Goal: Use online tool/utility: Use online tool/utility

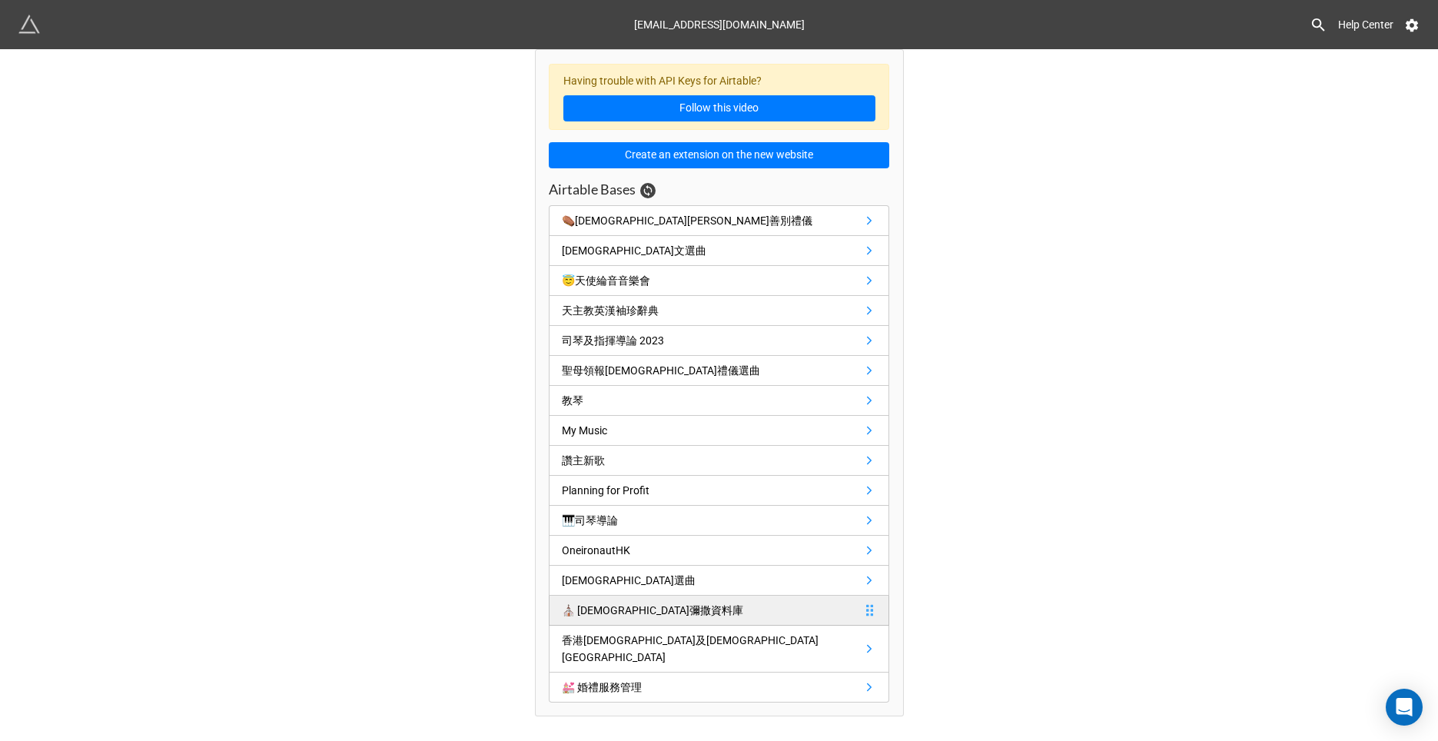
click at [659, 613] on div "⛪️ [DEMOGRAPHIC_DATA]彌撒資料庫" at bounding box center [656, 610] width 188 height 17
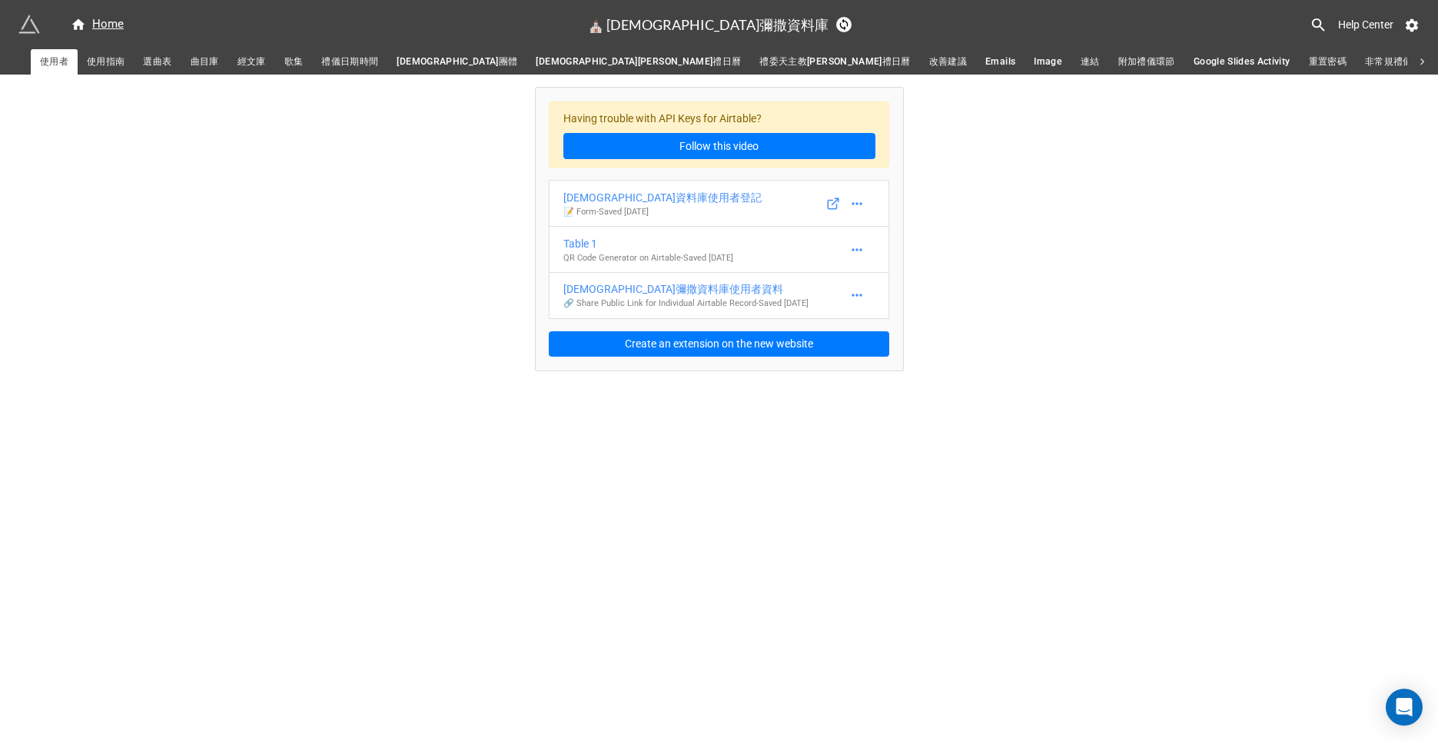
click at [344, 58] on span "禮儀日期時間" at bounding box center [349, 62] width 57 height 16
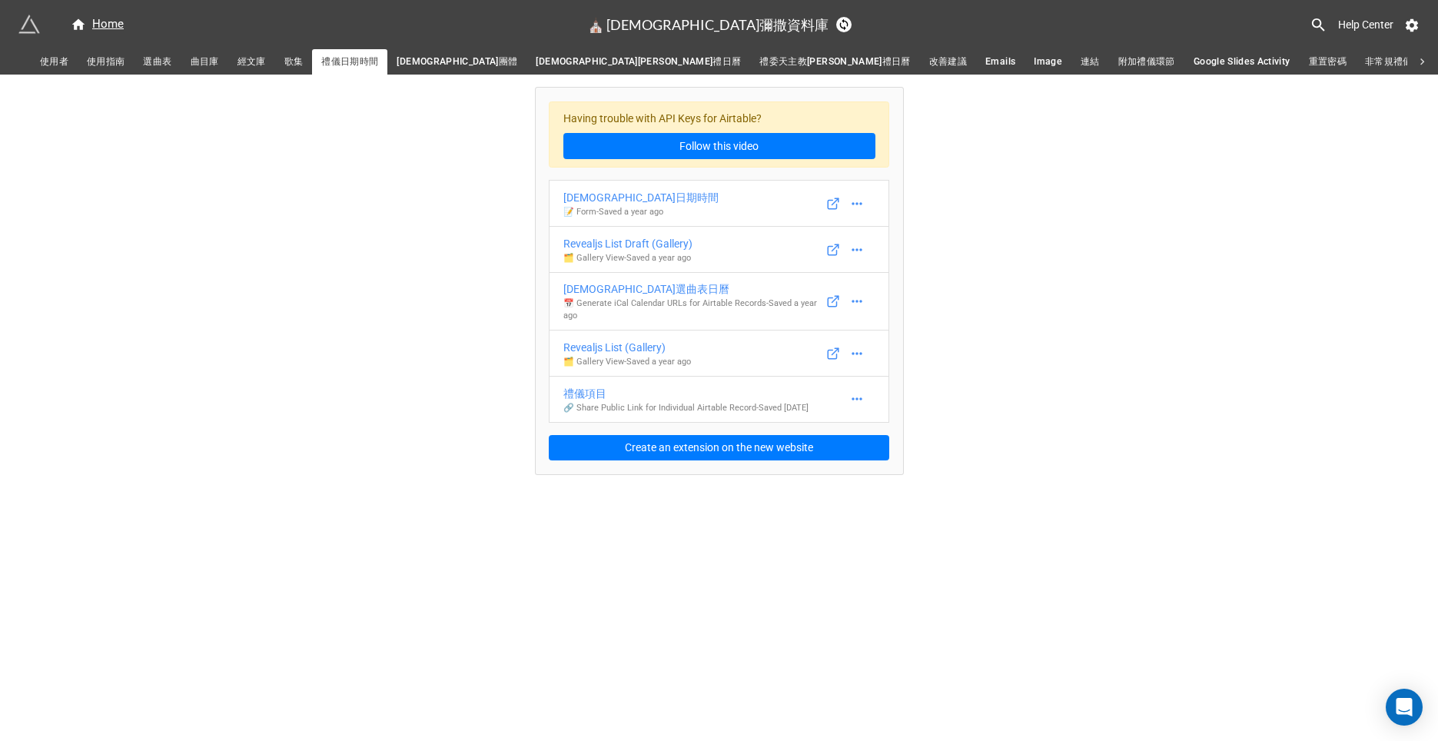
click at [161, 59] on span "選曲表" at bounding box center [157, 62] width 28 height 16
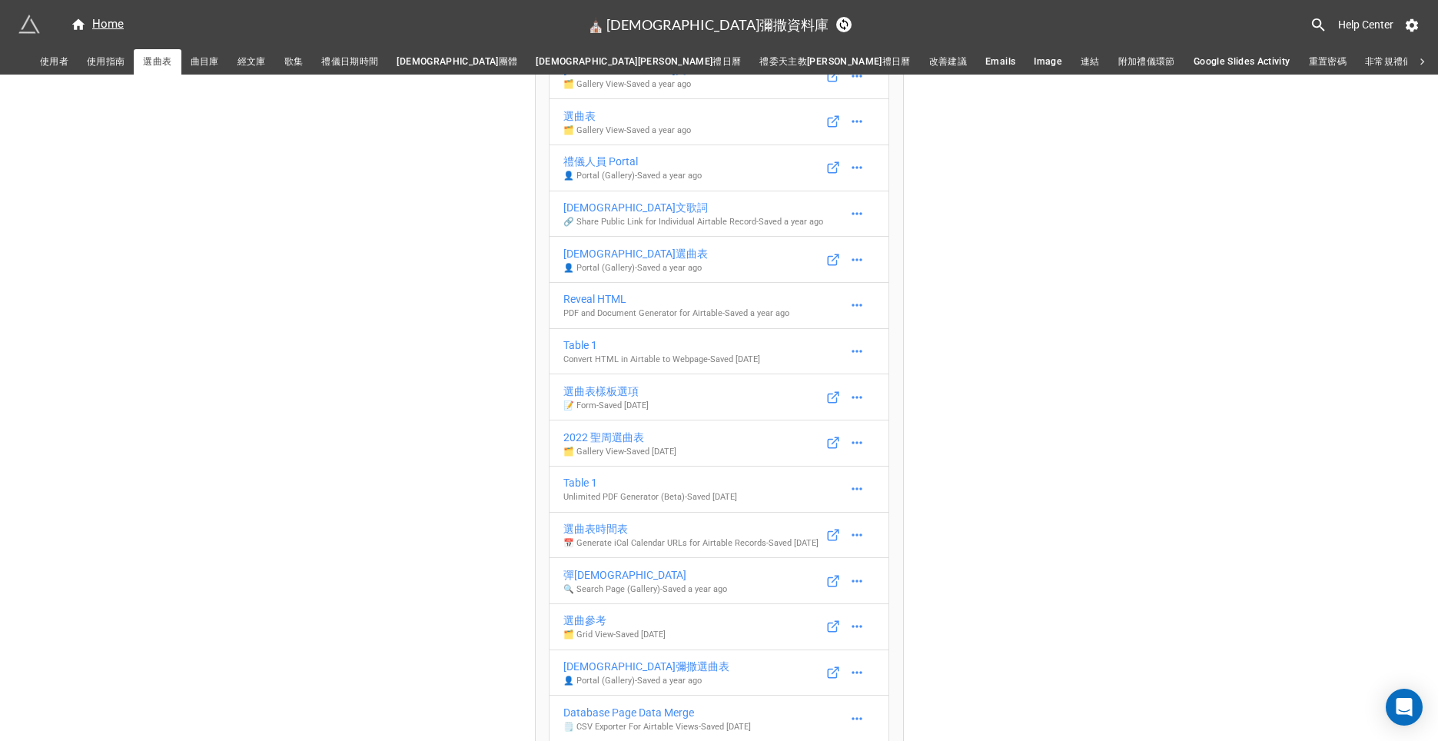
scroll to position [636, 0]
click at [614, 430] on div "2022 聖周選曲表" at bounding box center [619, 434] width 113 height 17
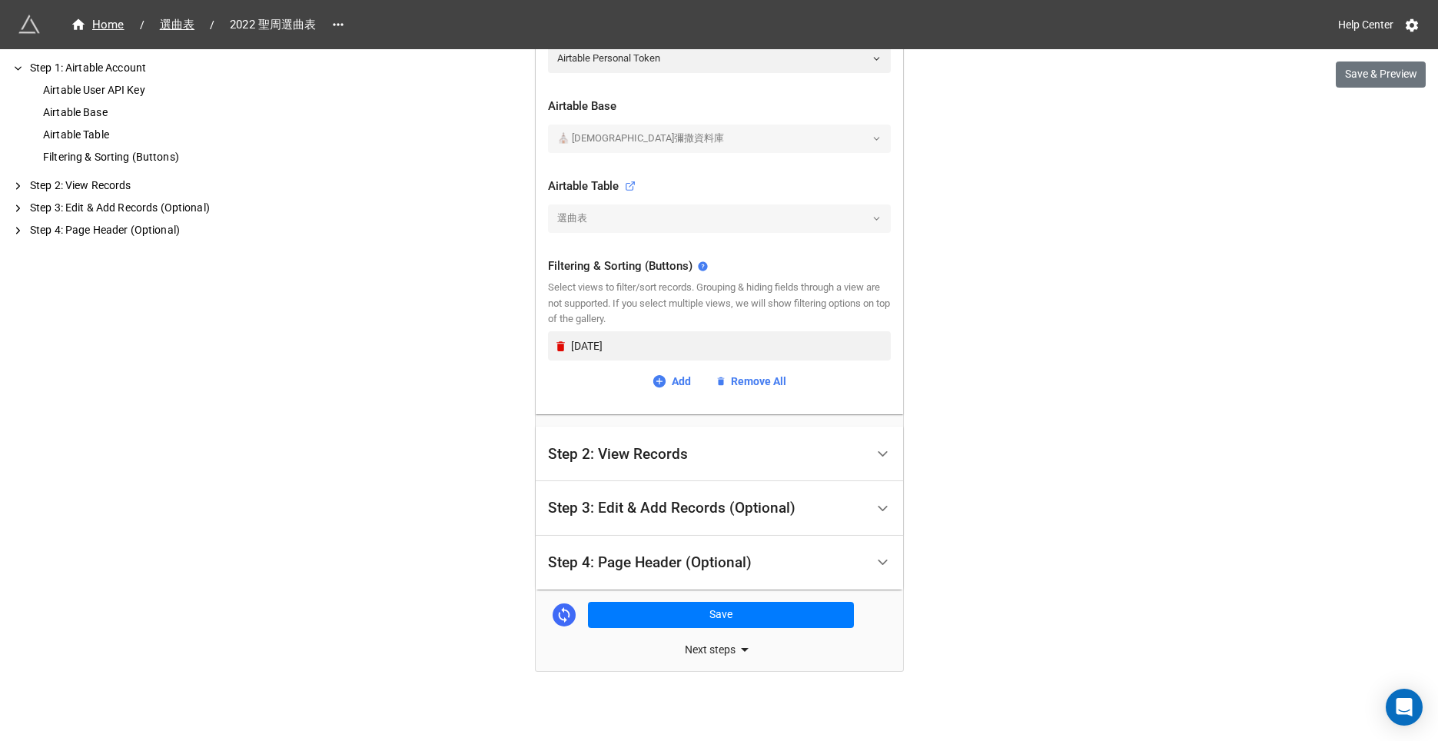
scroll to position [417, 0]
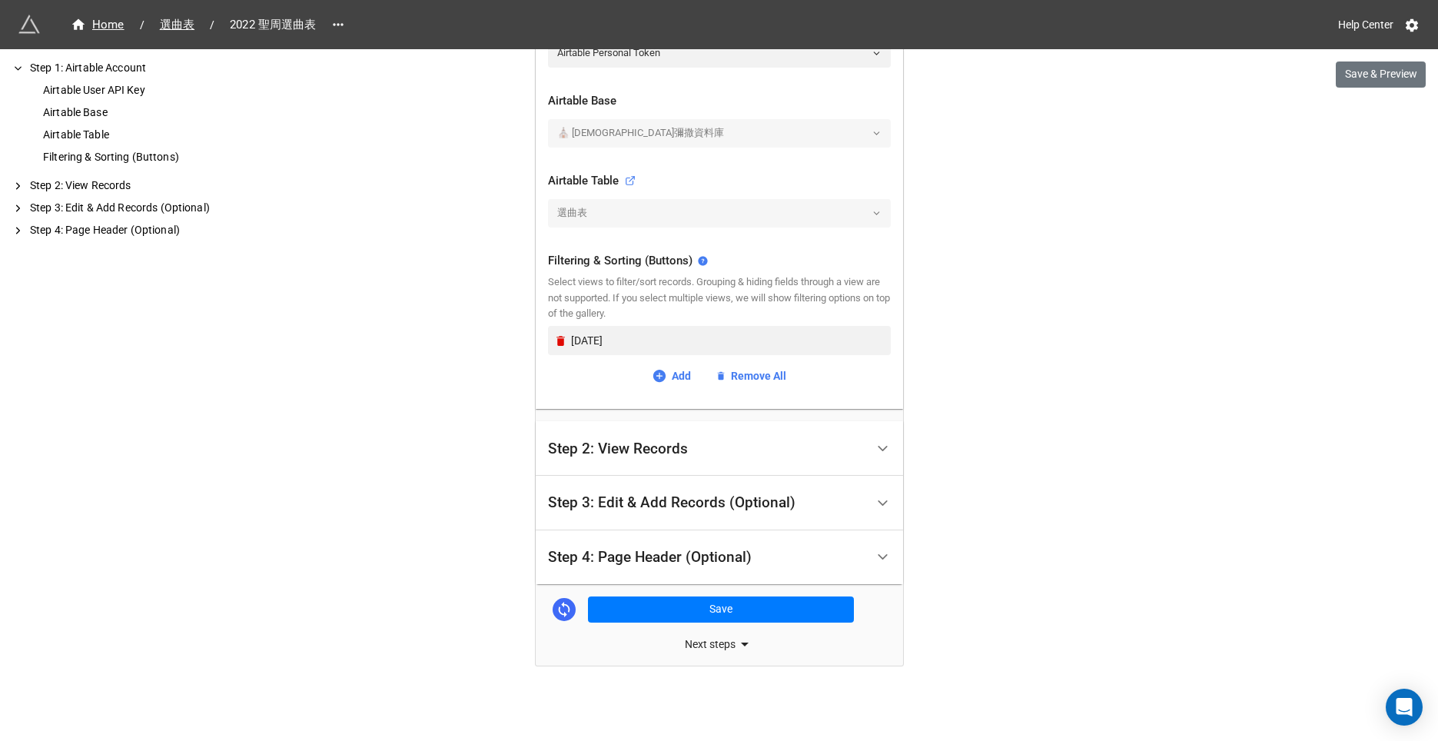
click at [619, 443] on div "Step 2: View Records" at bounding box center [618, 448] width 140 height 15
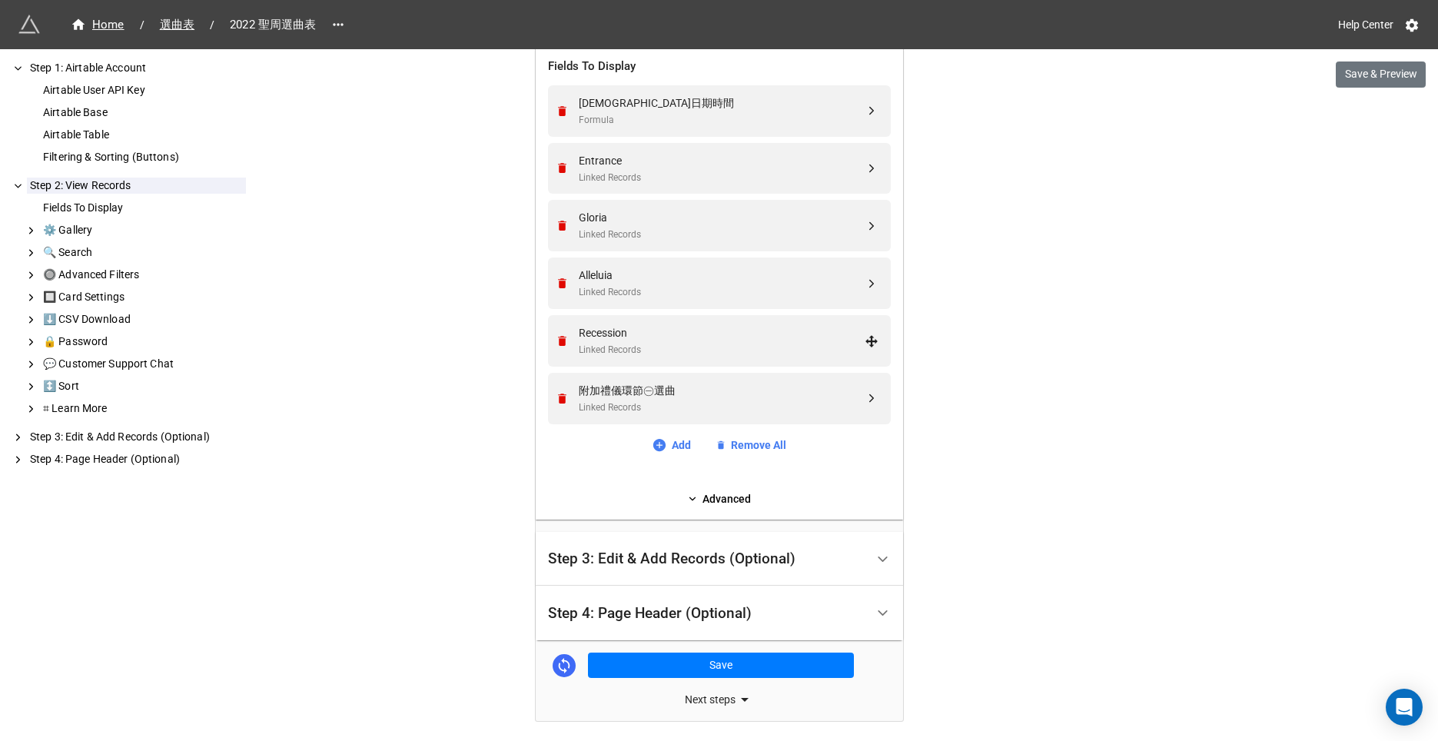
scroll to position [482, 0]
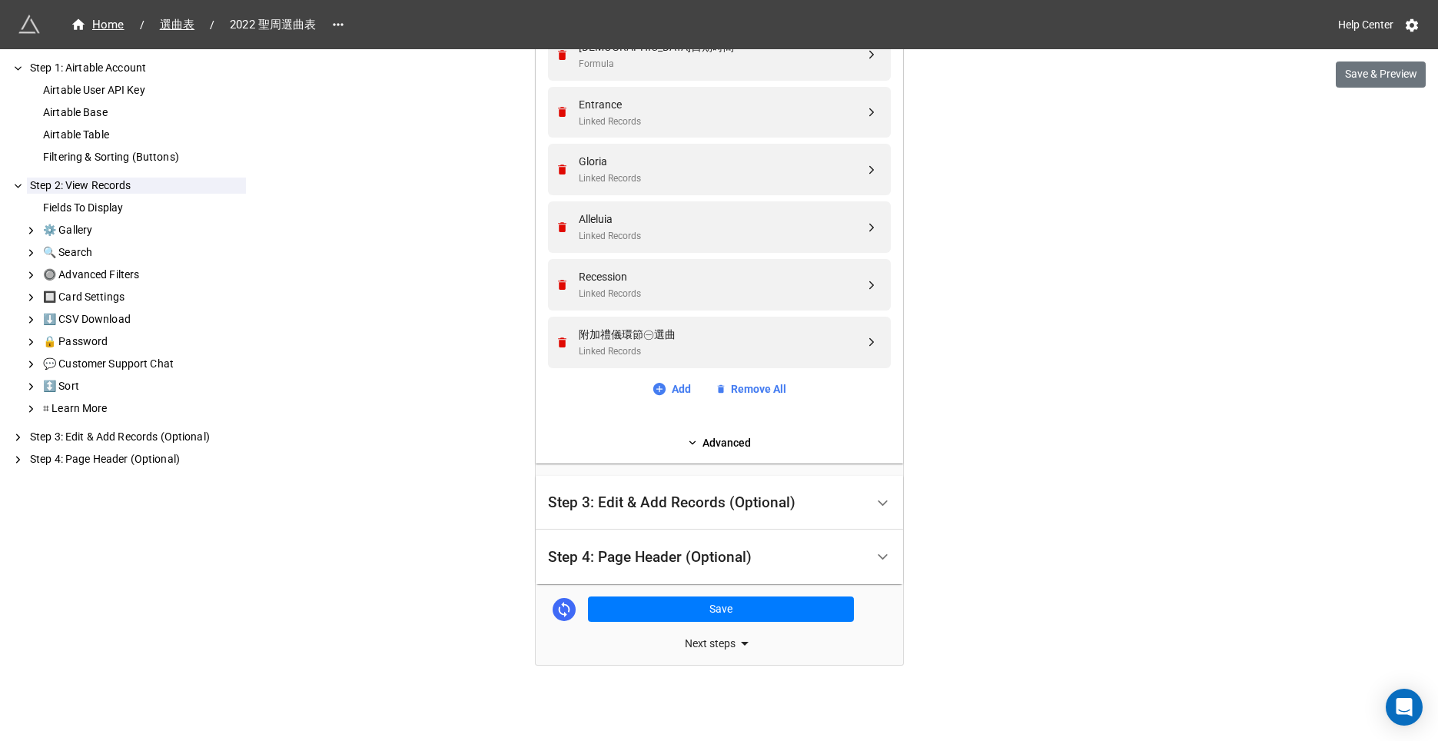
click at [621, 502] on div "Step 3: Edit & Add Records (Optional)" at bounding box center [671, 502] width 247 height 15
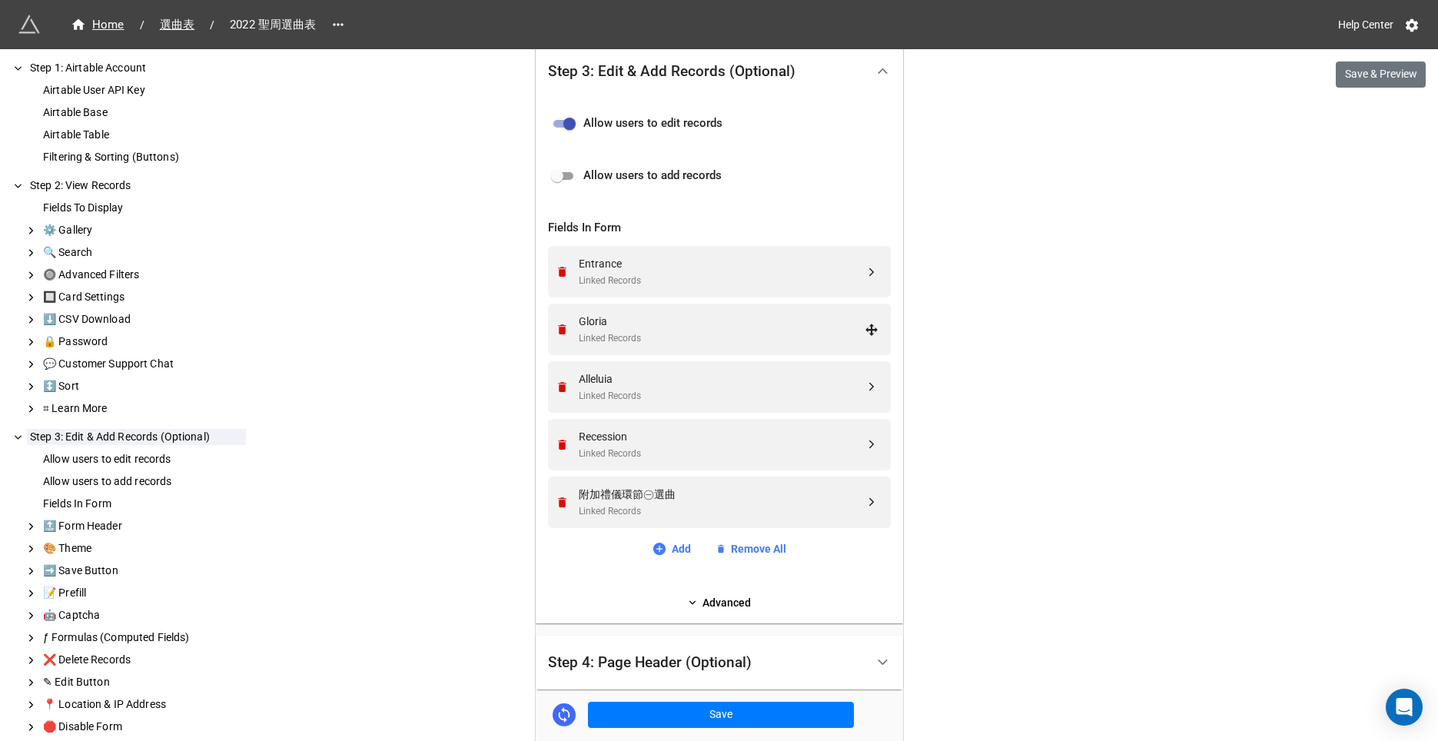
scroll to position [426, 0]
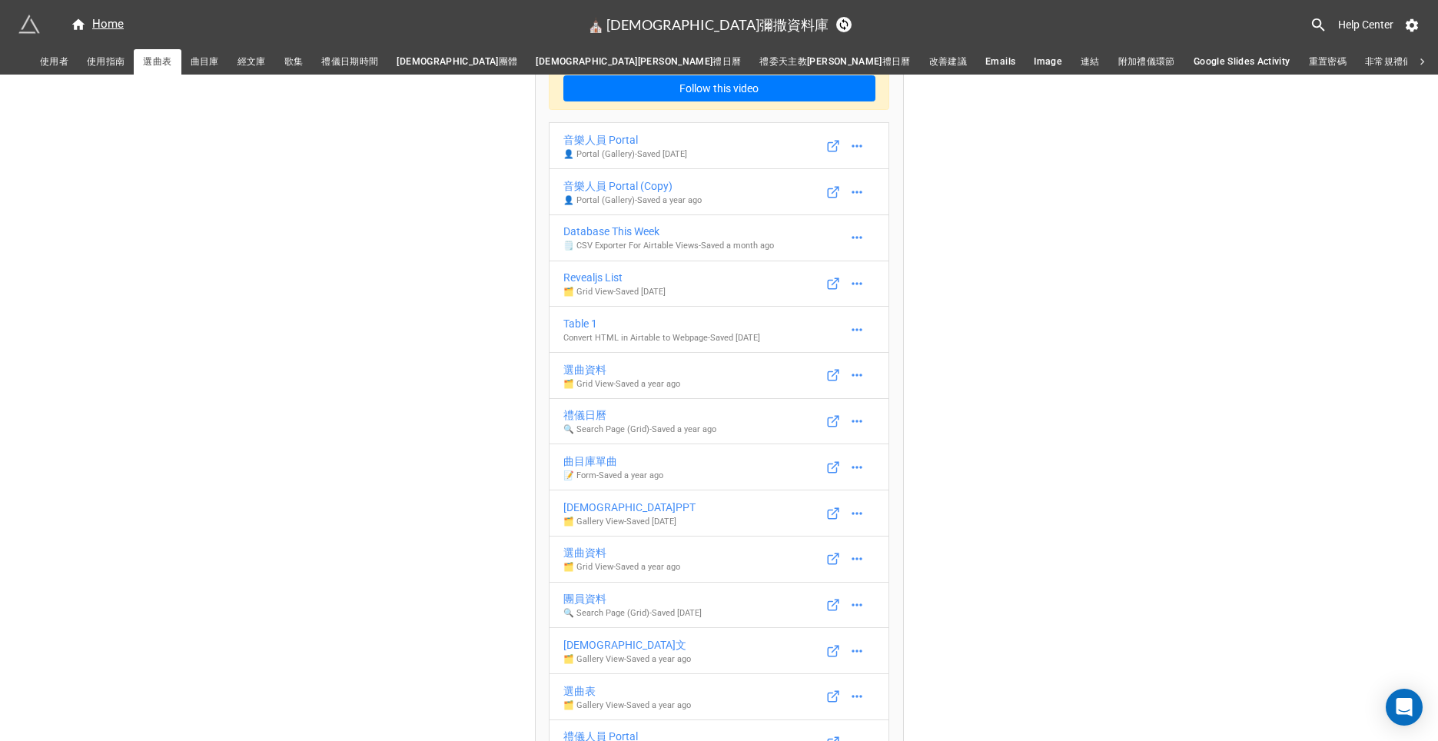
scroll to position [61, 0]
drag, startPoint x: 498, startPoint y: 395, endPoint x: 503, endPoint y: 383, distance: 13.1
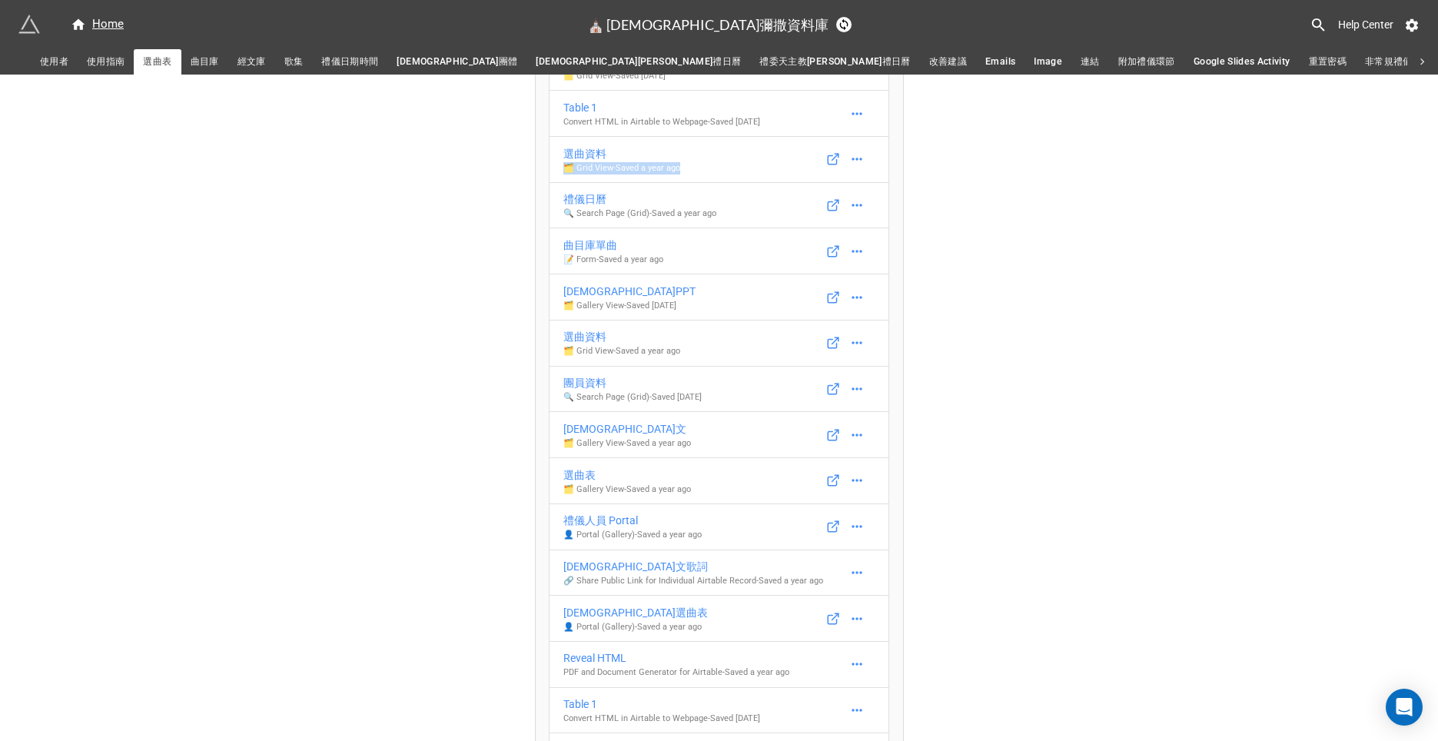
scroll to position [297, 0]
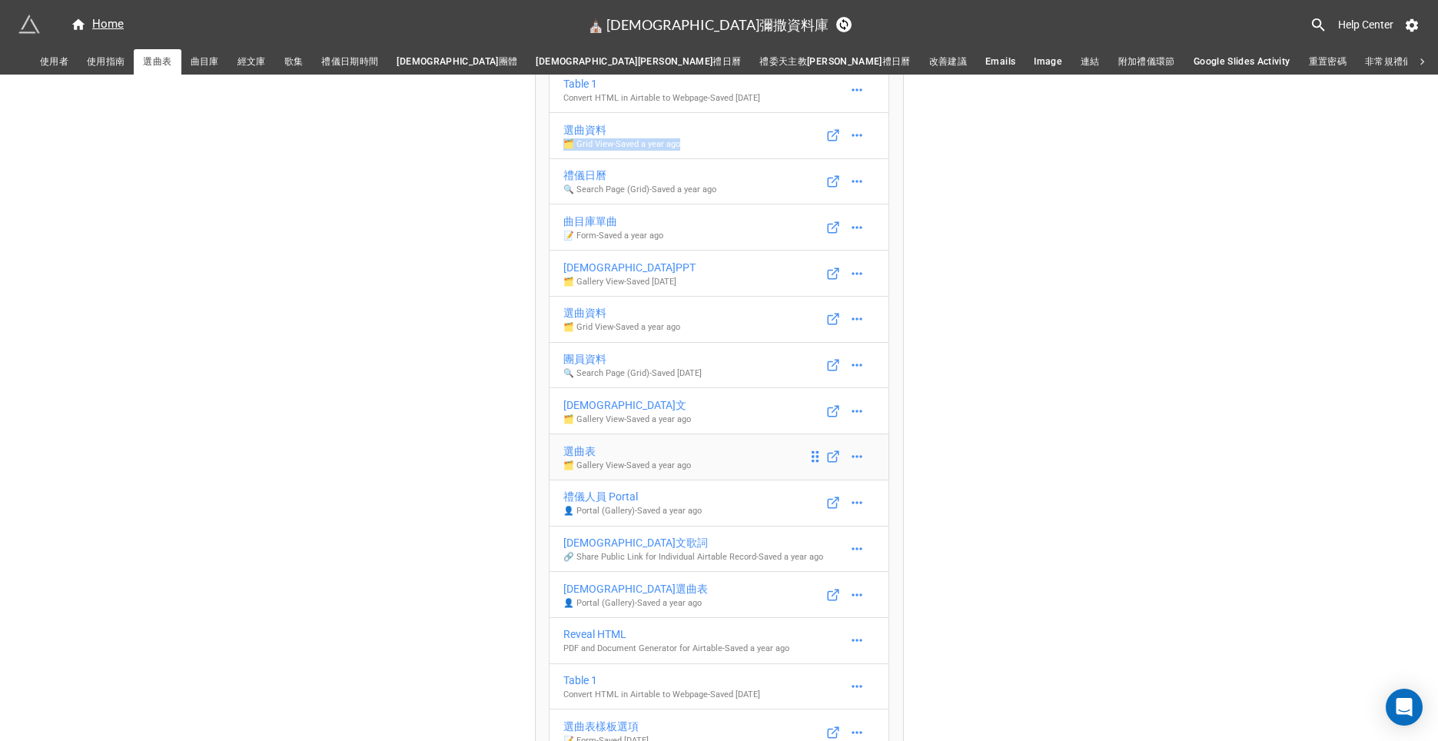
click at [625, 440] on link "選曲表 🗂️ Gallery View - Saved a year ago" at bounding box center [719, 456] width 340 height 47
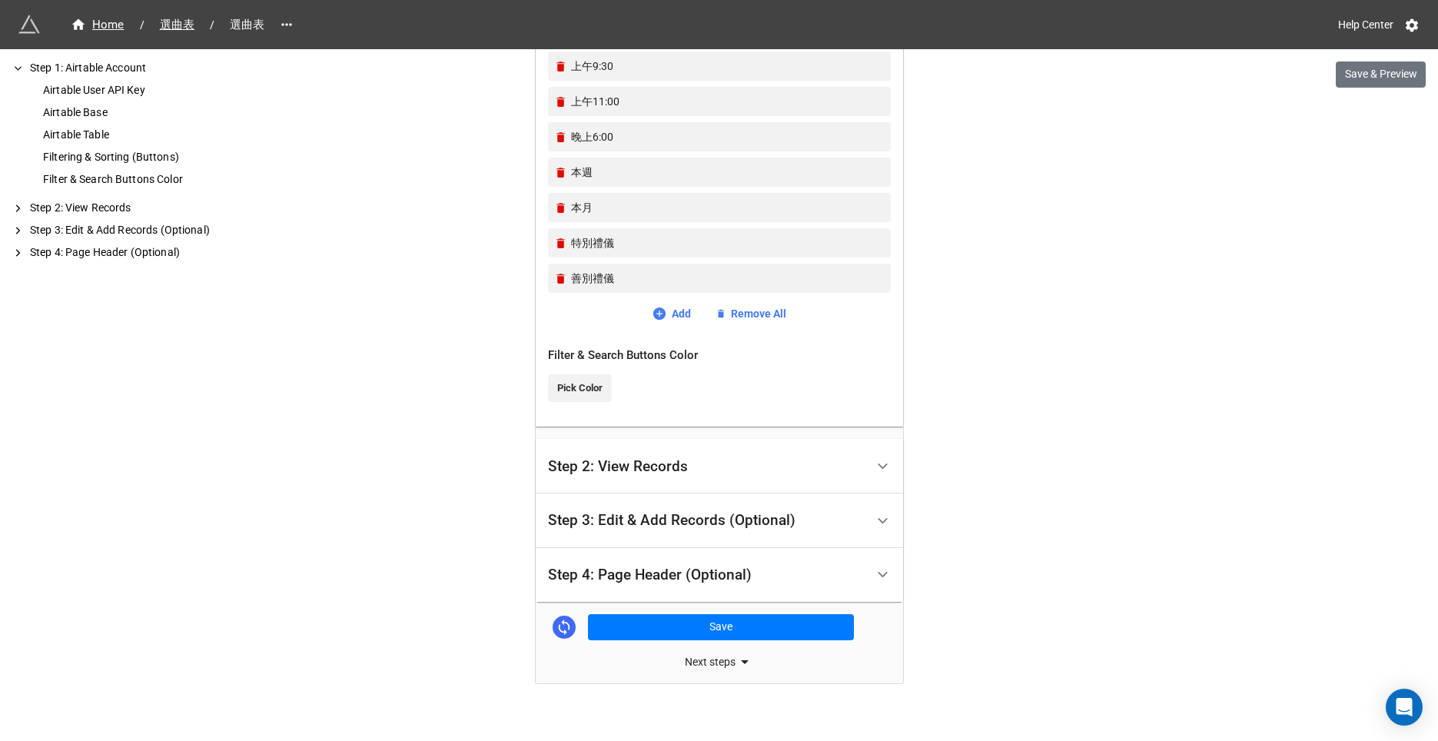
scroll to position [831, 0]
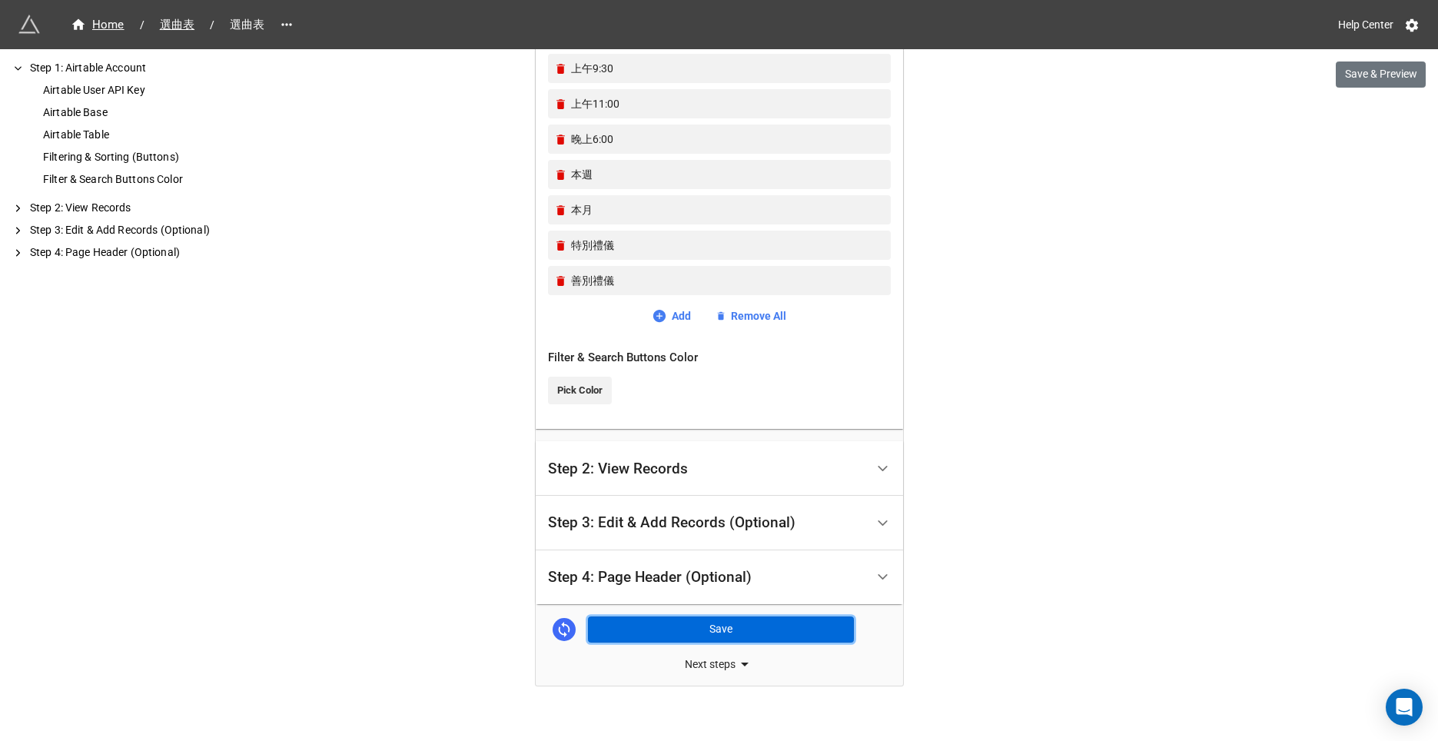
click at [682, 616] on button "Save" at bounding box center [721, 629] width 266 height 26
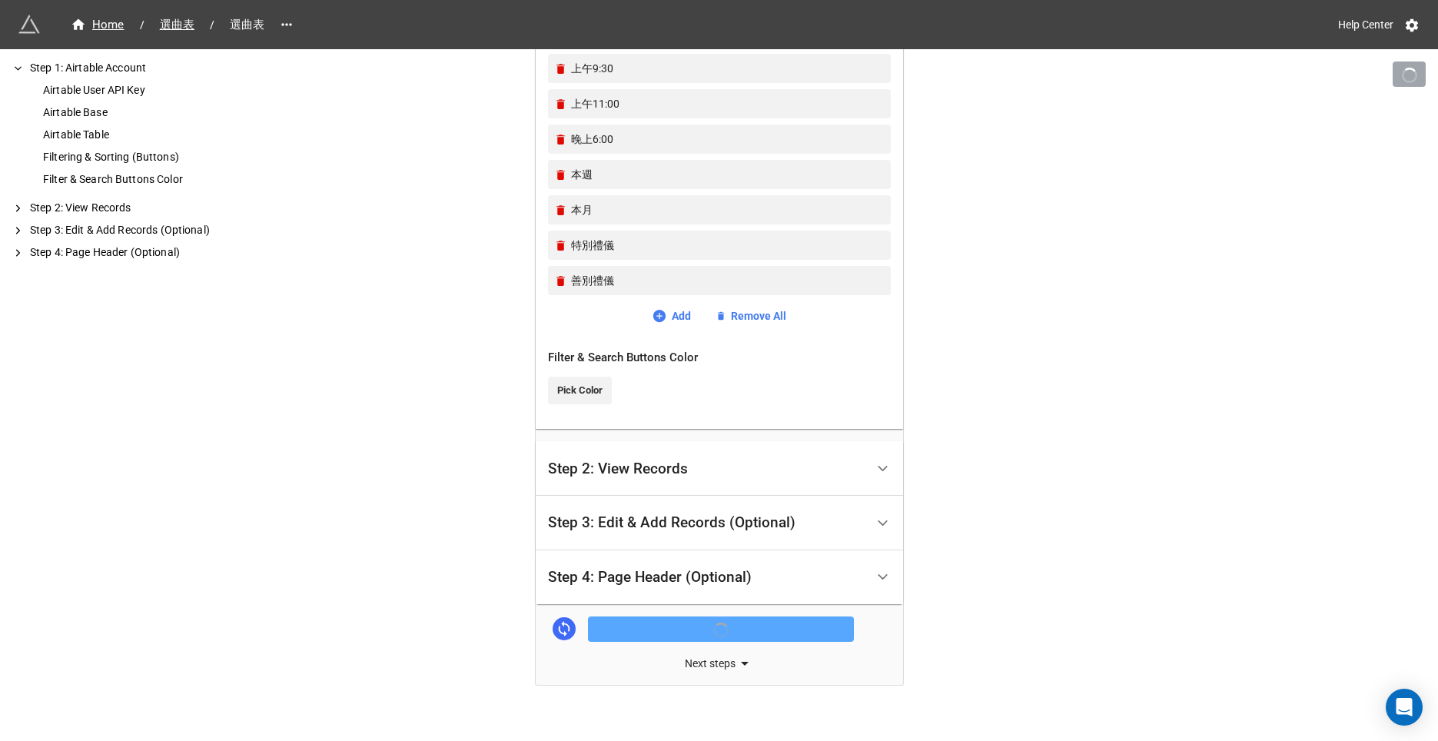
click at [696, 668] on div "Next steps" at bounding box center [719, 663] width 367 height 18
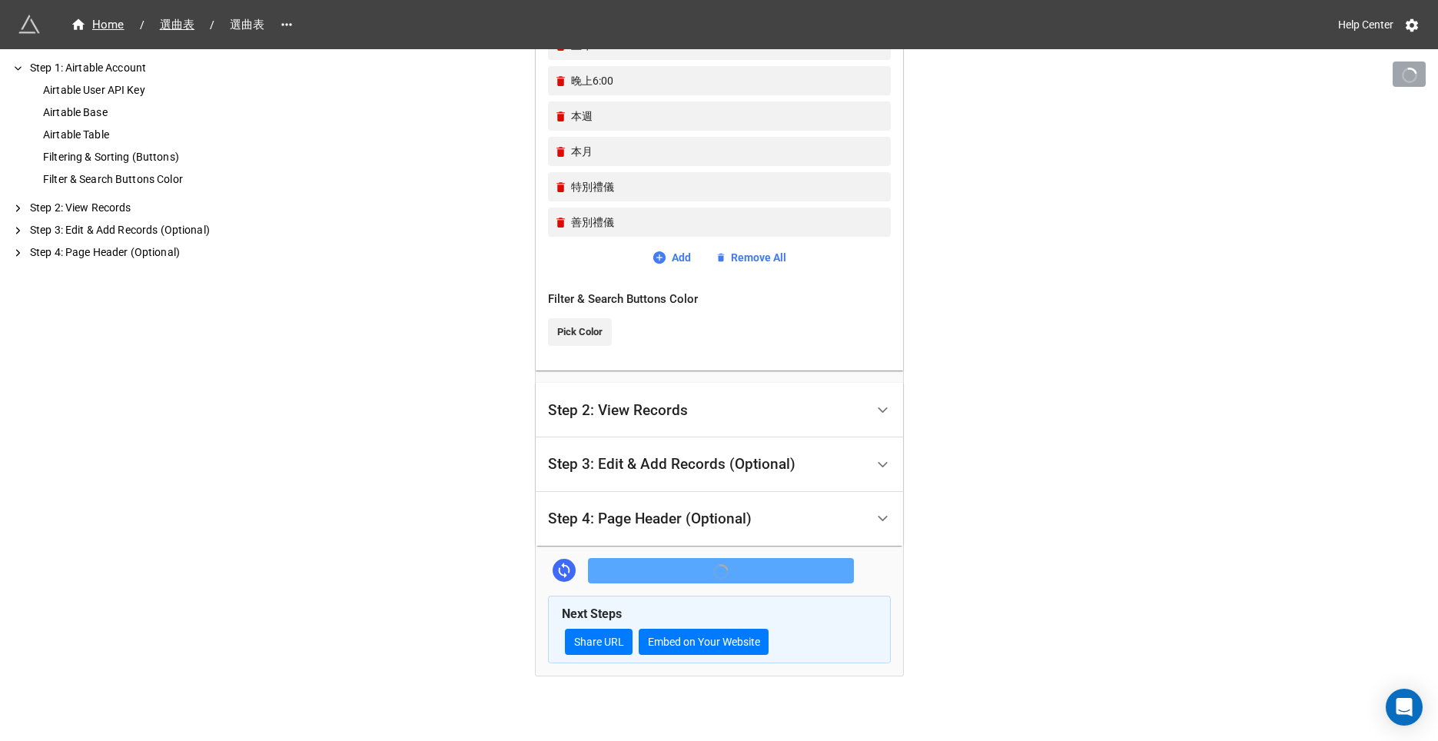
scroll to position [900, 0]
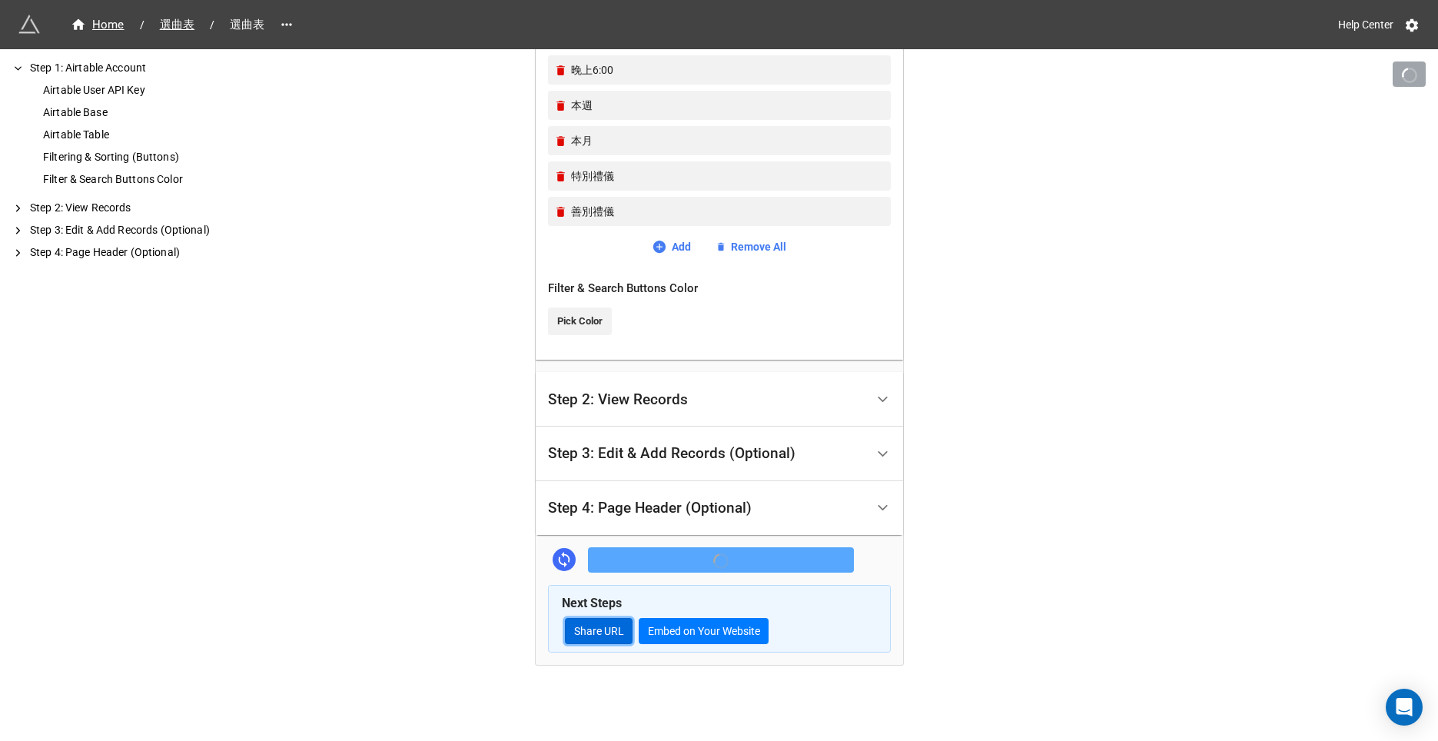
click at [619, 636] on link "Share URL" at bounding box center [599, 631] width 68 height 26
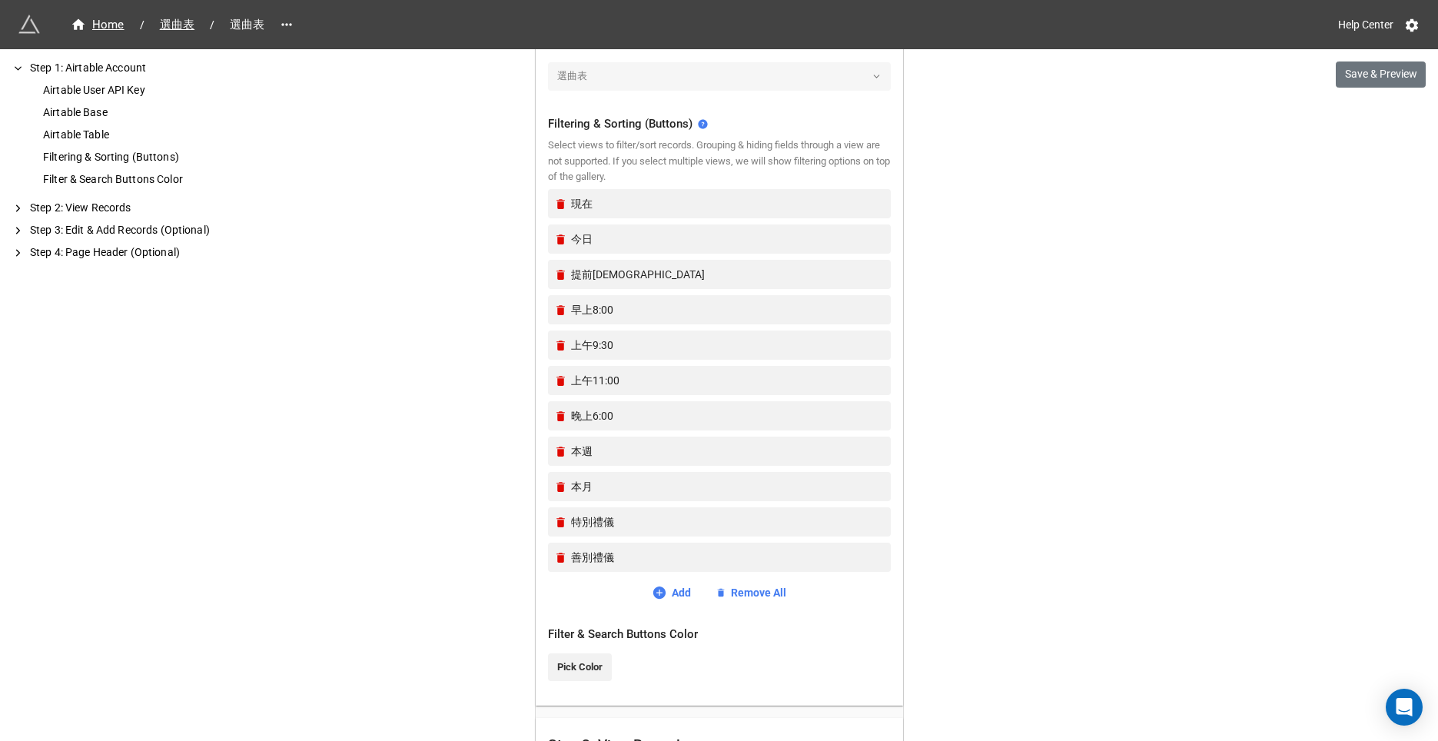
scroll to position [559, 0]
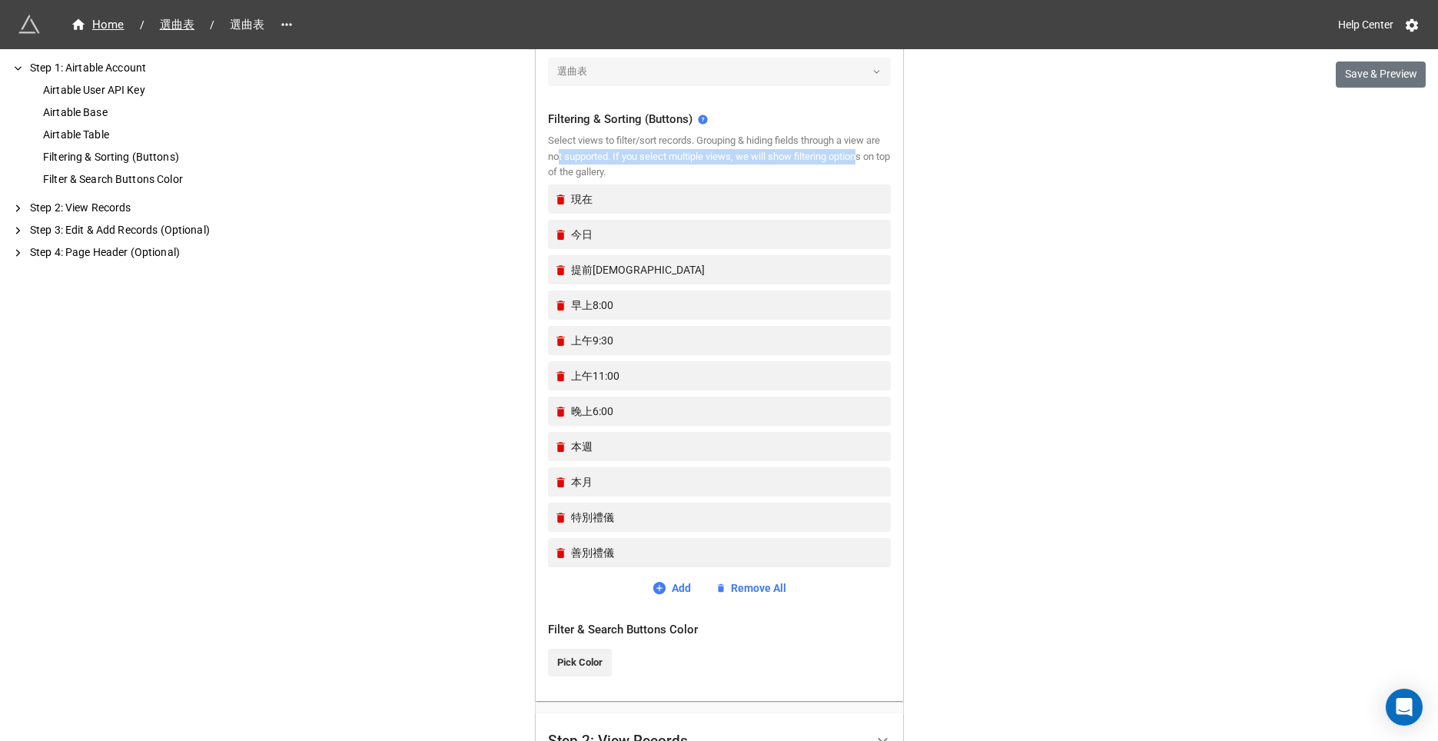
drag, startPoint x: 572, startPoint y: 166, endPoint x: 573, endPoint y: 158, distance: 7.7
click at [573, 158] on div "Select views to filter/sort records. Grouping & hiding fields through a view ar…" at bounding box center [719, 156] width 343 height 47
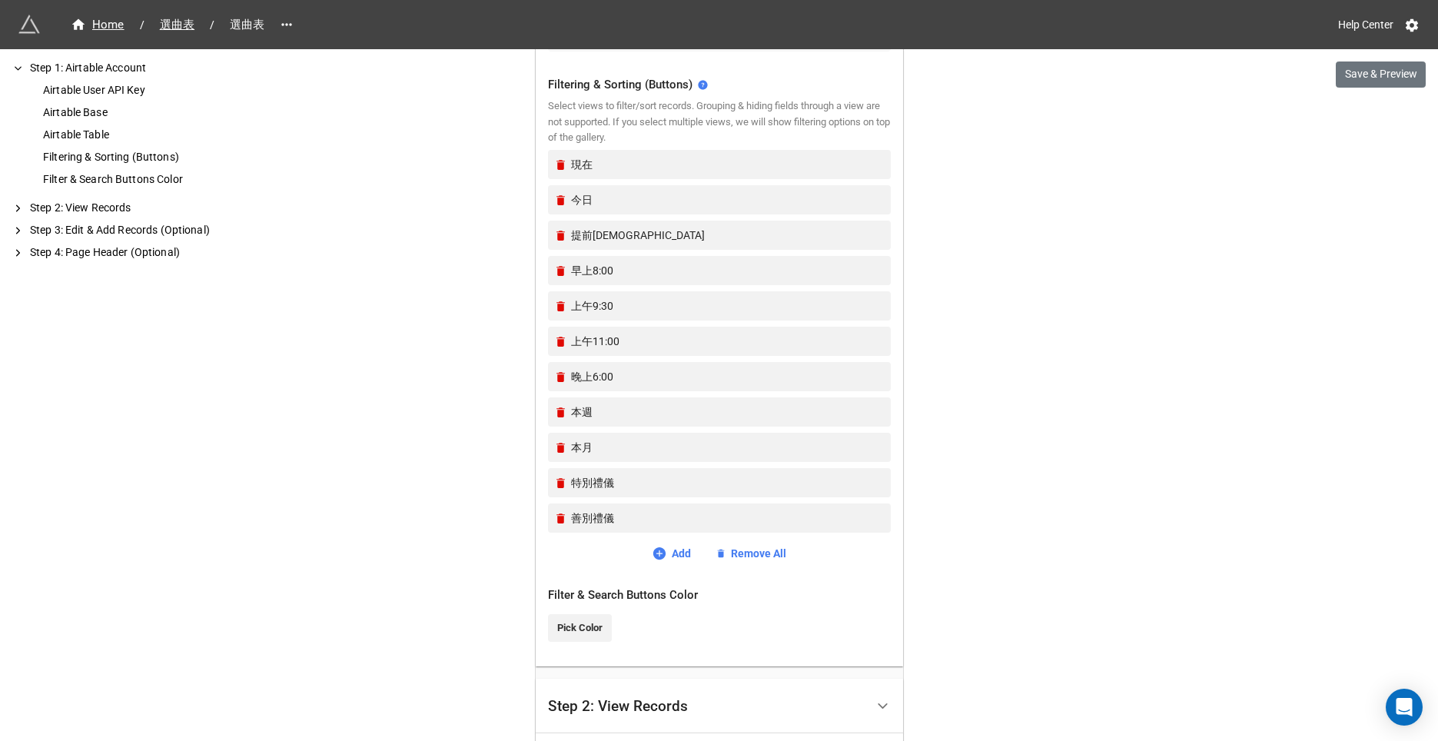
click at [476, 227] on div "Home / 選曲表 / 選曲表 Help Center Save & Preview How to Setup Step 1: Airtable Accou…" at bounding box center [719, 227] width 1438 height 1641
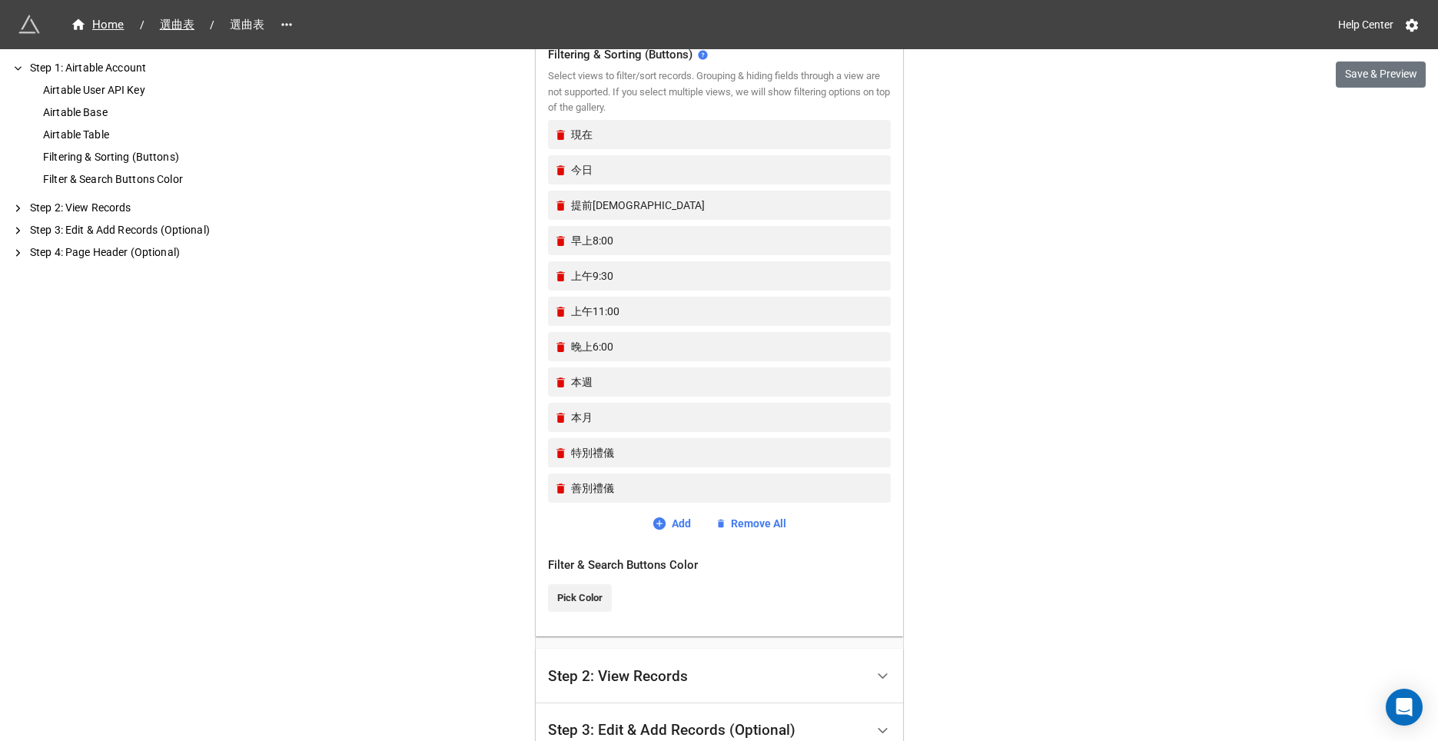
scroll to position [625, 0]
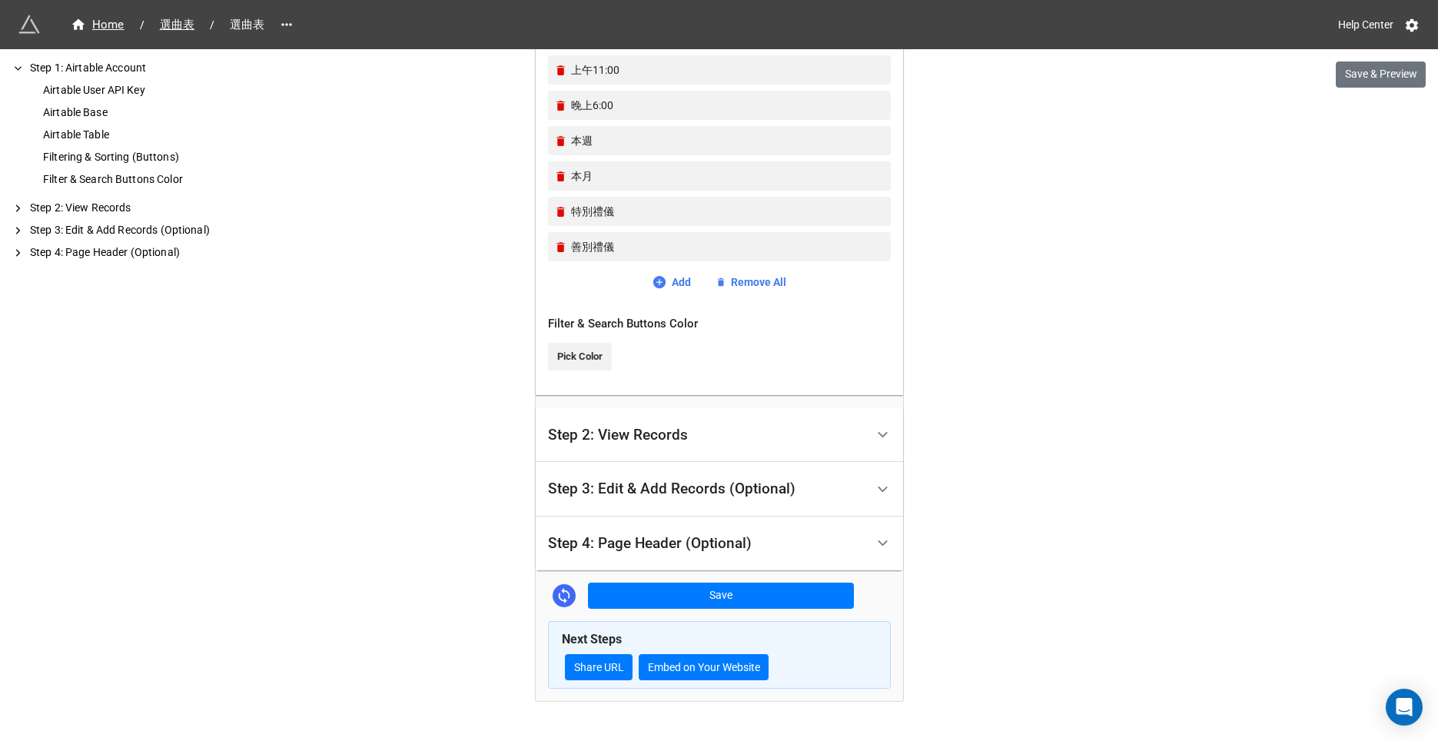
click at [615, 440] on div "Step 2: View Records" at bounding box center [618, 434] width 140 height 15
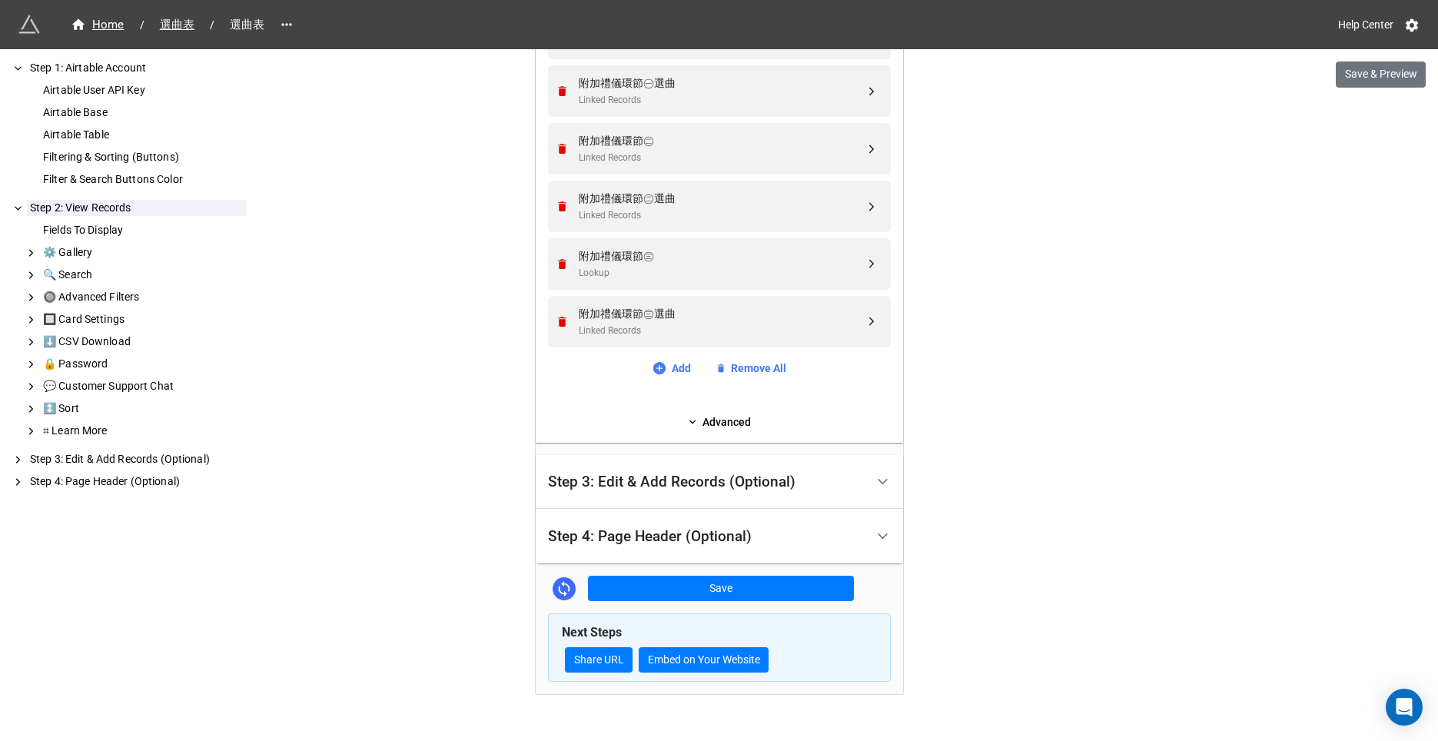
scroll to position [1682, 0]
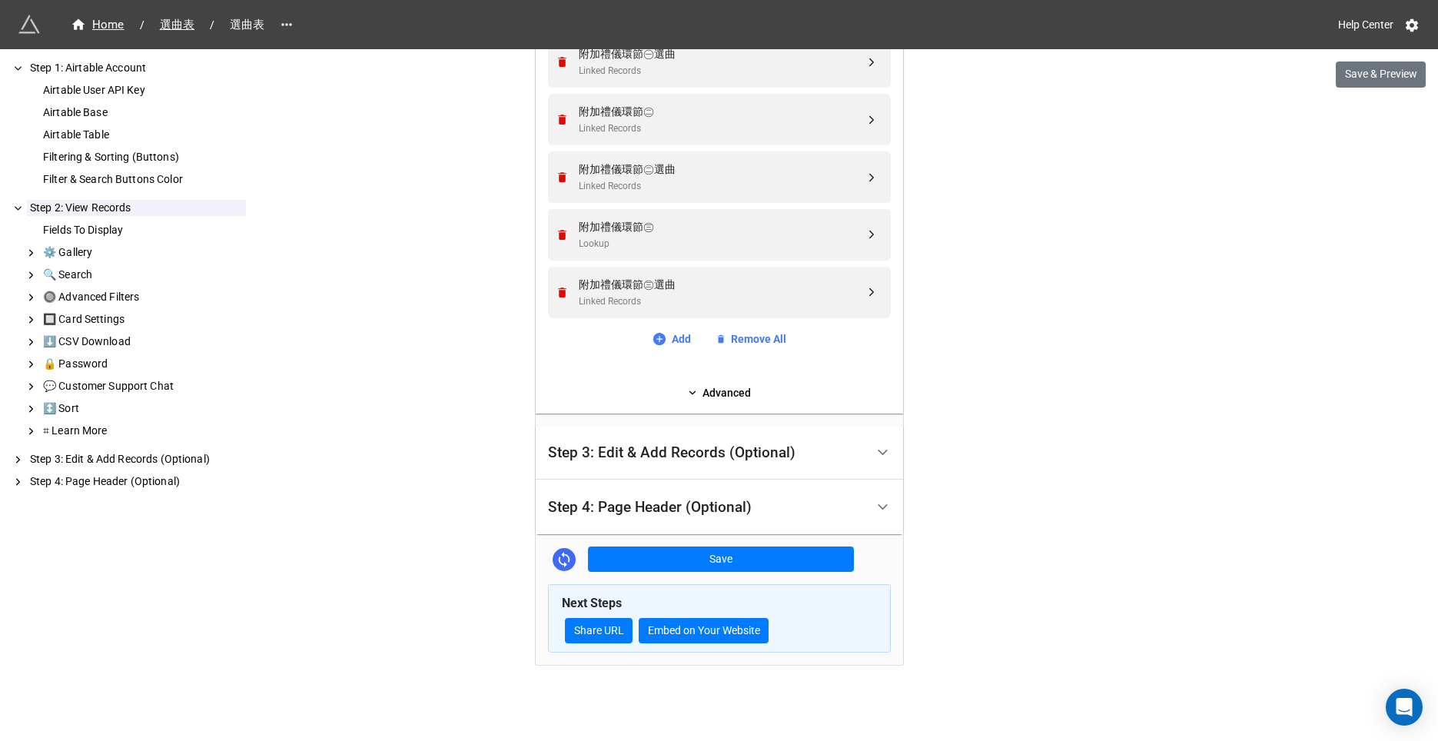
click at [678, 453] on div "Step 3: Edit & Add Records (Optional)" at bounding box center [671, 452] width 247 height 15
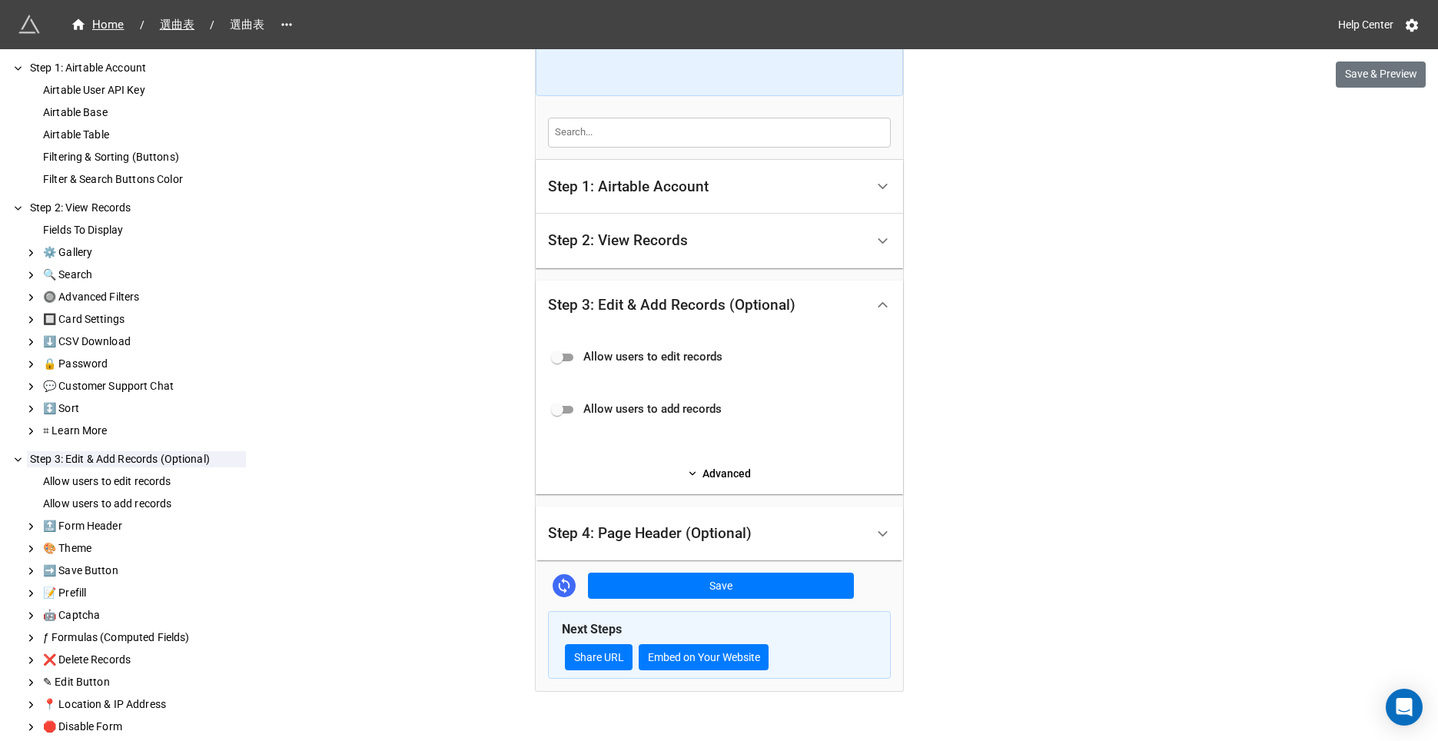
scroll to position [216, 0]
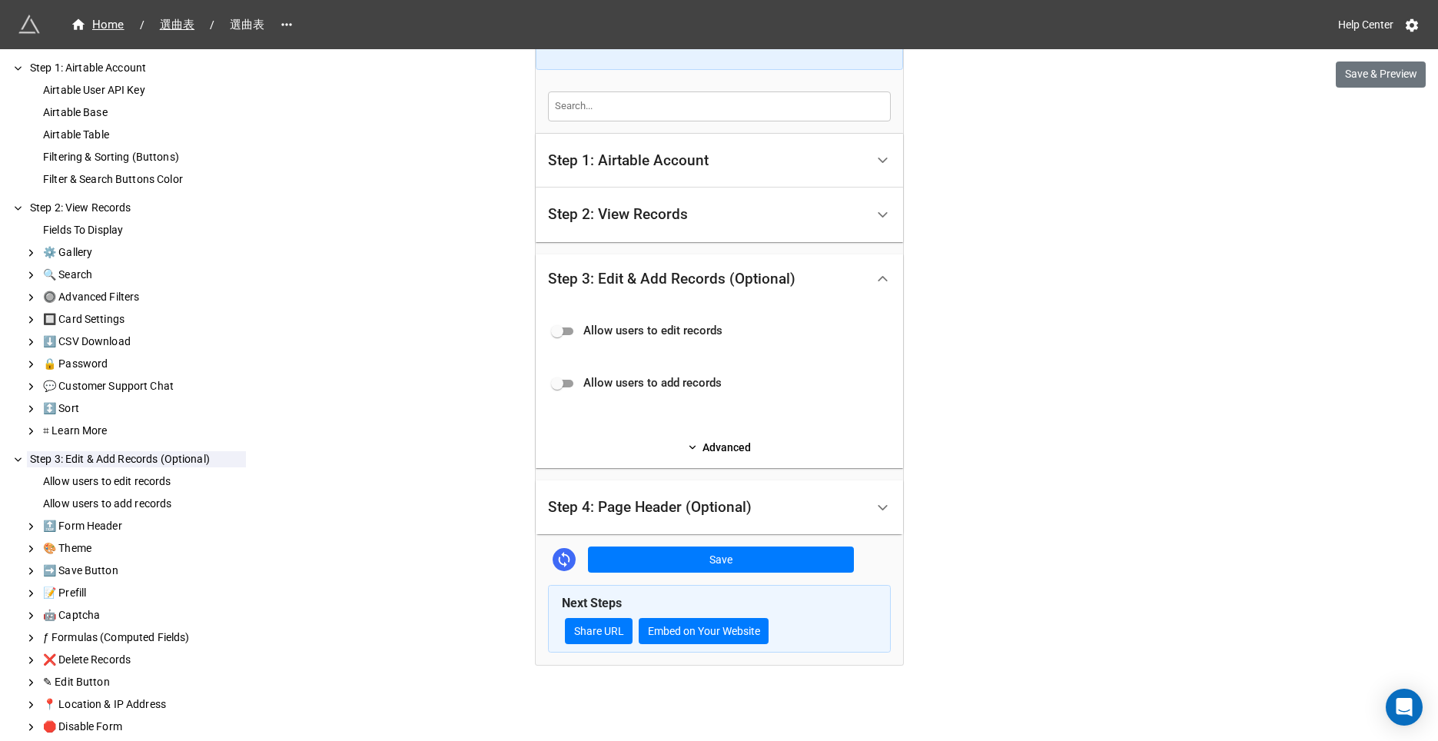
click at [682, 500] on div "Step 4: Page Header (Optional)" at bounding box center [650, 507] width 204 height 15
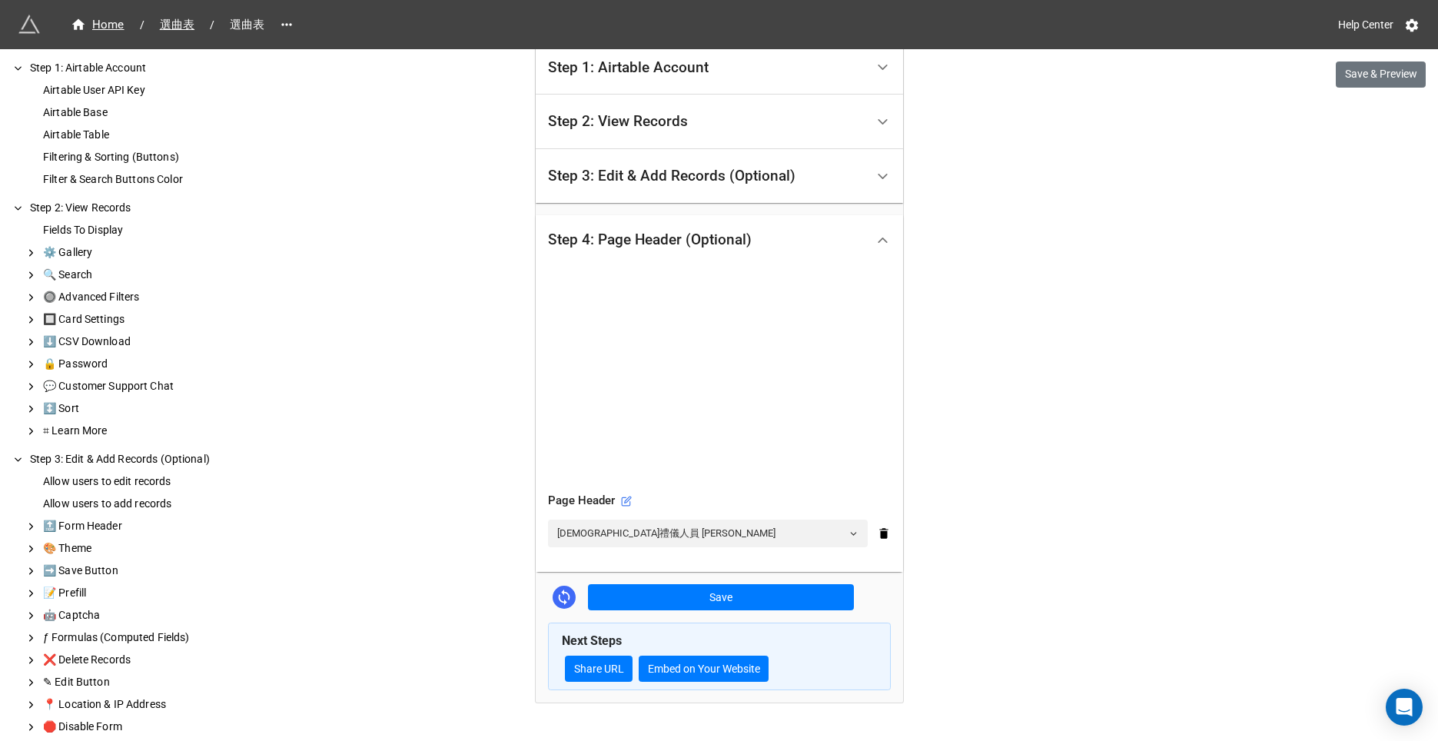
scroll to position [347, 0]
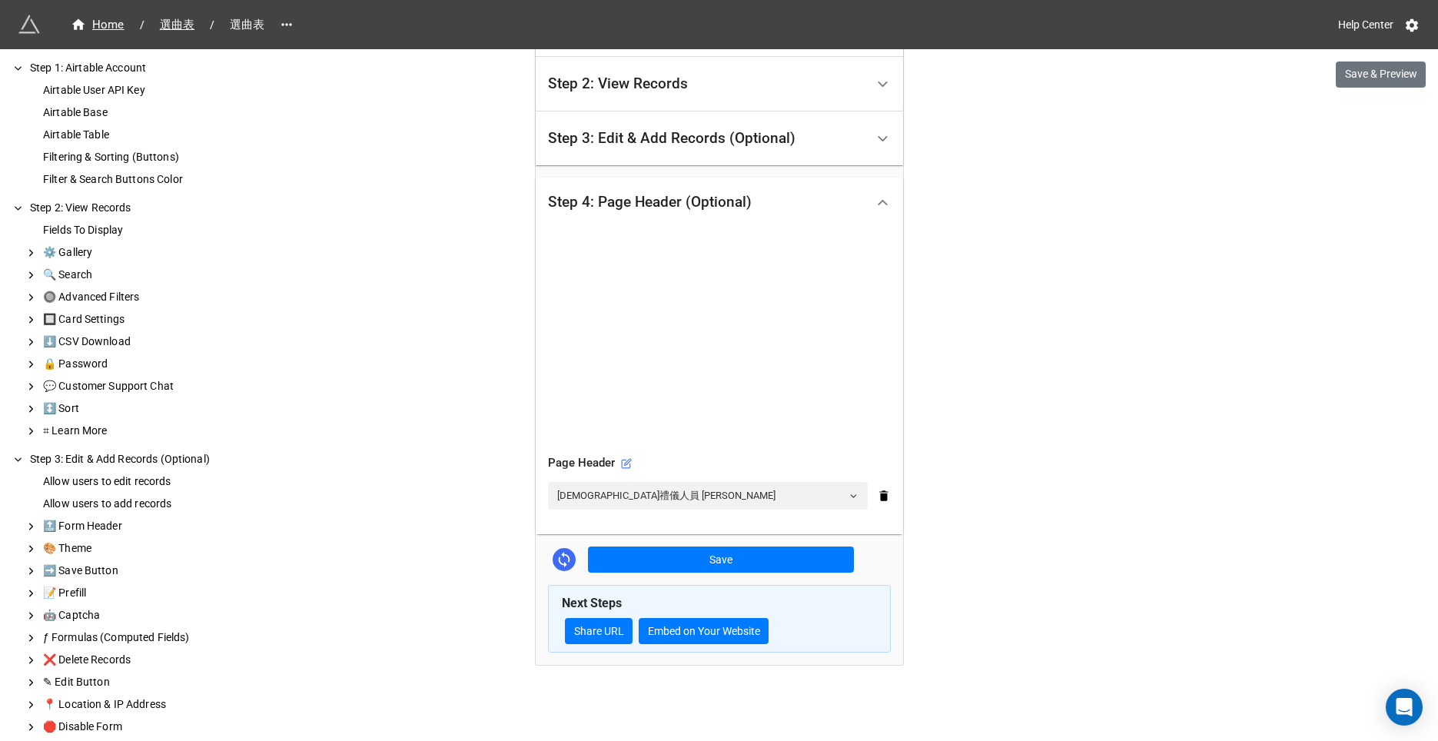
click at [632, 470] on div "Page Header" at bounding box center [719, 463] width 343 height 18
click at [616, 457] on div "Page Header" at bounding box center [719, 463] width 343 height 18
click at [623, 461] on icon at bounding box center [626, 463] width 11 height 11
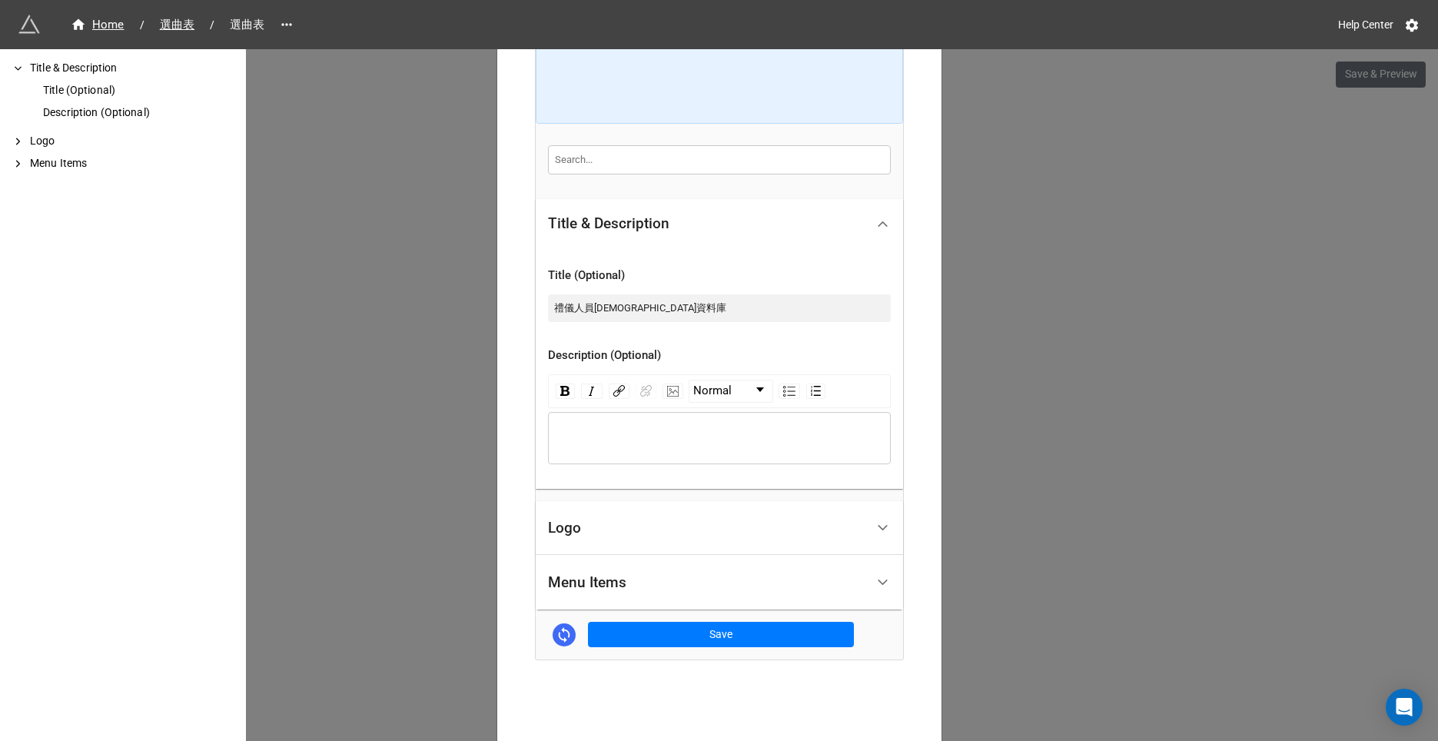
scroll to position [292, 0]
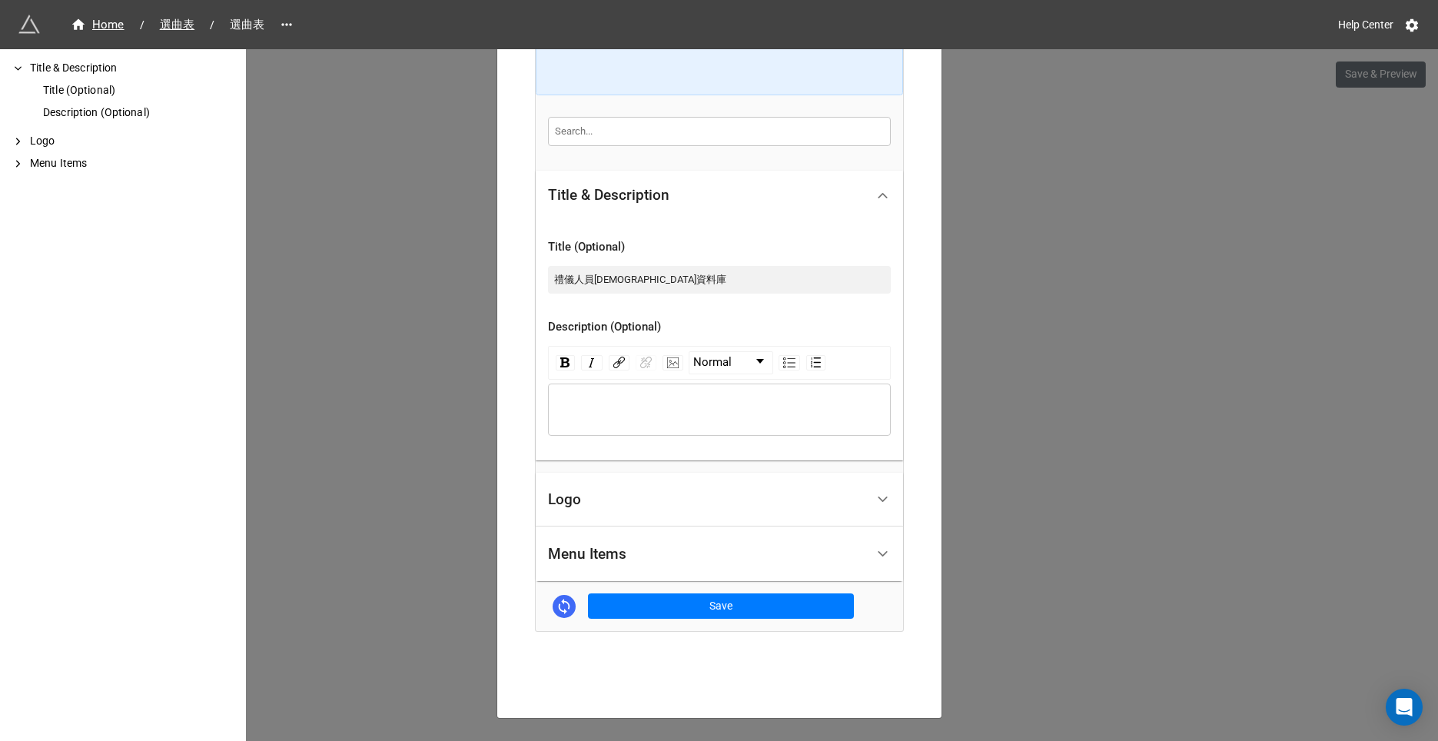
click at [623, 545] on div "Menu Items" at bounding box center [706, 554] width 317 height 36
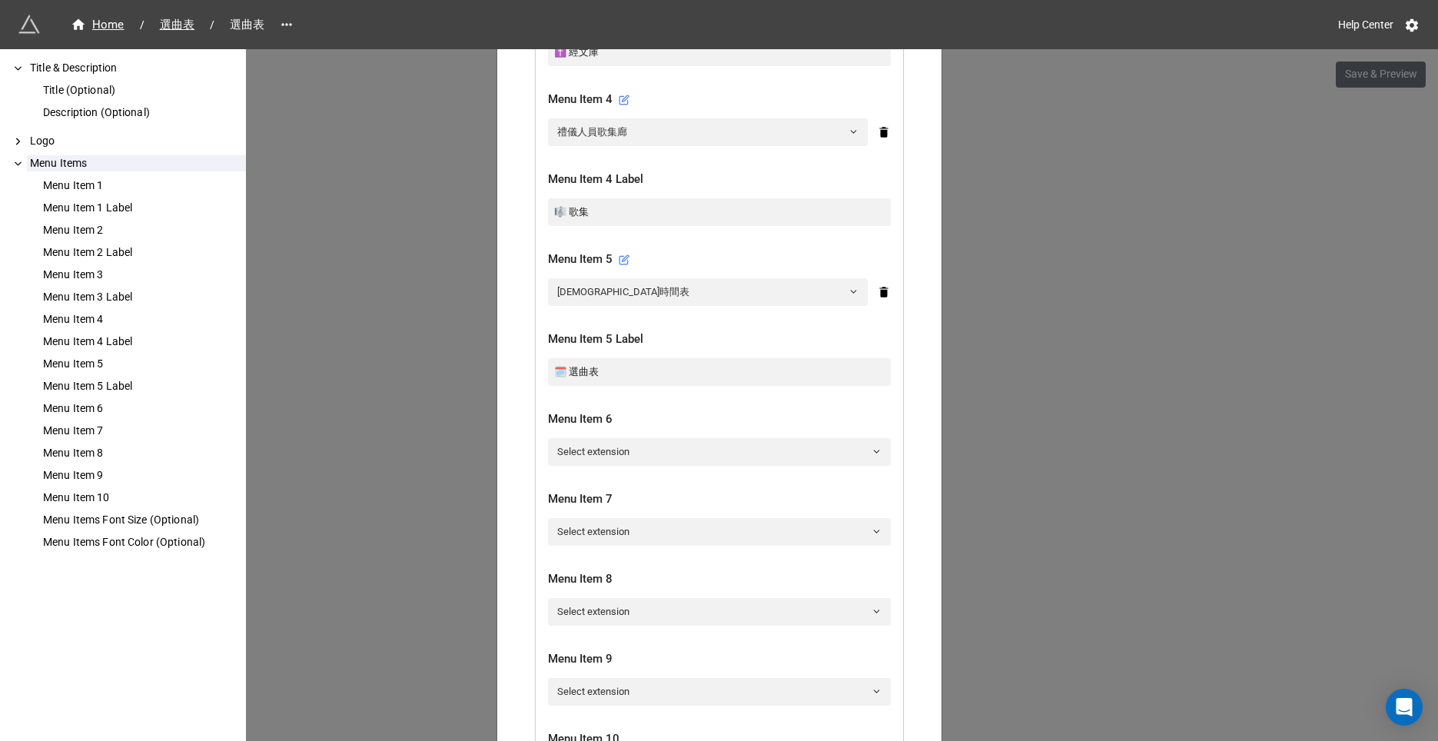
scroll to position [1045, 0]
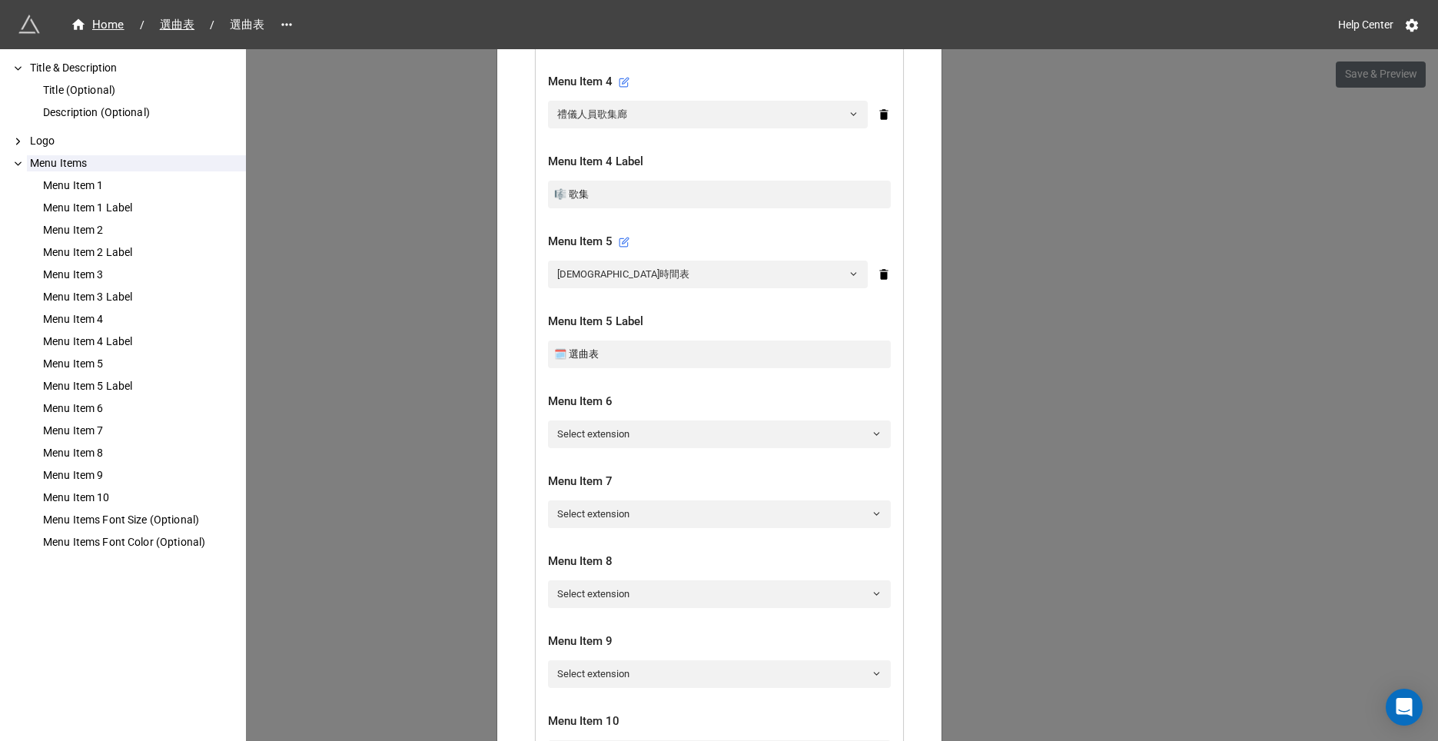
click at [1013, 451] on div "[DEMOGRAPHIC_DATA]禮儀人員 Header × Close How to Setup Title & Description Title (O…" at bounding box center [719, 419] width 1438 height 741
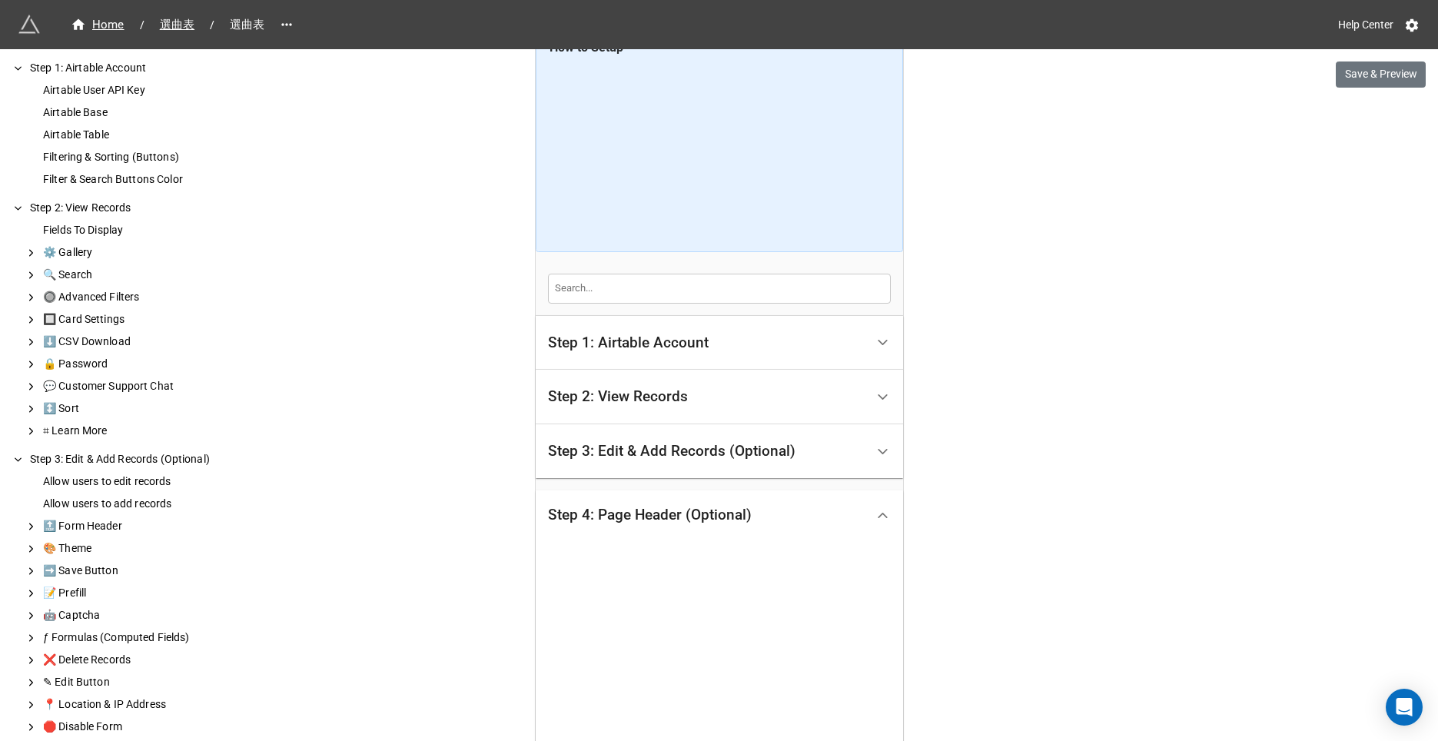
scroll to position [0, 0]
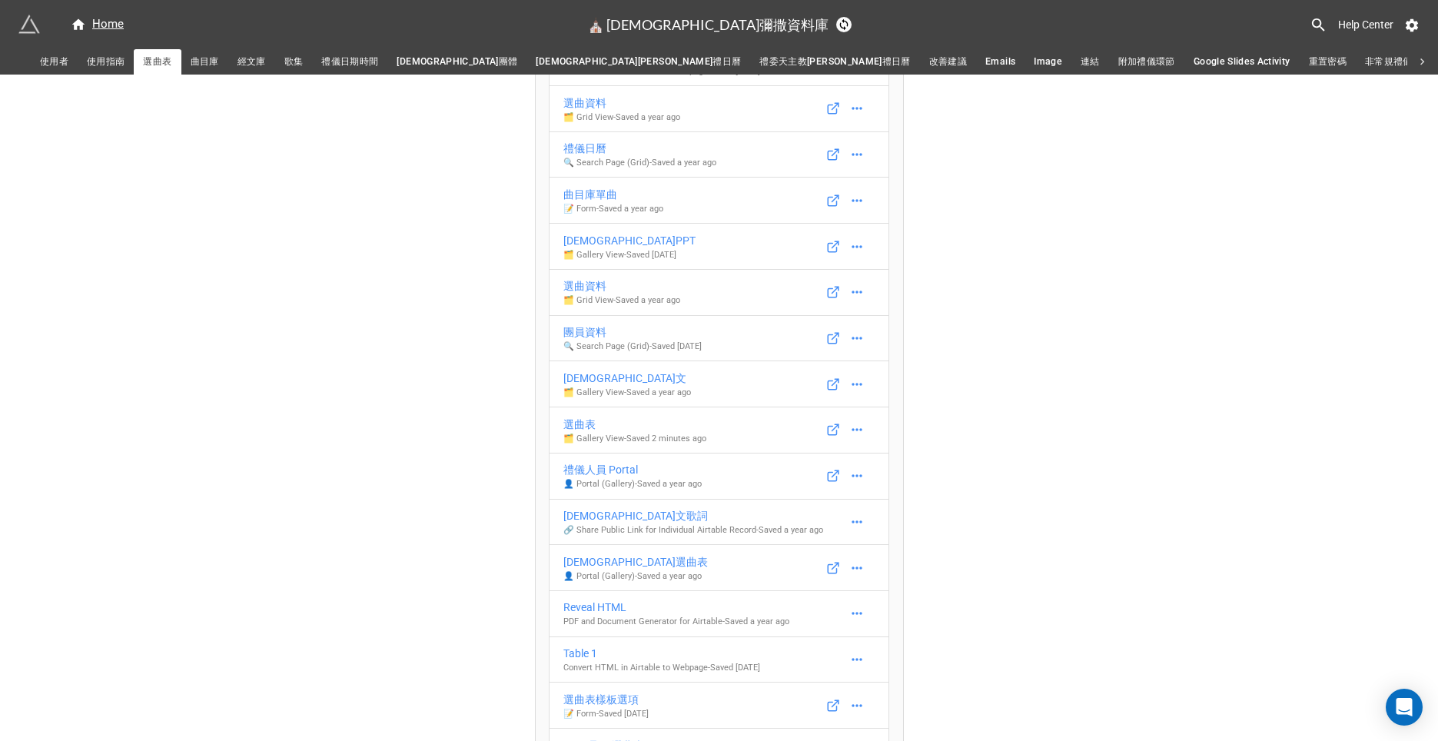
scroll to position [363, 0]
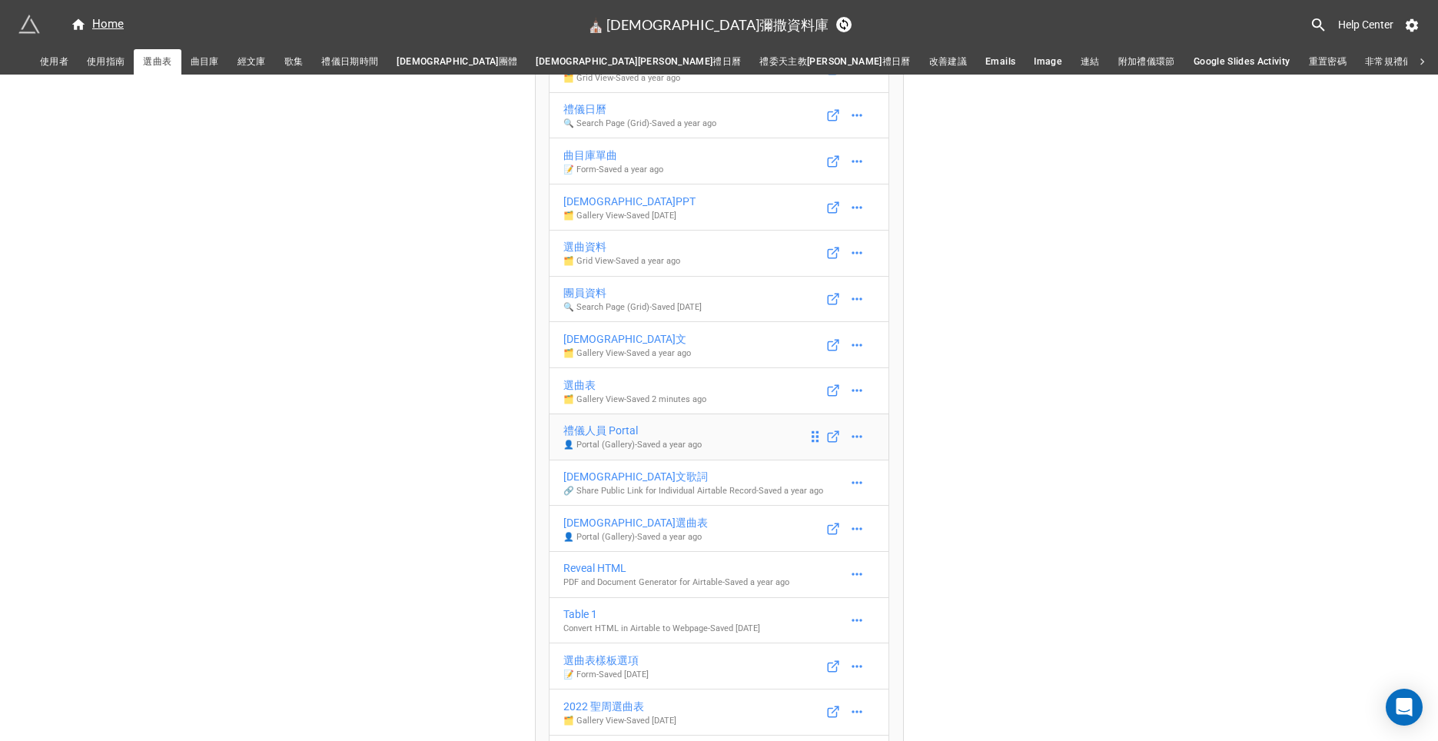
click at [606, 441] on p "👤 Portal (Gallery) - Saved a year ago" at bounding box center [632, 445] width 138 height 12
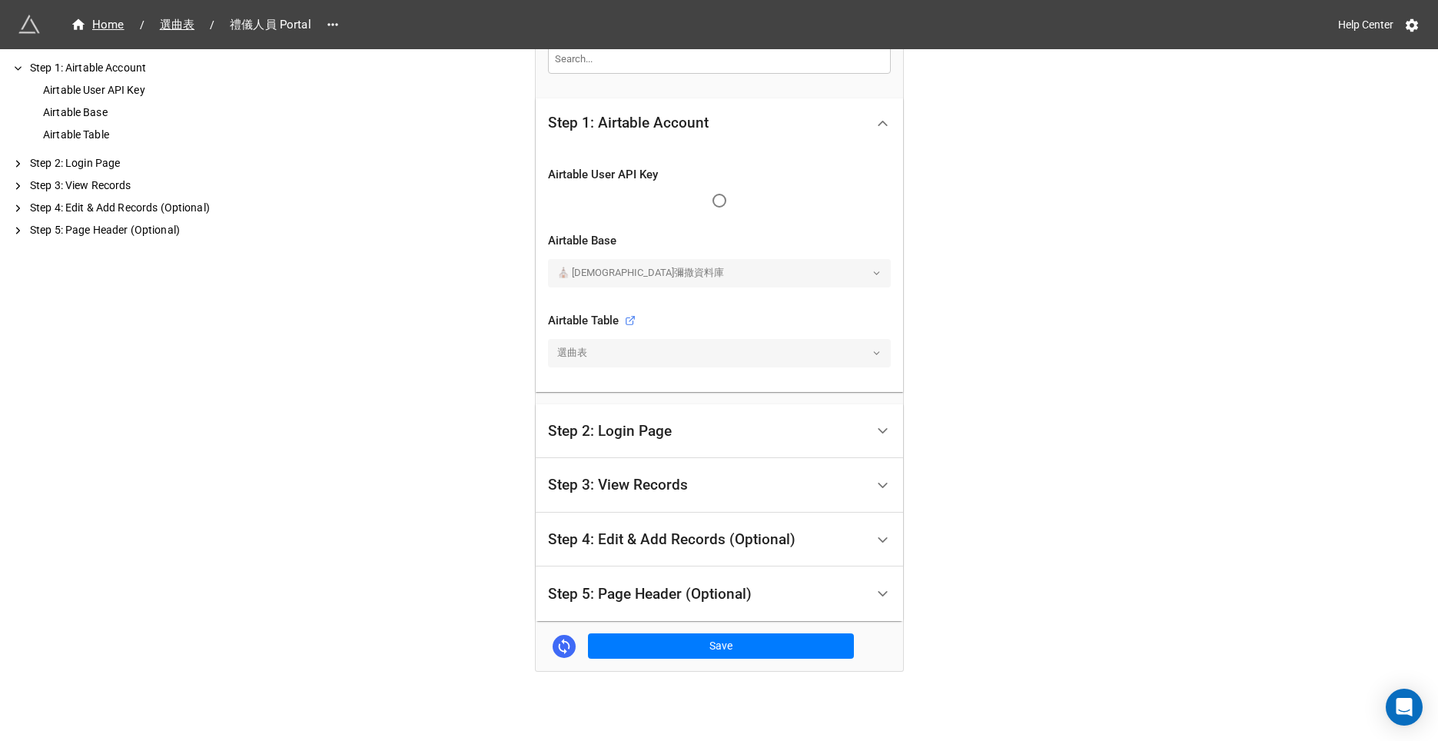
scroll to position [188, 0]
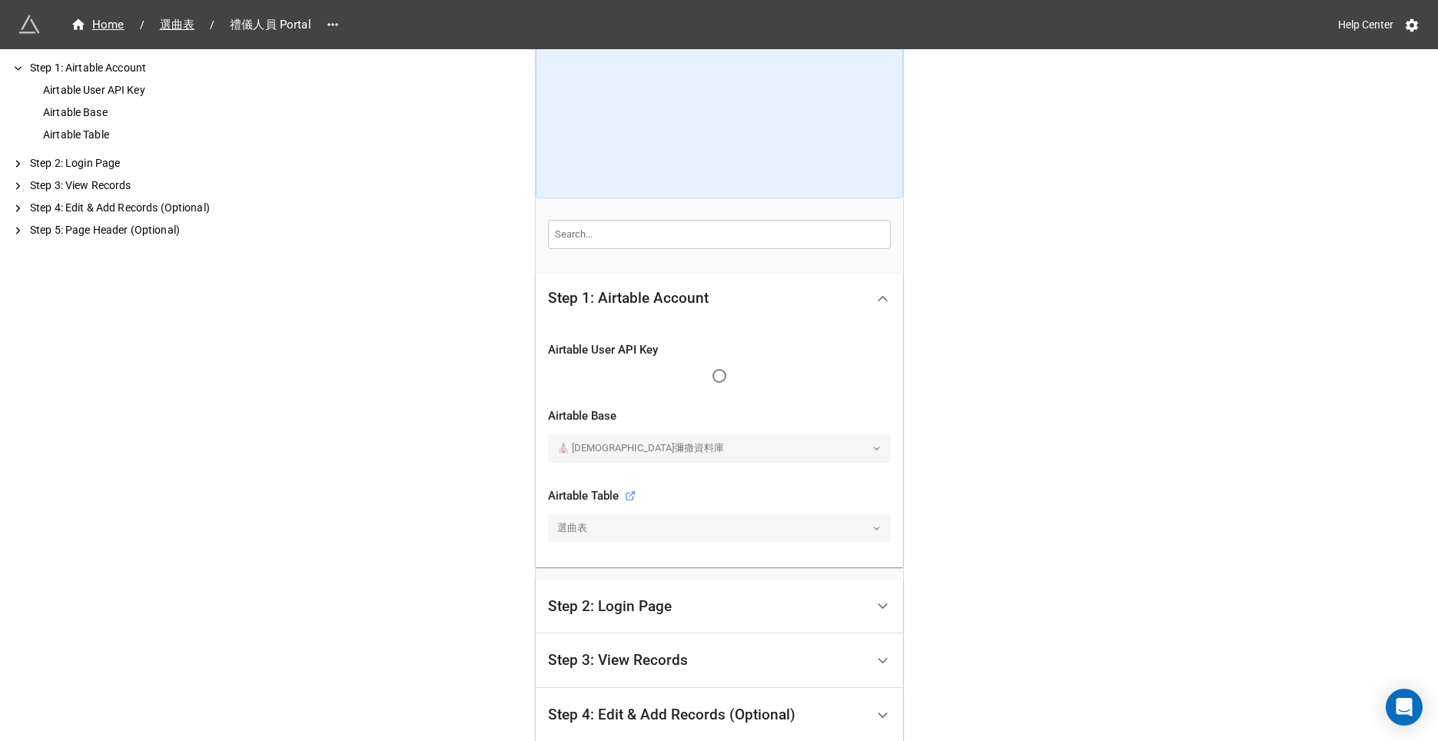
click at [606, 441] on div "⛪️ [DEMOGRAPHIC_DATA]彌撒資料庫" at bounding box center [719, 448] width 343 height 28
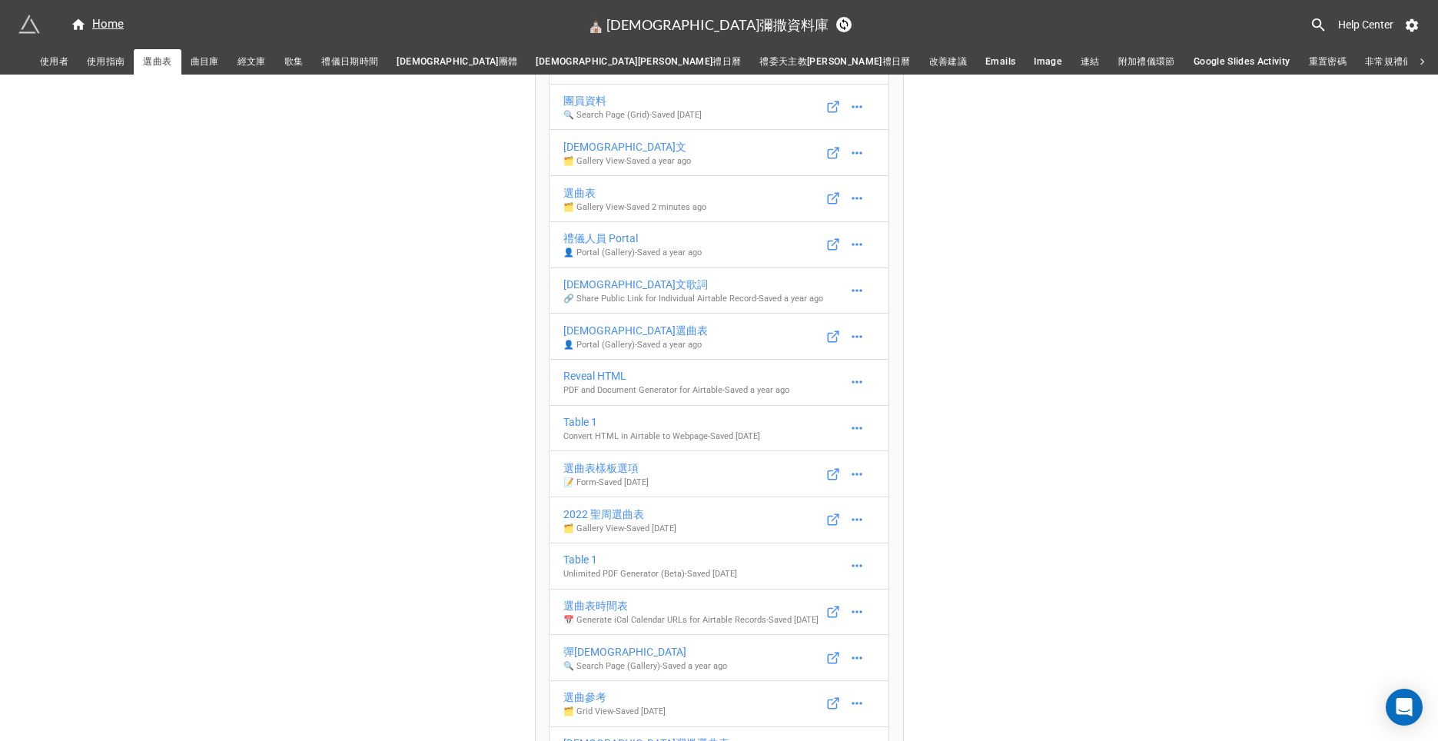
scroll to position [583, 0]
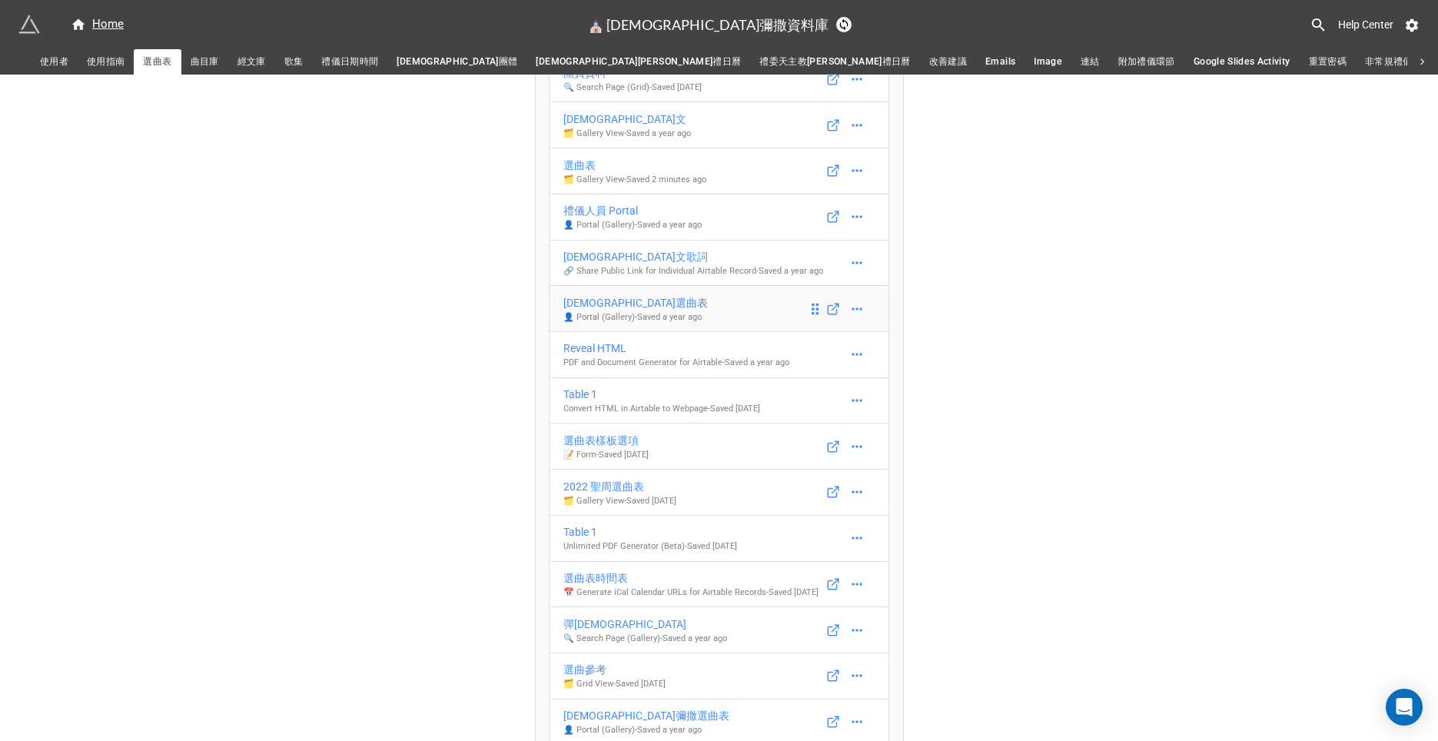
click at [591, 303] on div "[DEMOGRAPHIC_DATA]選曲表" at bounding box center [635, 302] width 144 height 17
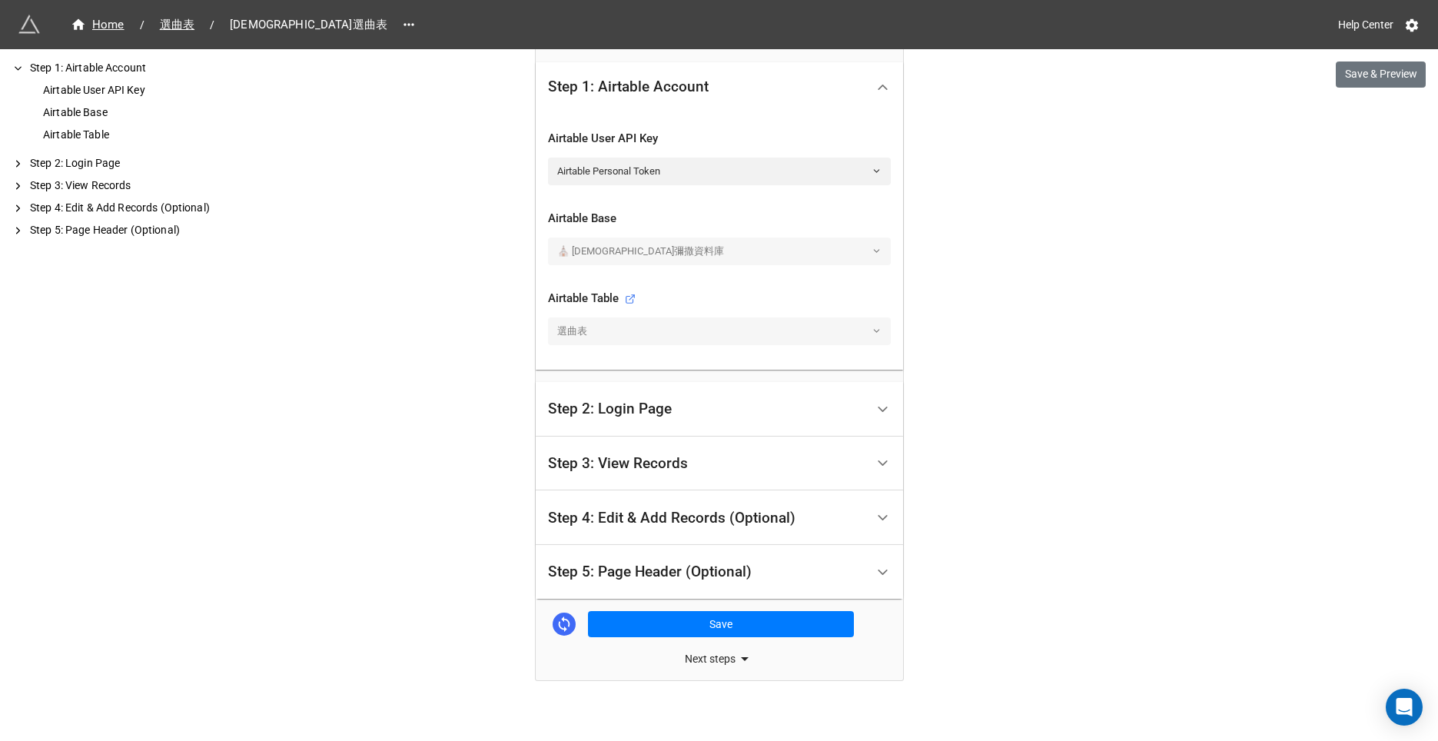
scroll to position [415, 0]
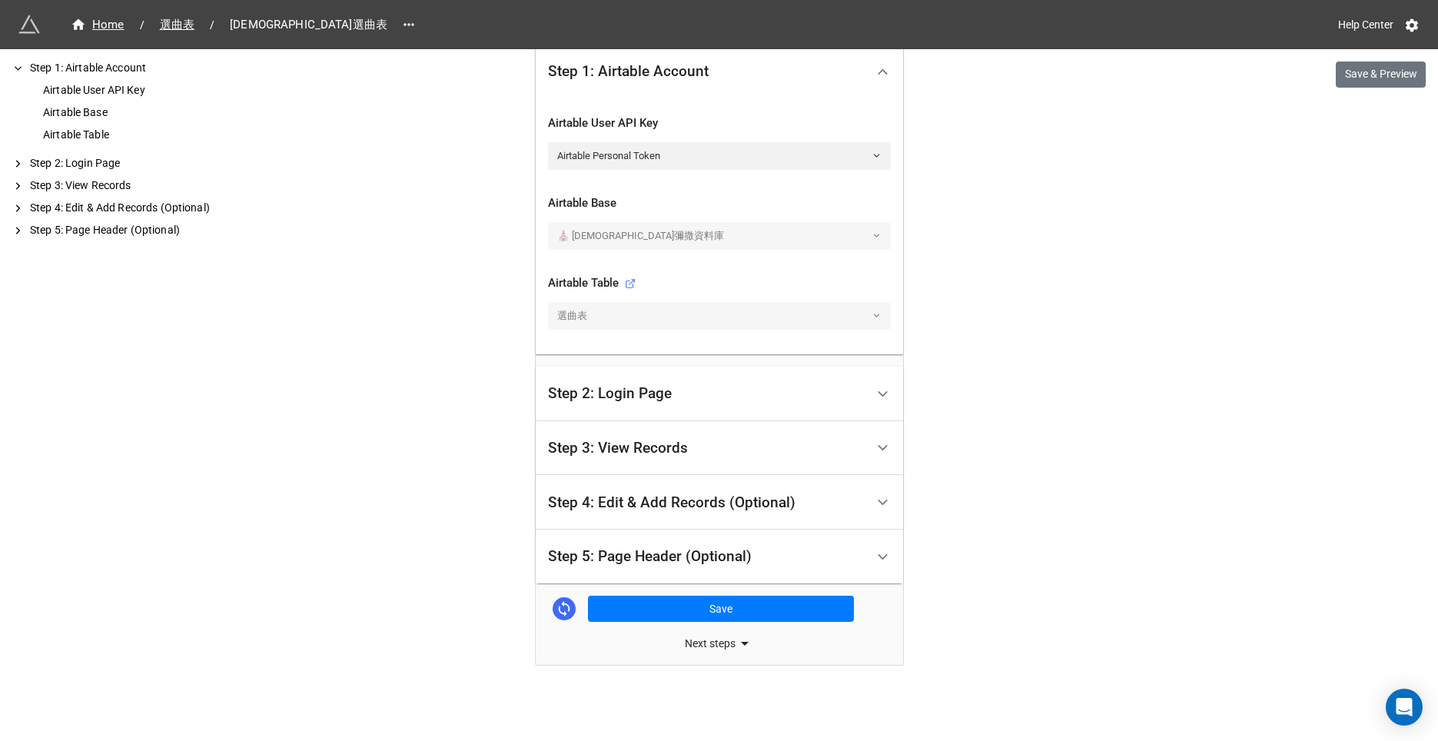
click at [577, 388] on div "Step 2: Login Page" at bounding box center [610, 393] width 124 height 15
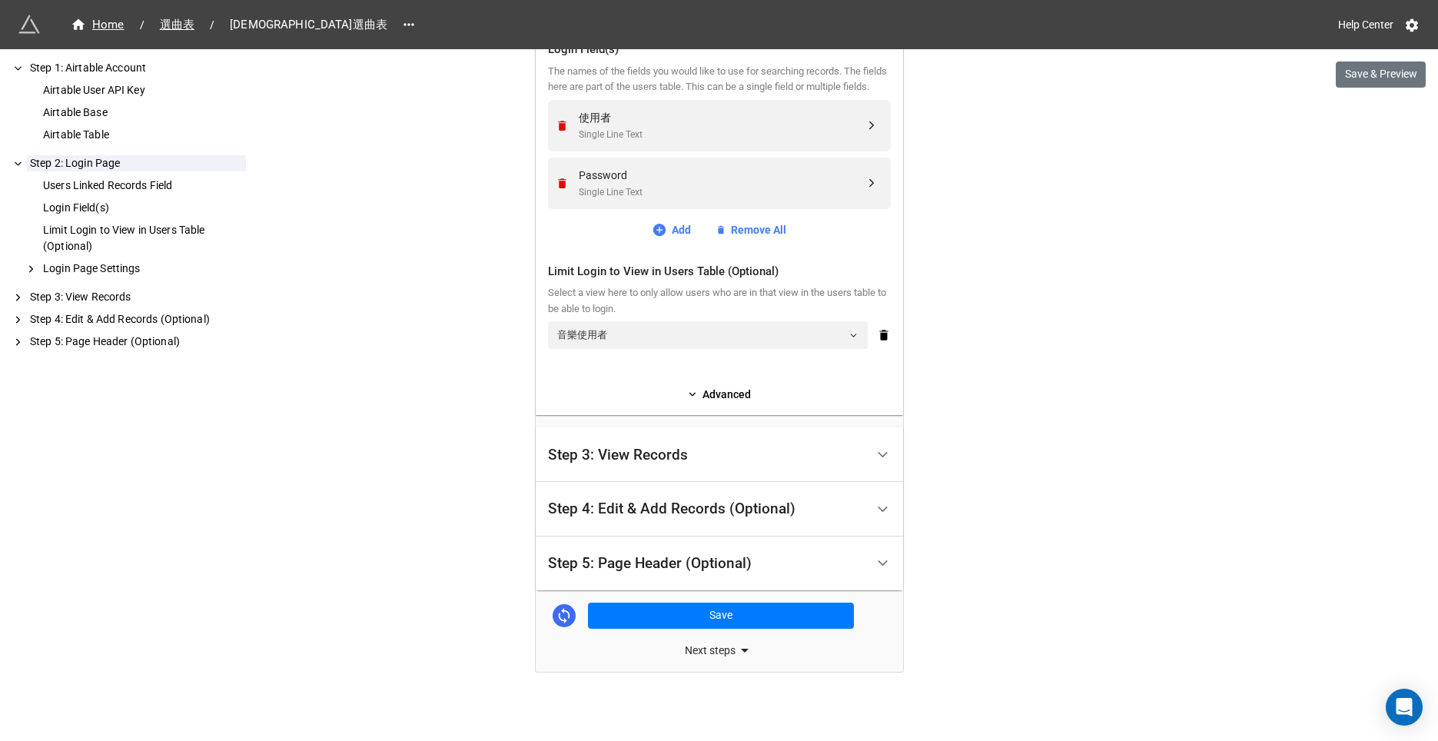
scroll to position [692, 0]
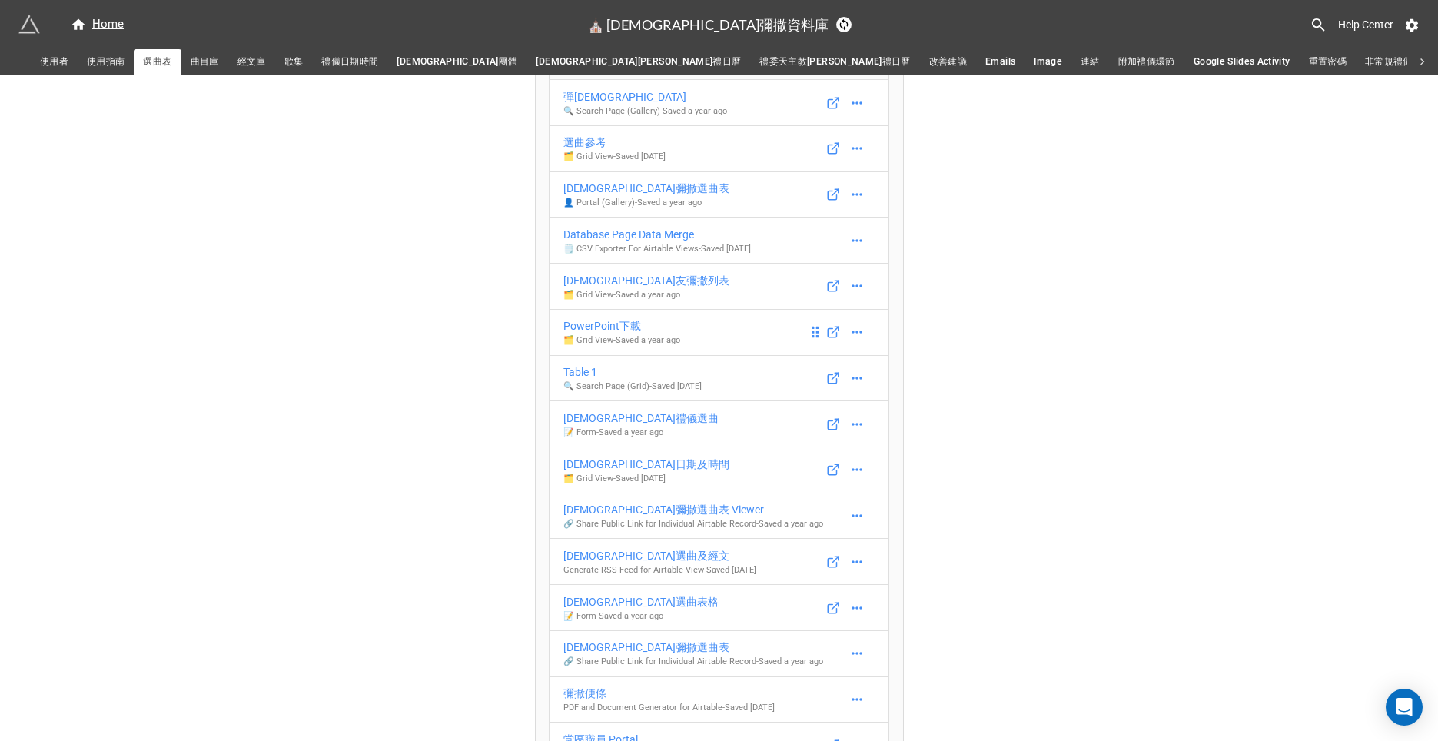
scroll to position [1111, 0]
click at [588, 207] on p "👤 Portal (Gallery) - Saved a year ago" at bounding box center [646, 202] width 166 height 12
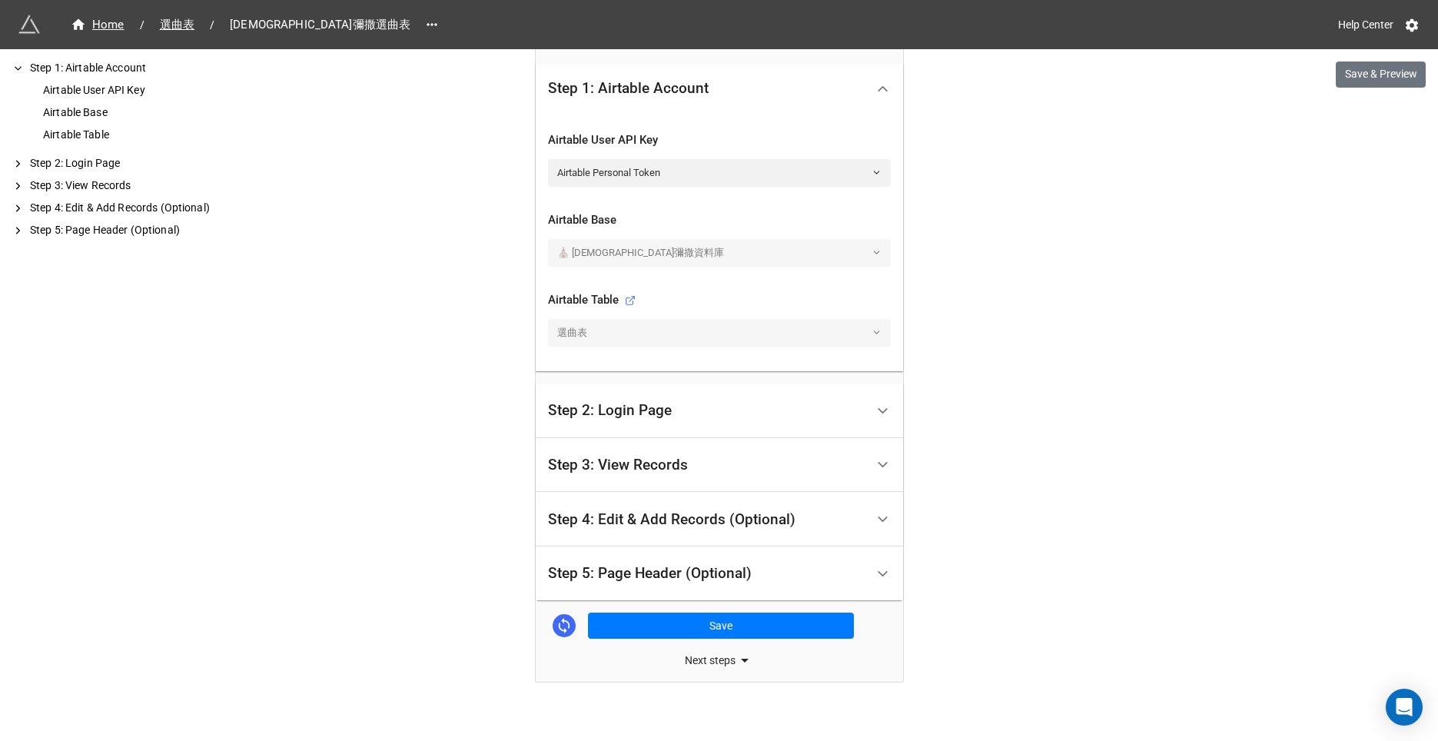
scroll to position [415, 0]
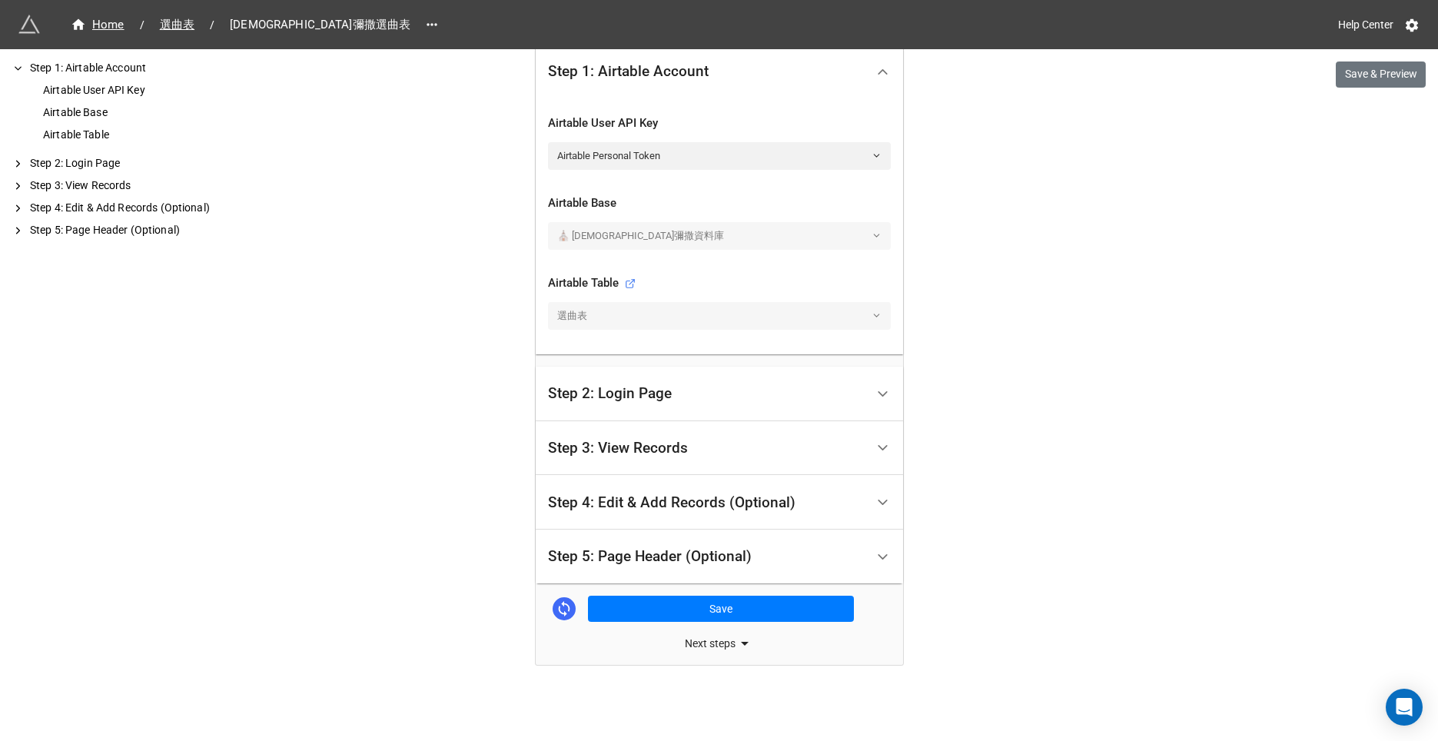
click at [582, 518] on div "Step 4: Edit & Add Records (Optional)" at bounding box center [706, 502] width 317 height 36
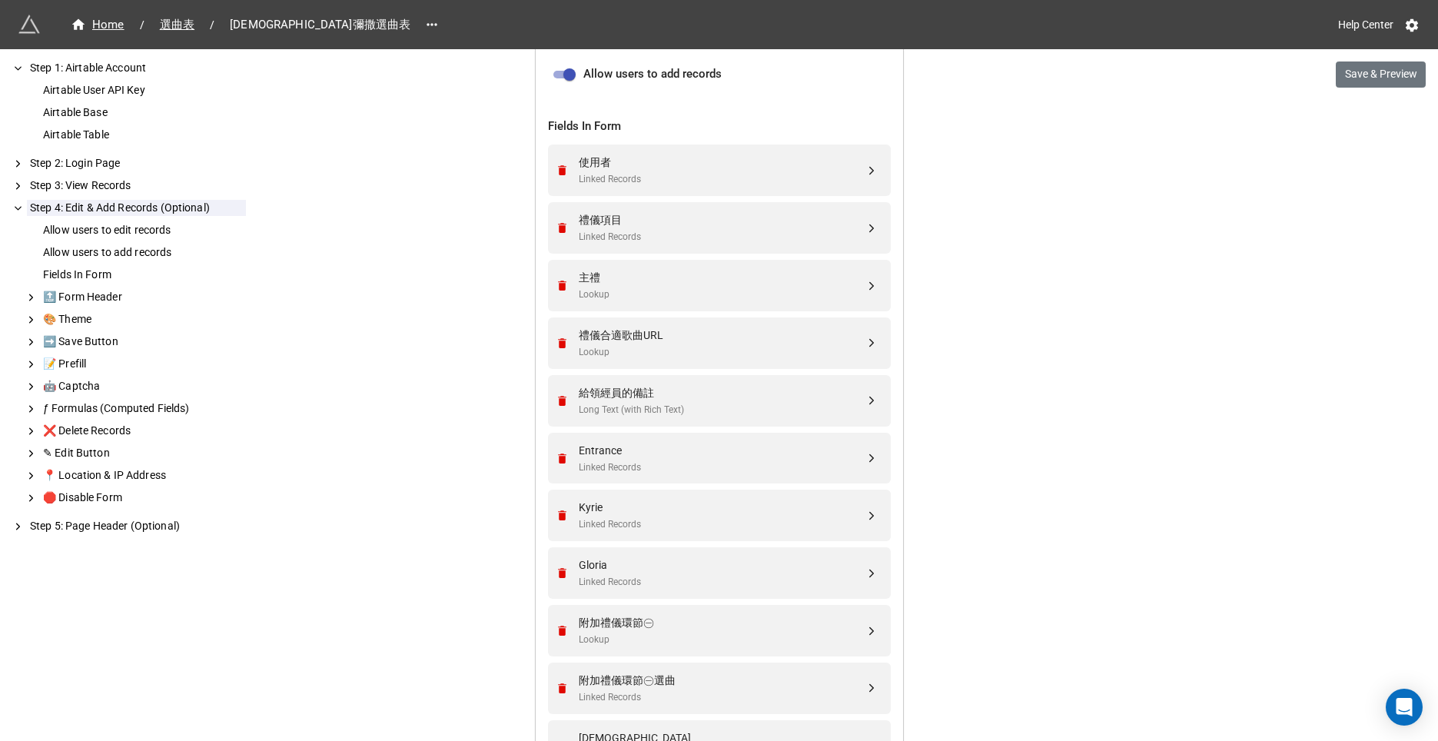
scroll to position [687, 0]
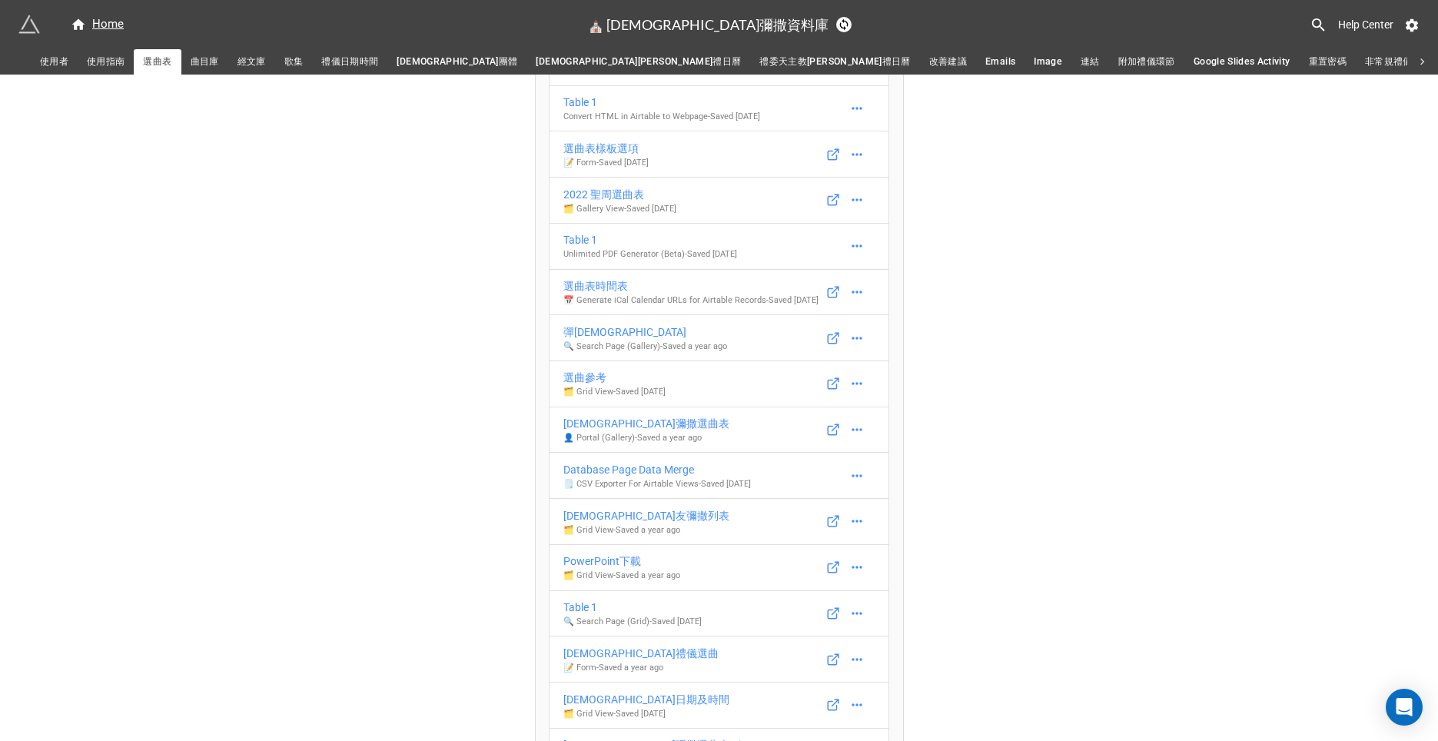
scroll to position [877, 0]
click at [607, 476] on div "Database Page Data Merge" at bounding box center [657, 468] width 188 height 17
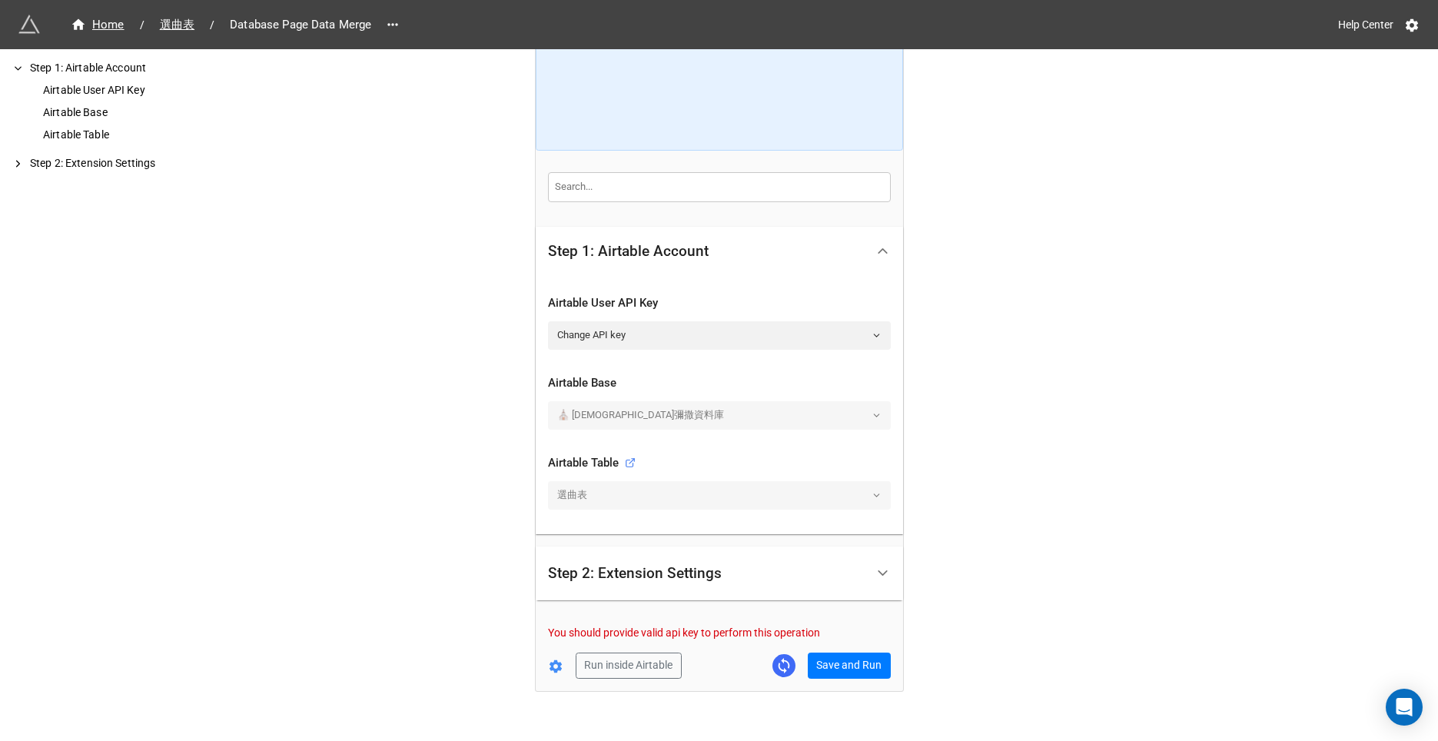
scroll to position [161, 0]
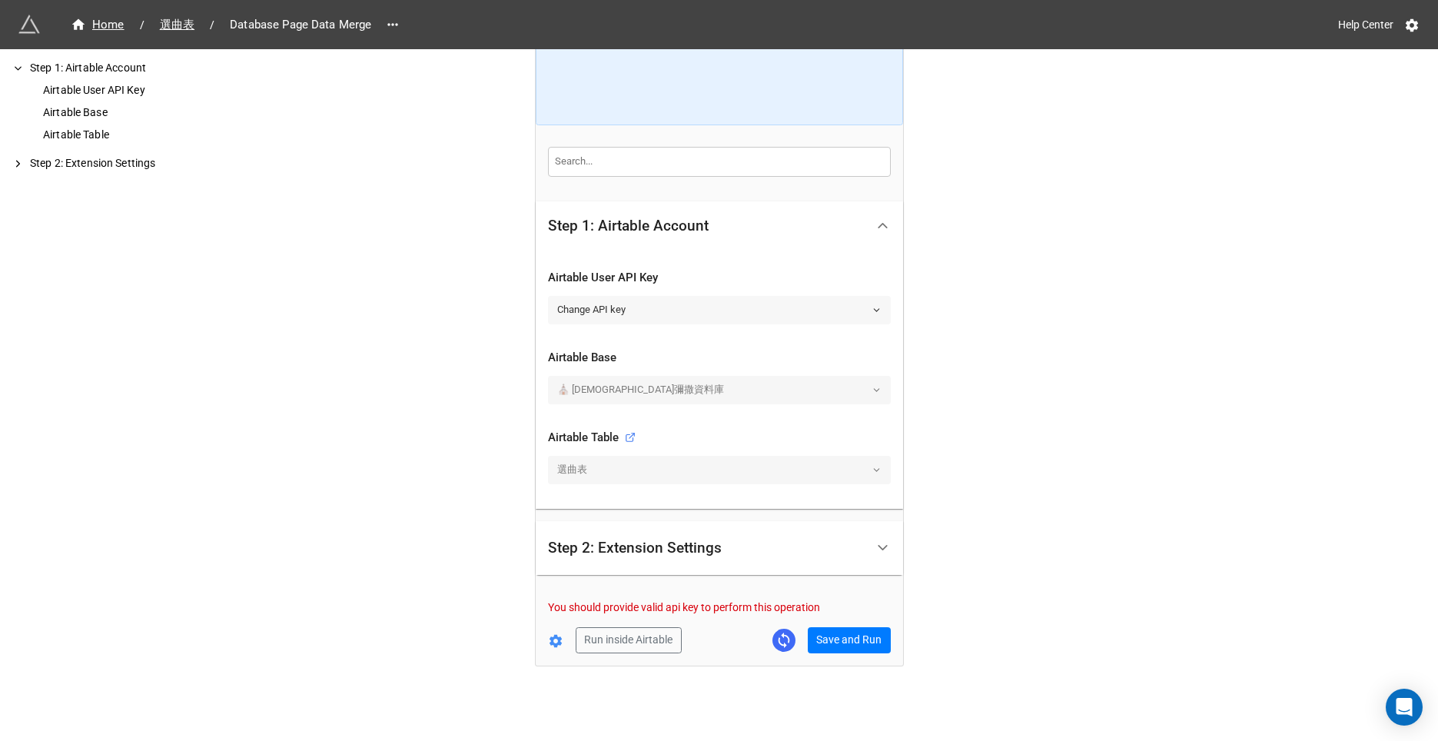
click at [636, 306] on link "Change API key" at bounding box center [719, 310] width 343 height 28
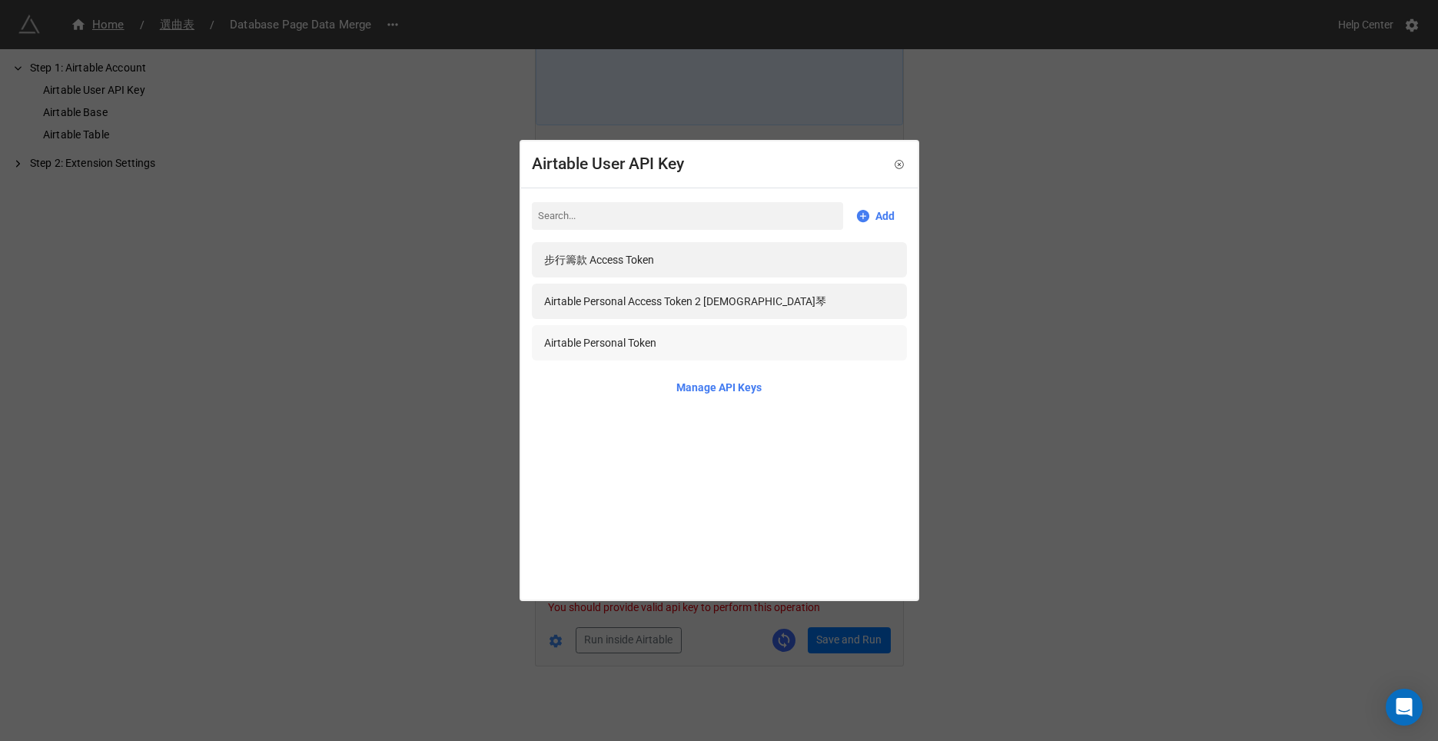
click at [625, 340] on div "Airtable Personal Token" at bounding box center [600, 342] width 112 height 17
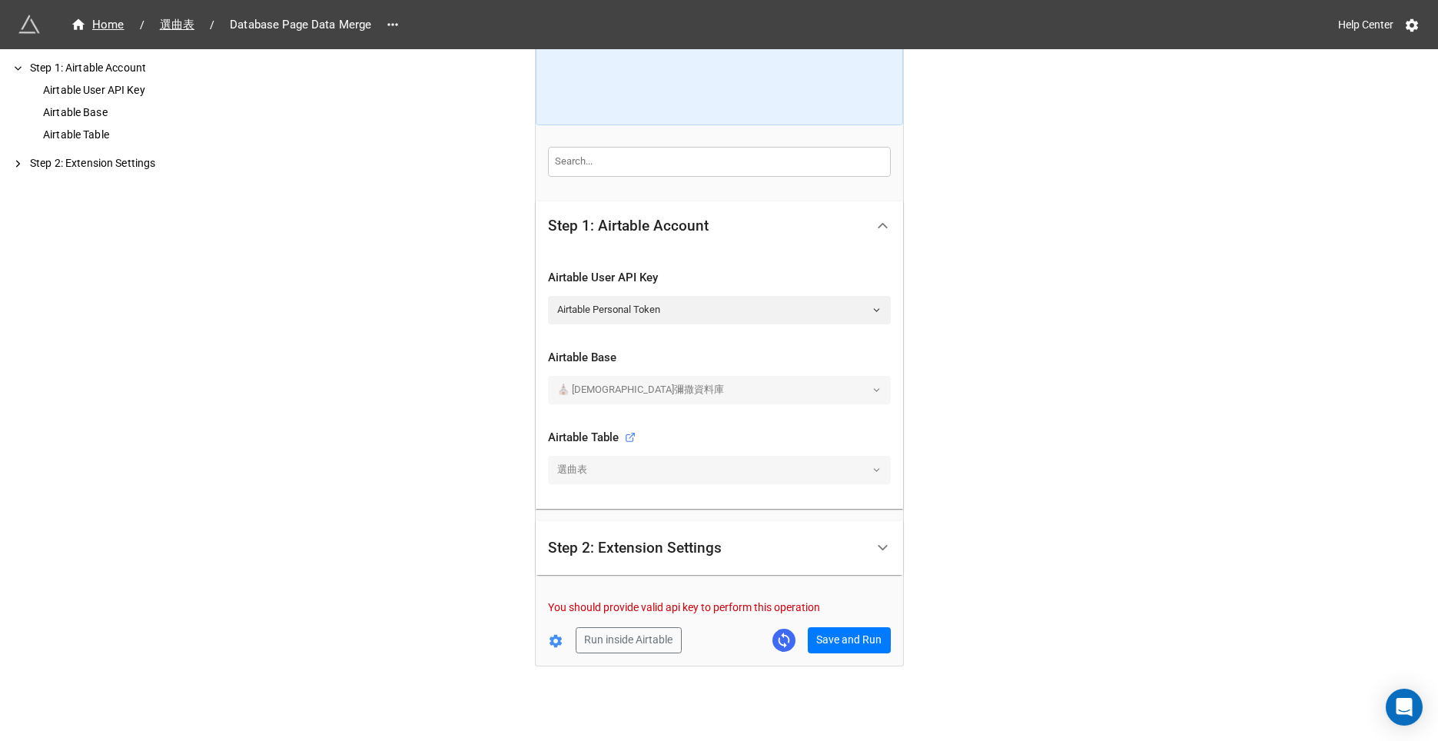
click at [807, 554] on div "Step 2: Extension Settings" at bounding box center [706, 548] width 317 height 36
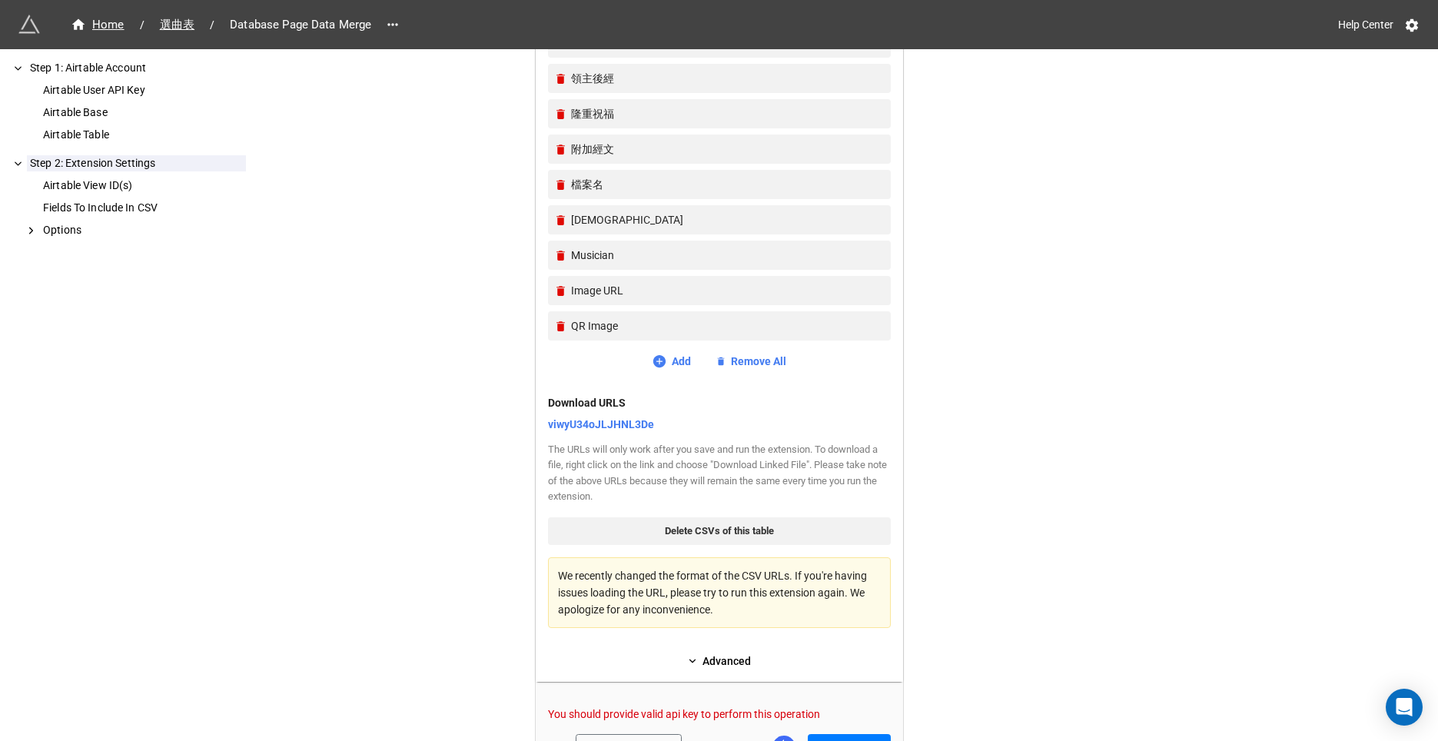
scroll to position [3435, 0]
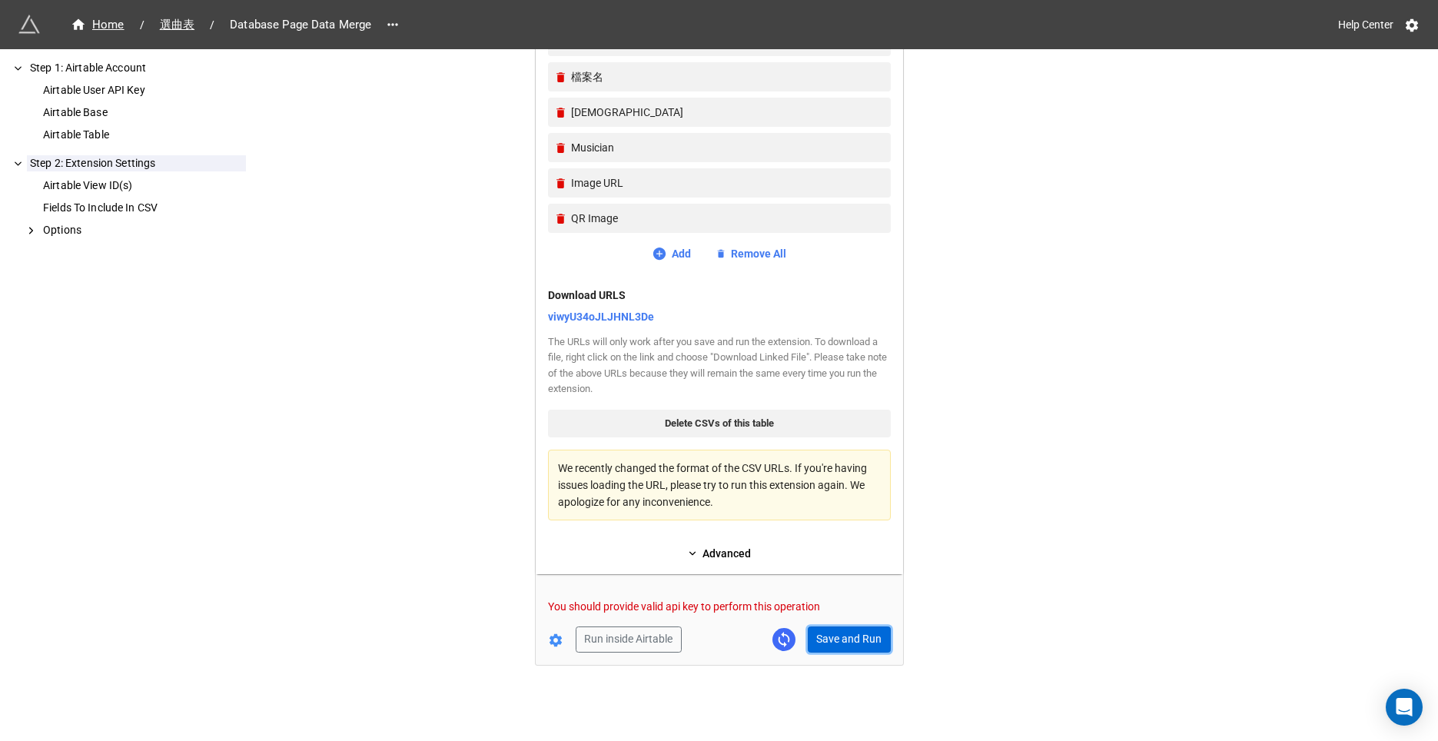
click at [847, 632] on button "Save and Run" at bounding box center [849, 639] width 83 height 26
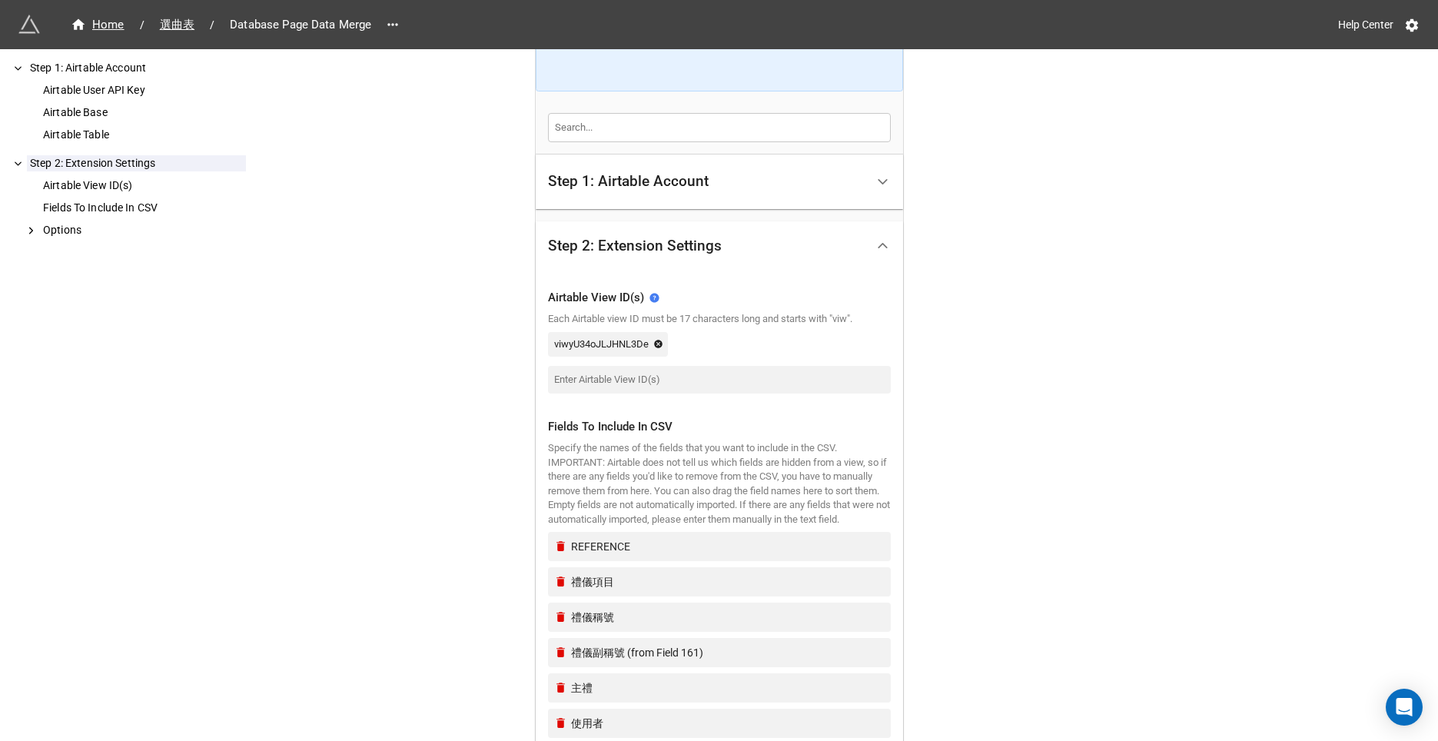
scroll to position [0, 0]
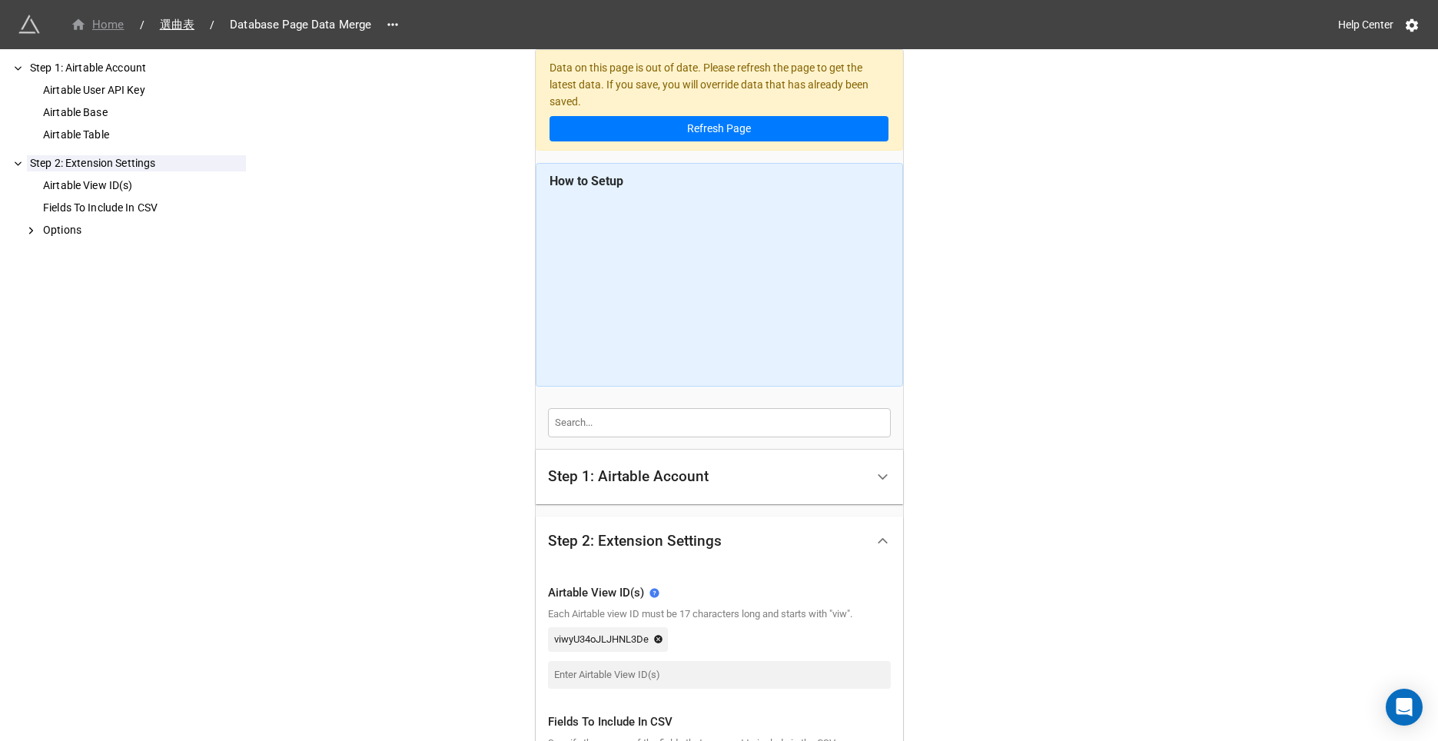
click at [105, 24] on div "Home" at bounding box center [98, 25] width 54 height 18
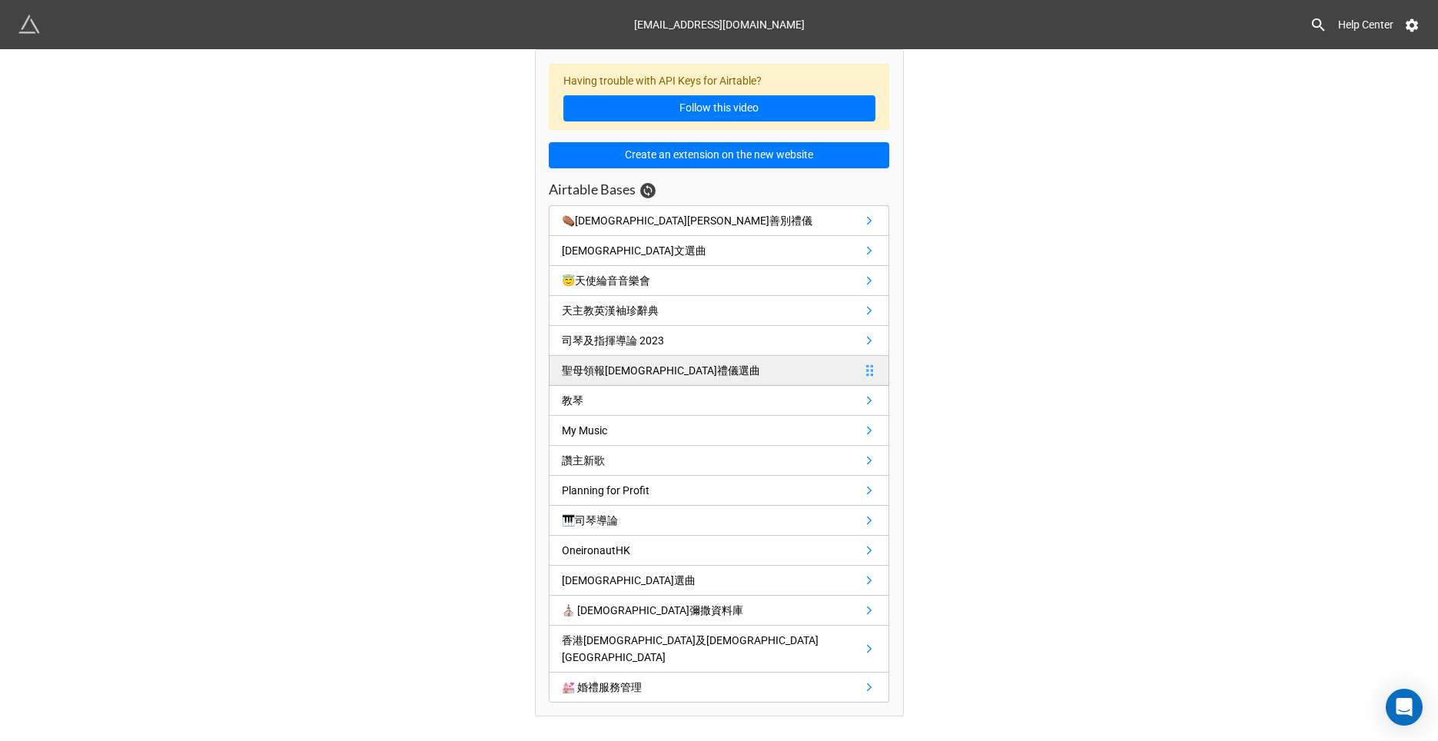
click at [611, 370] on div "聖母領報[DEMOGRAPHIC_DATA]禮儀選曲" at bounding box center [661, 370] width 198 height 17
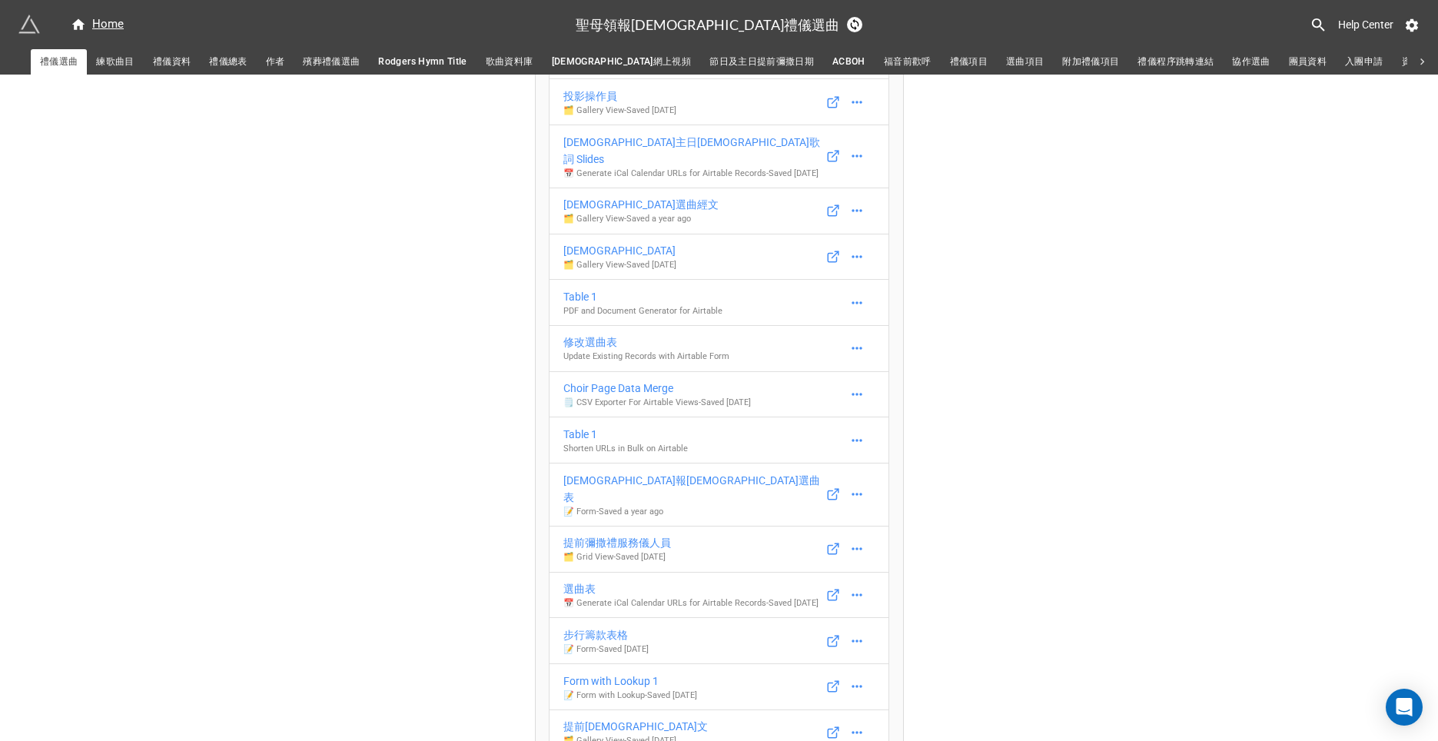
scroll to position [940, 0]
click at [612, 401] on div "Choir Page Data Merge" at bounding box center [657, 392] width 188 height 17
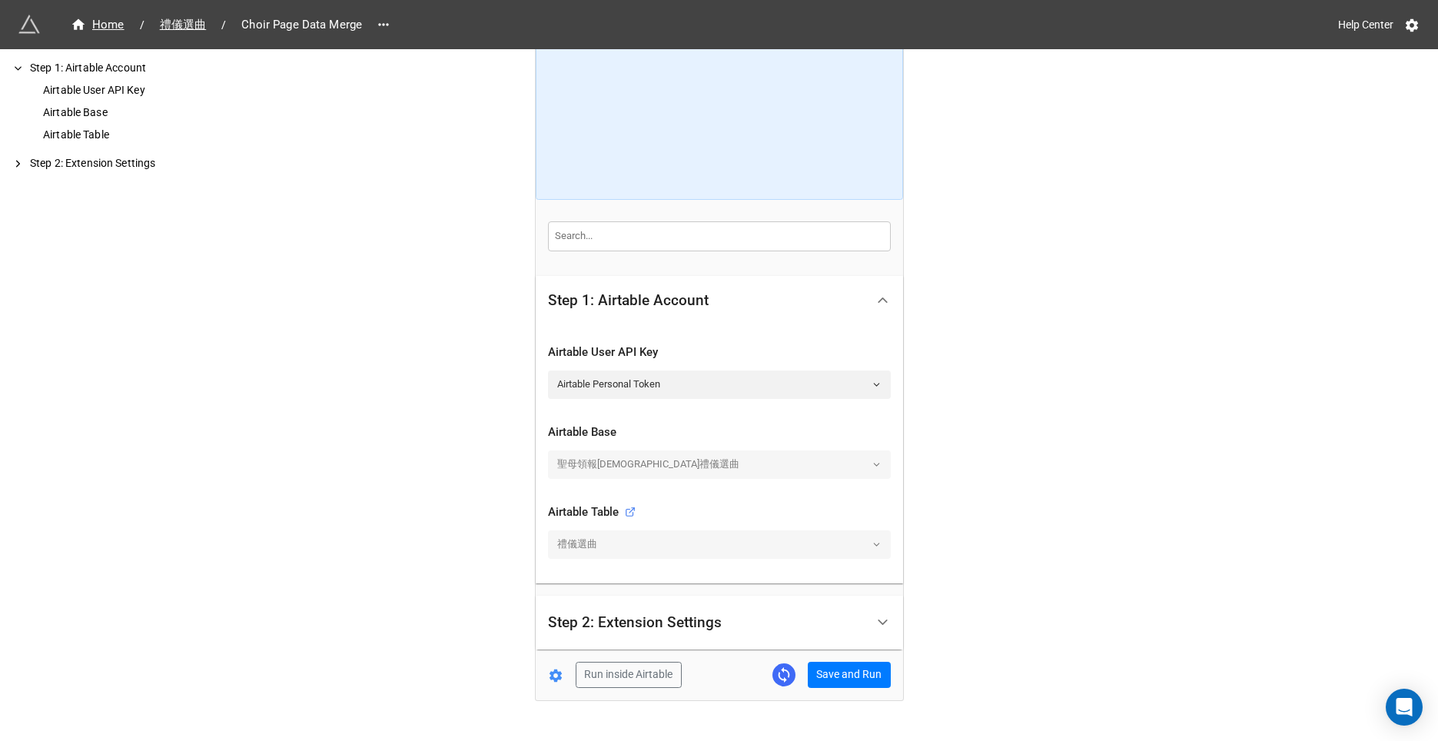
scroll to position [121, 0]
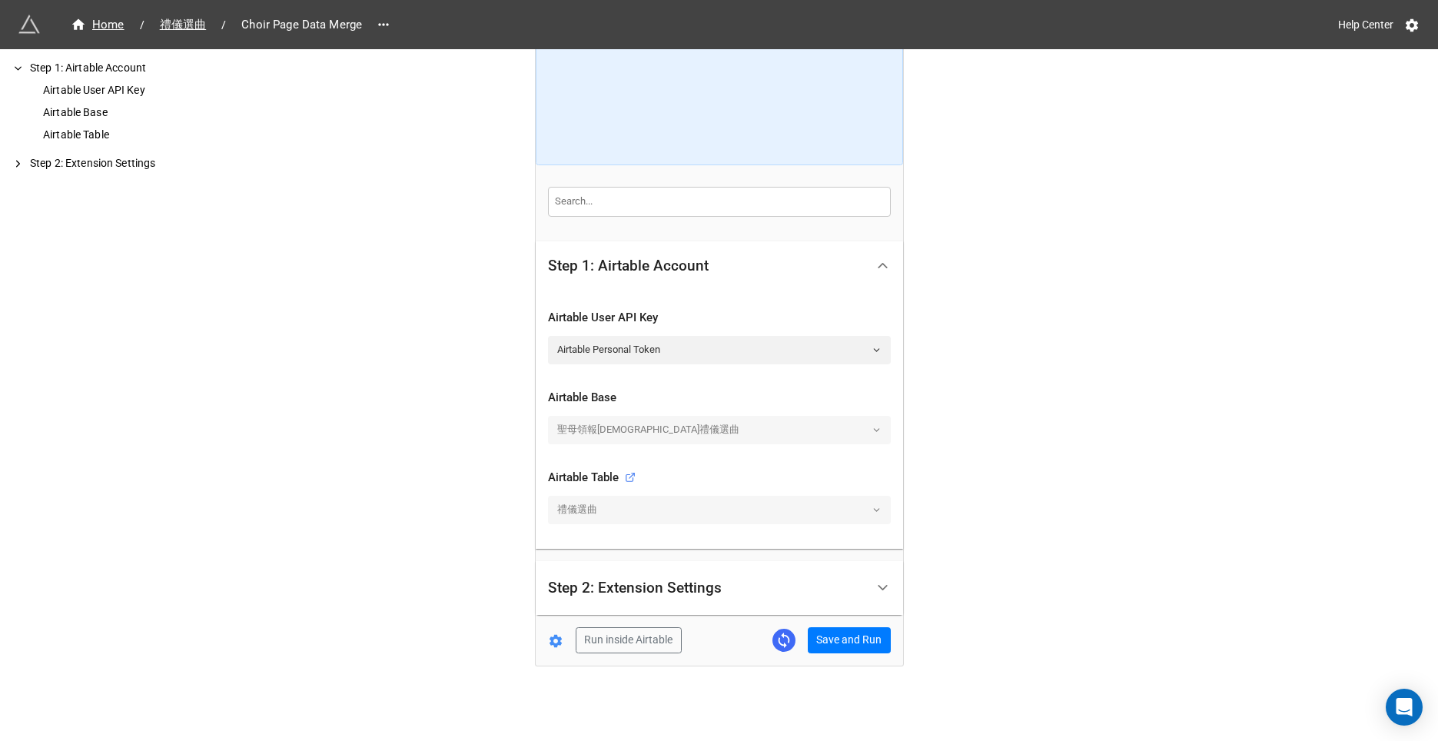
click at [615, 594] on div "Step 2: Extension Settings" at bounding box center [635, 587] width 174 height 15
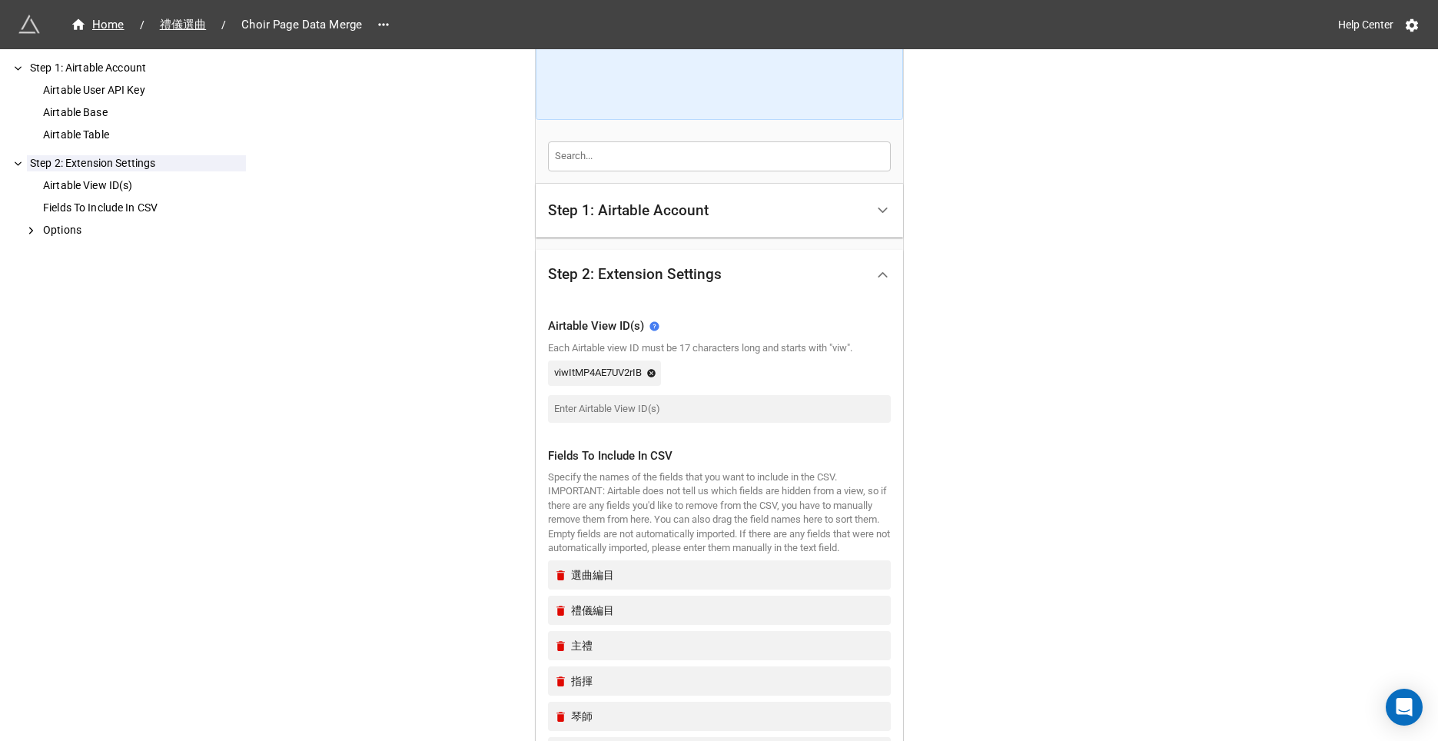
scroll to position [174, 0]
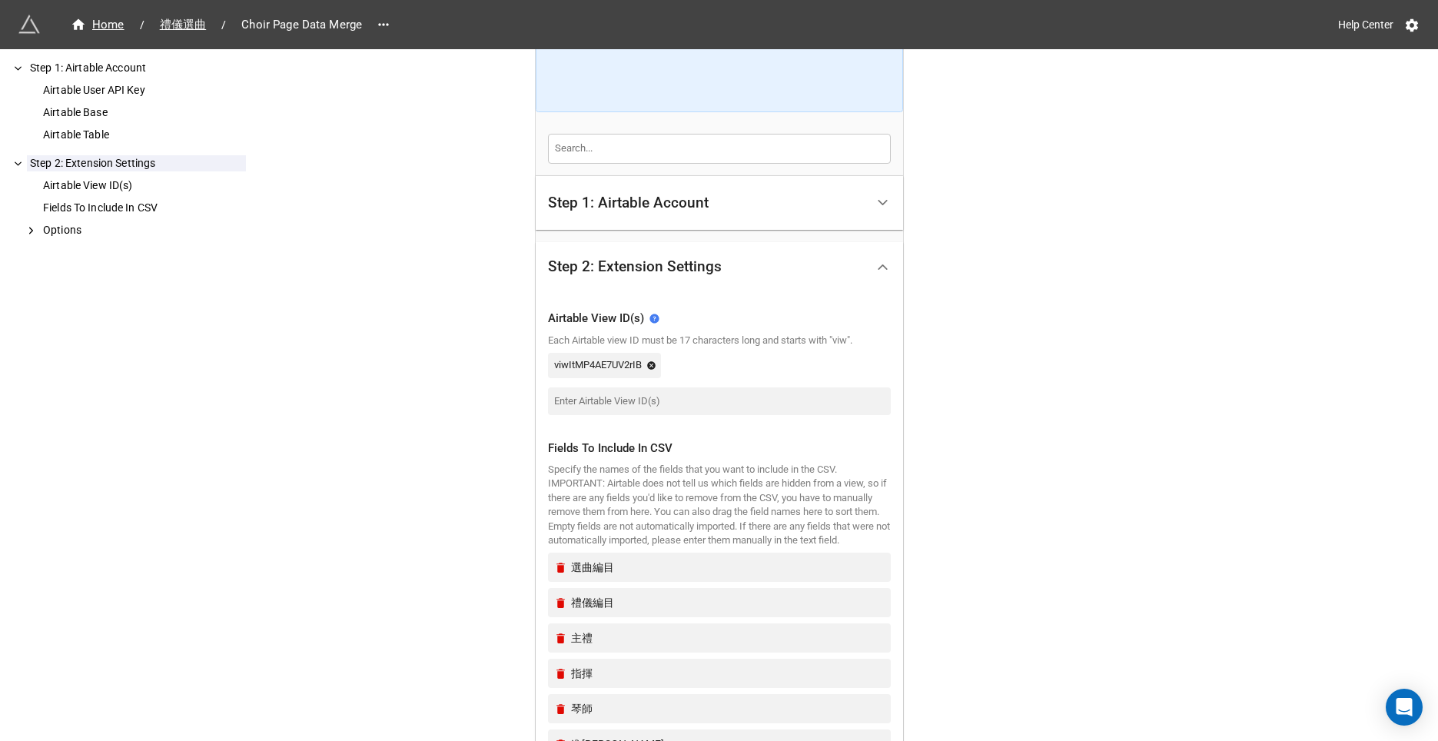
click at [604, 153] on input "text" at bounding box center [719, 148] width 343 height 29
paste input "viwItMP4AE7UV2rIB"
type input "viwItMP4AE7UV2rIB"
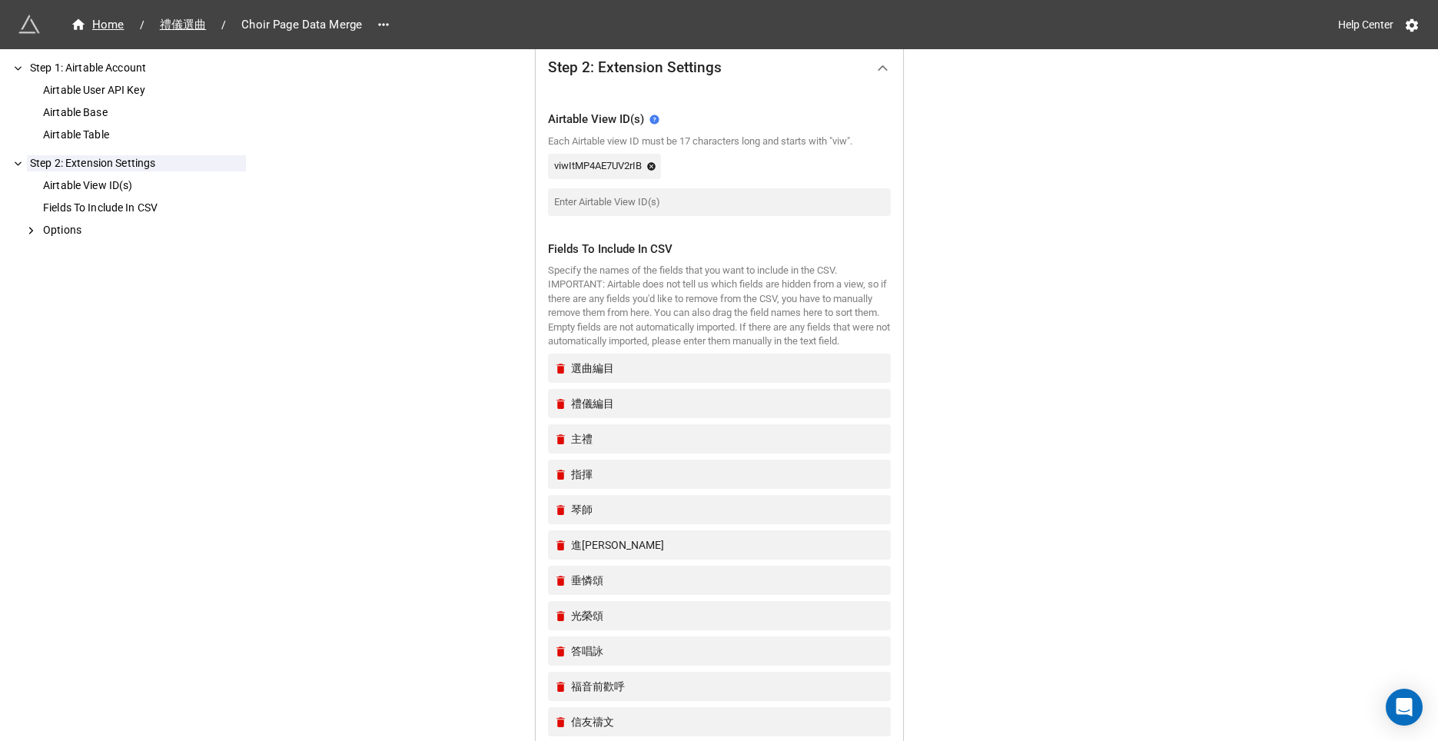
scroll to position [375, 0]
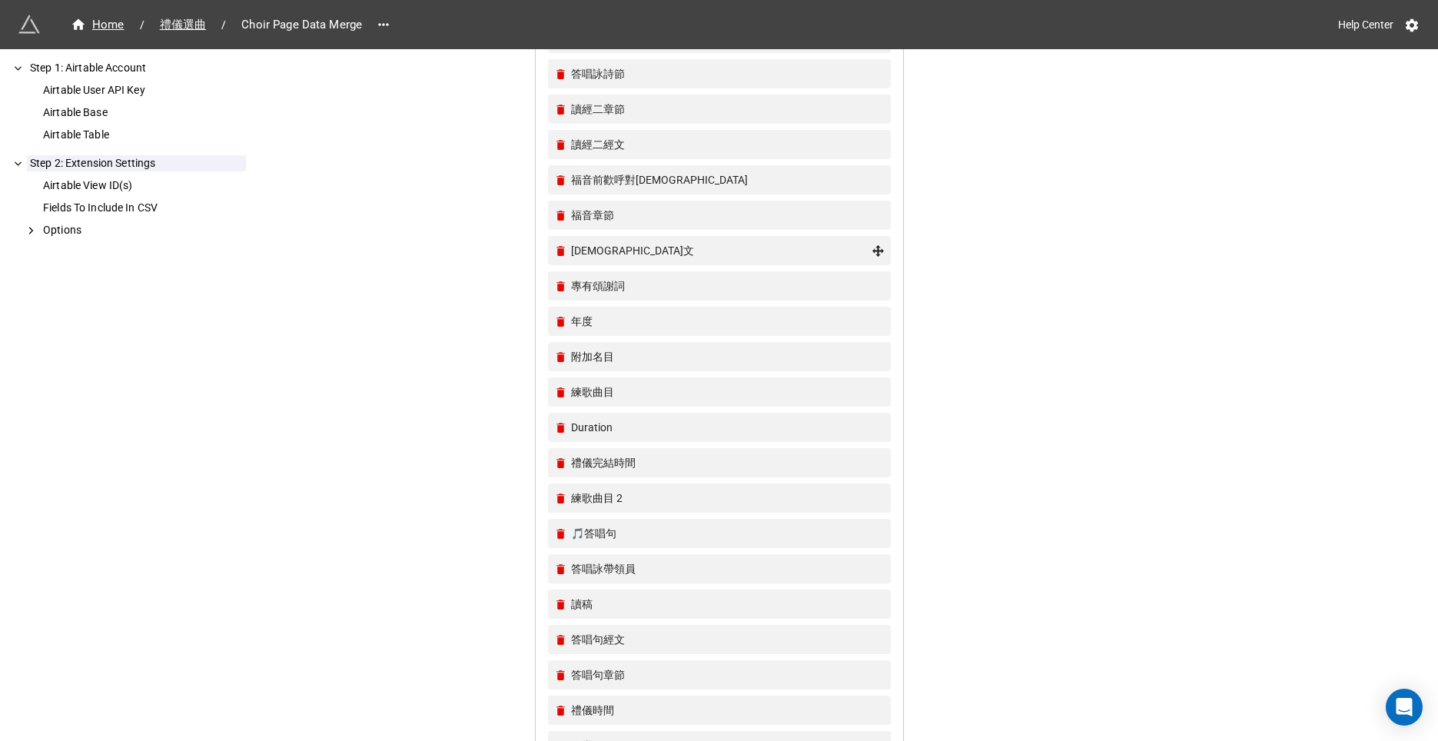
click at [709, 250] on div "[DEMOGRAPHIC_DATA]文" at bounding box center [719, 250] width 330 height 29
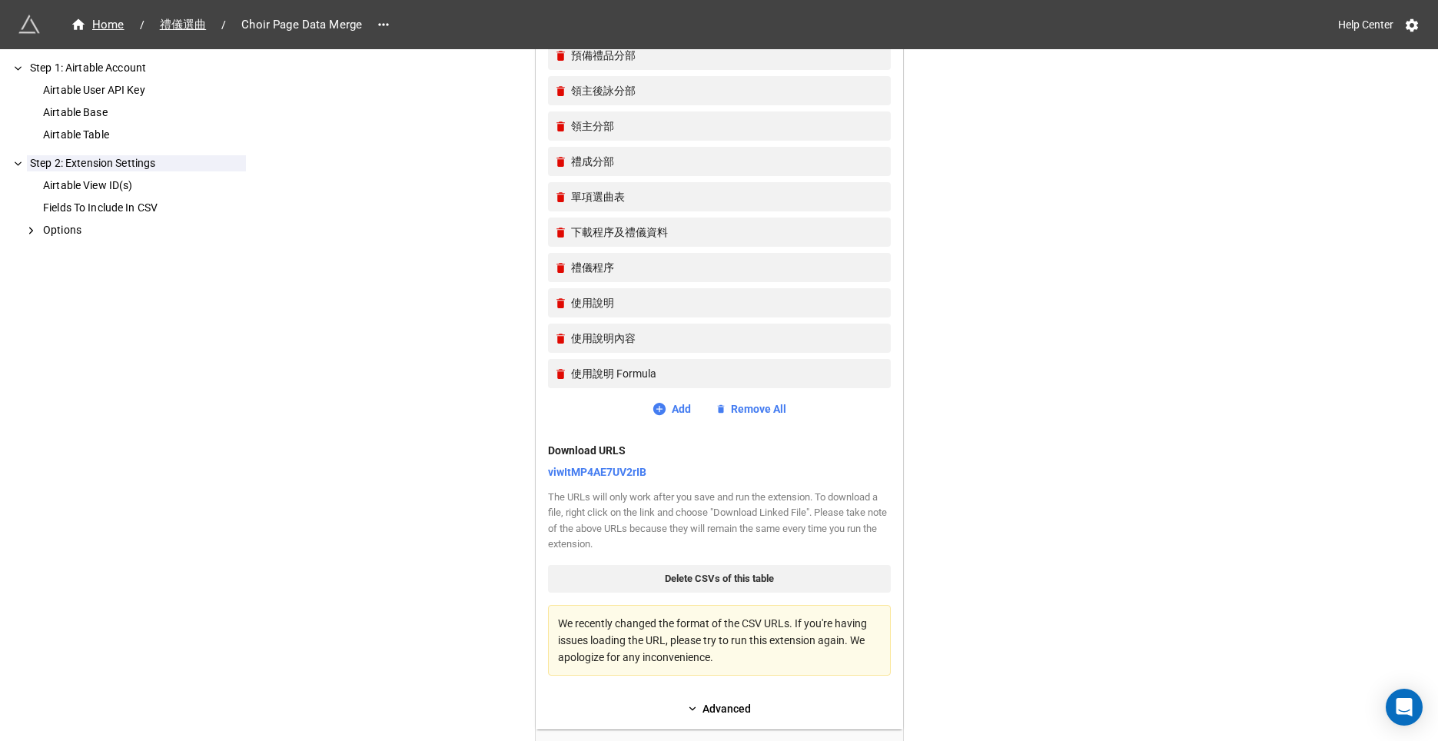
scroll to position [13010, 0]
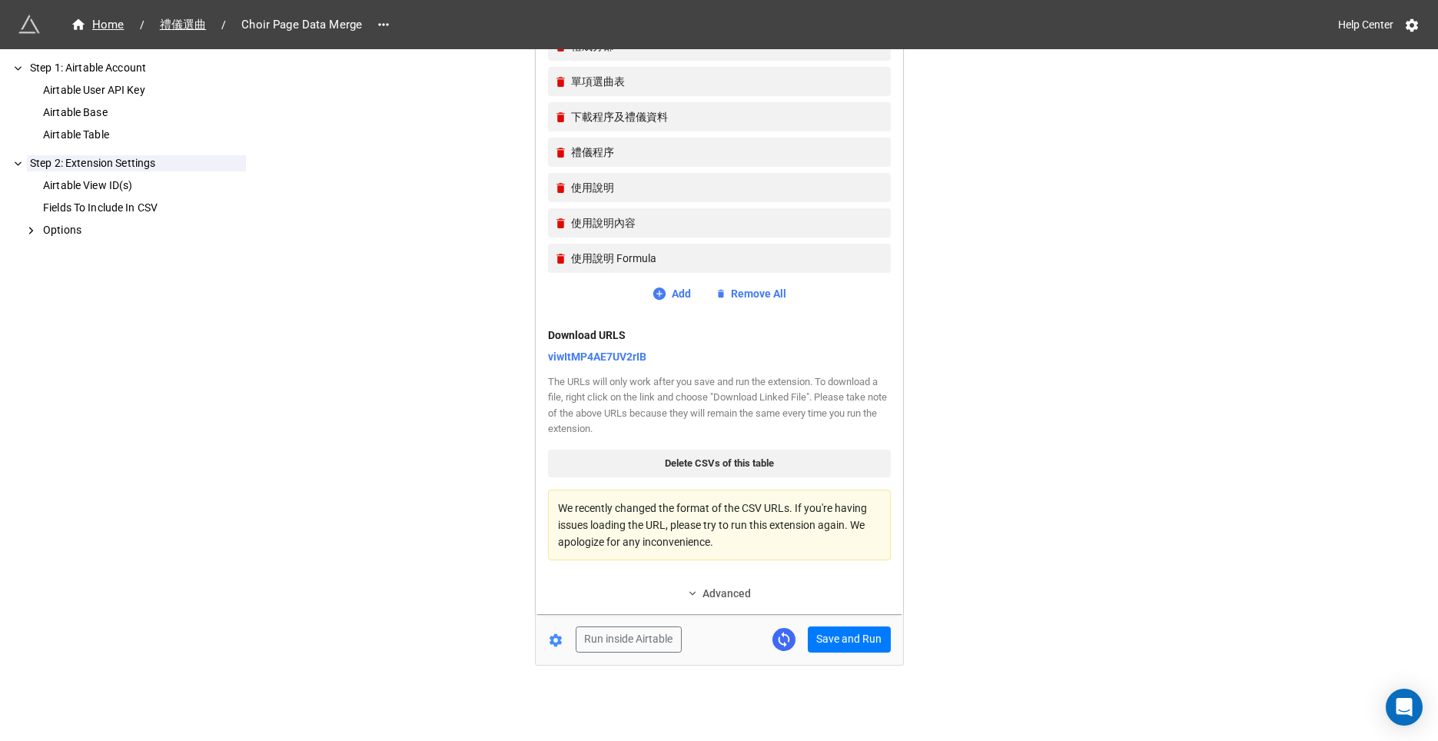
click at [730, 595] on link "Advanced" at bounding box center [719, 593] width 343 height 17
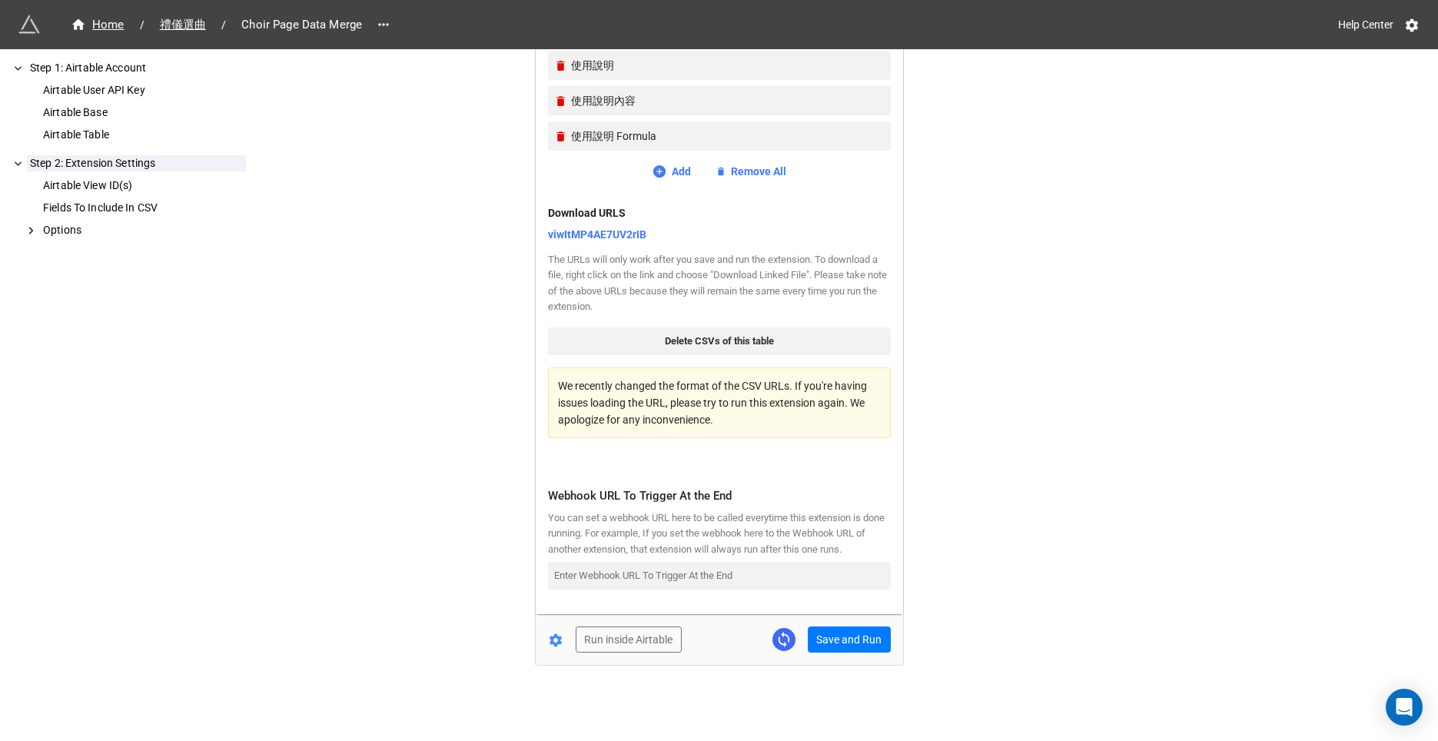
scroll to position [13149, 0]
click at [602, 649] on button "Run inside Airtable" at bounding box center [629, 639] width 106 height 26
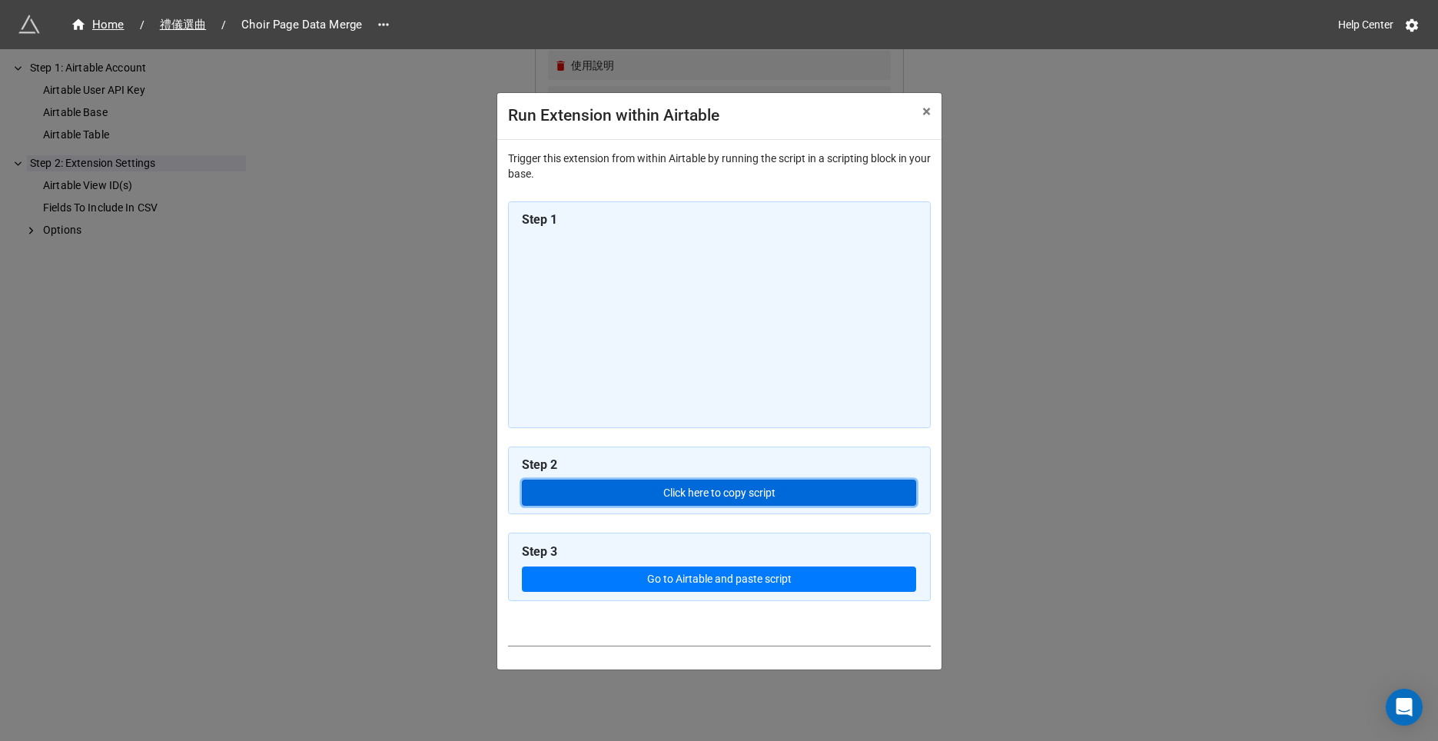
click at [730, 485] on button "Click here to copy script" at bounding box center [719, 493] width 394 height 26
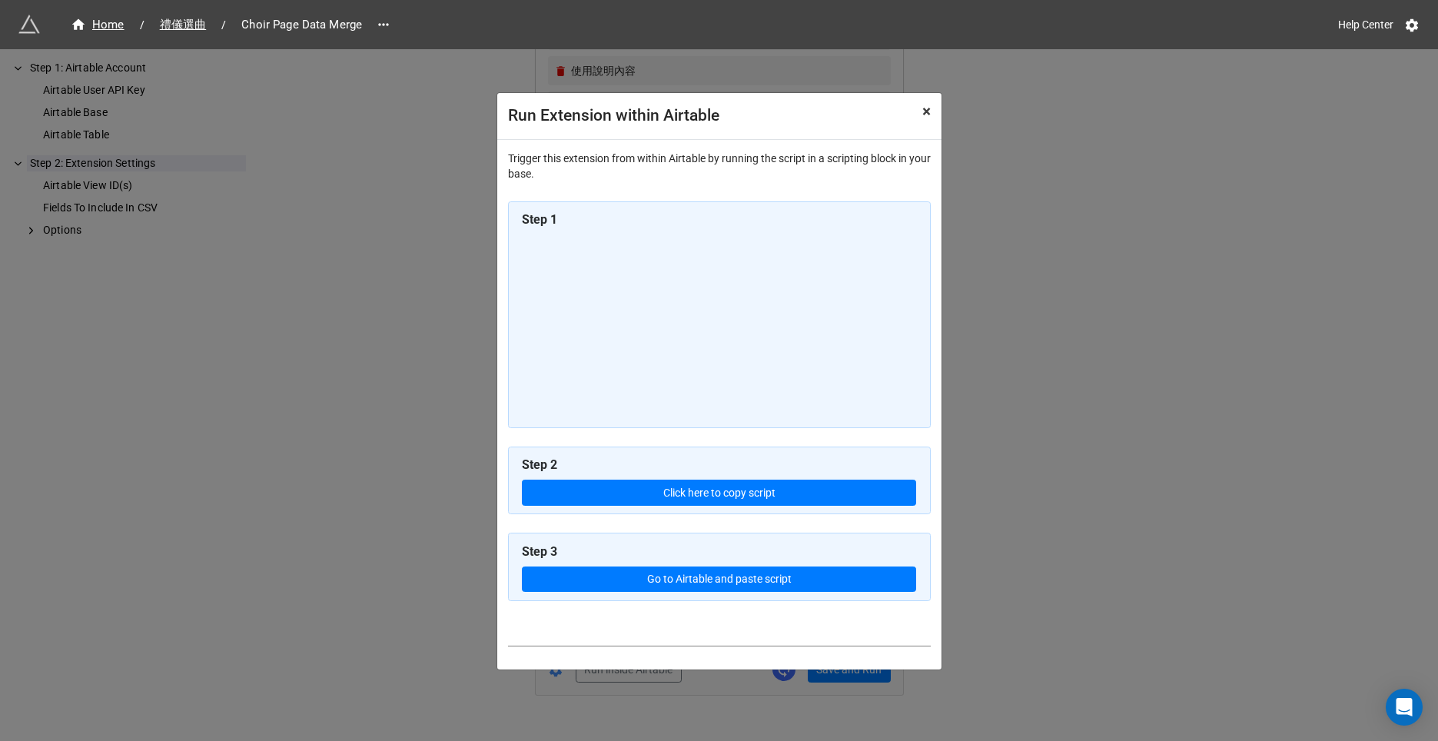
click at [931, 108] on button "× Close" at bounding box center [926, 112] width 30 height 38
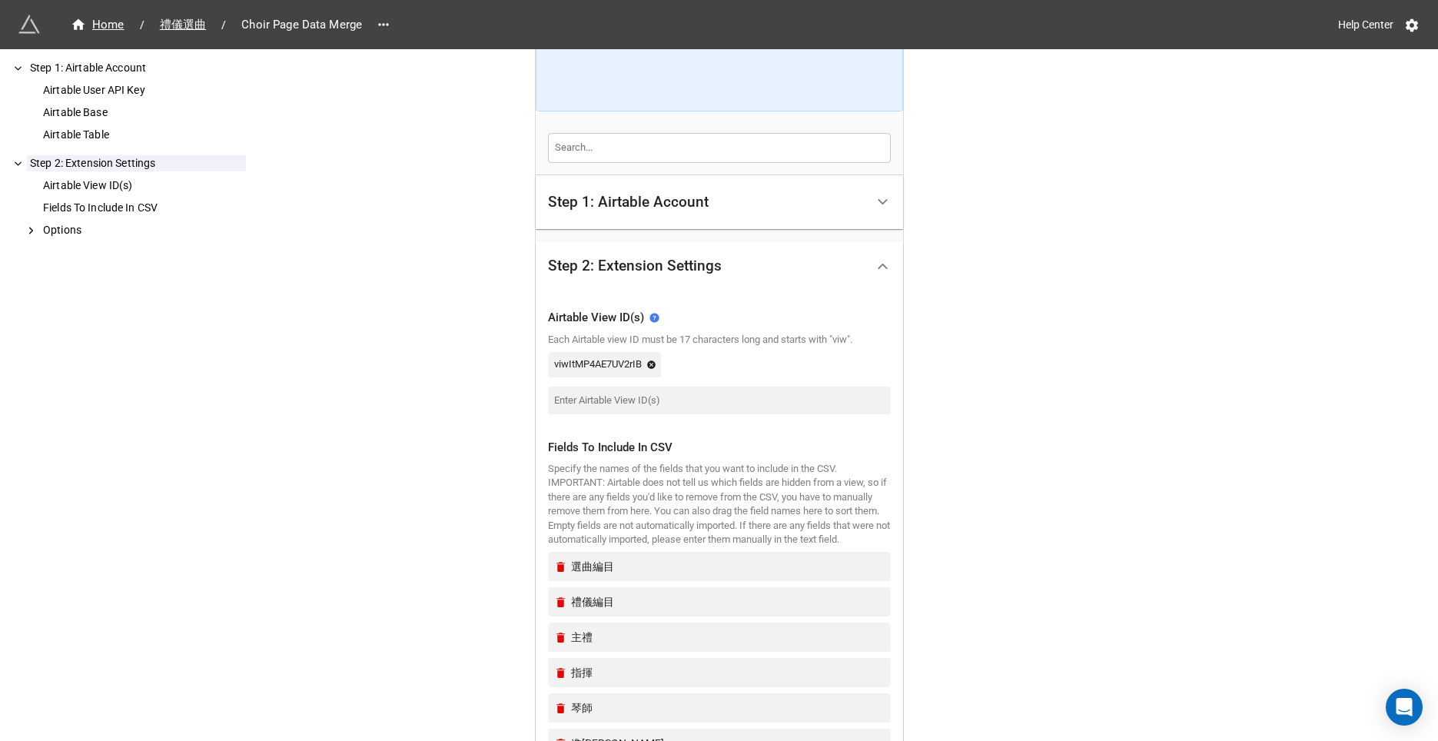
scroll to position [204, 0]
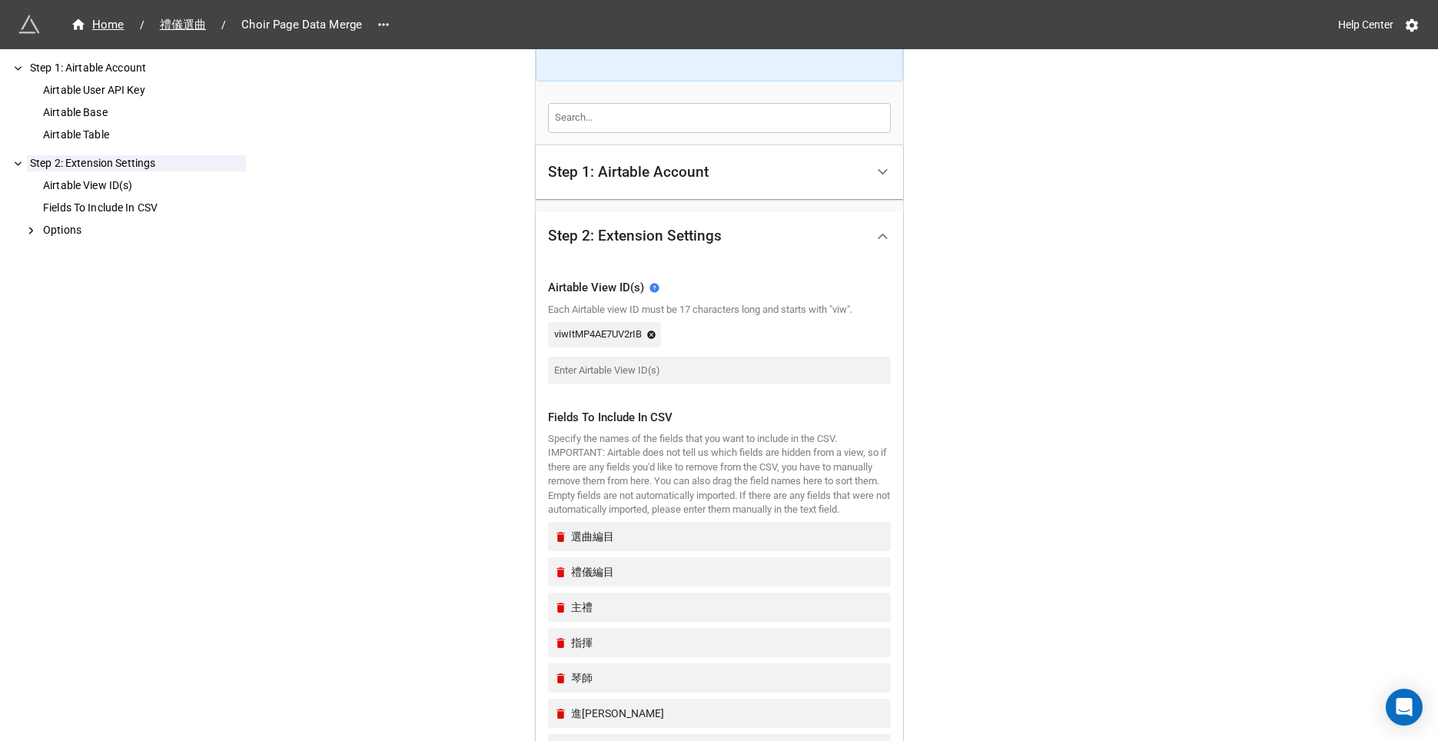
click at [624, 176] on div "Step 1: Airtable Account" at bounding box center [628, 171] width 161 height 15
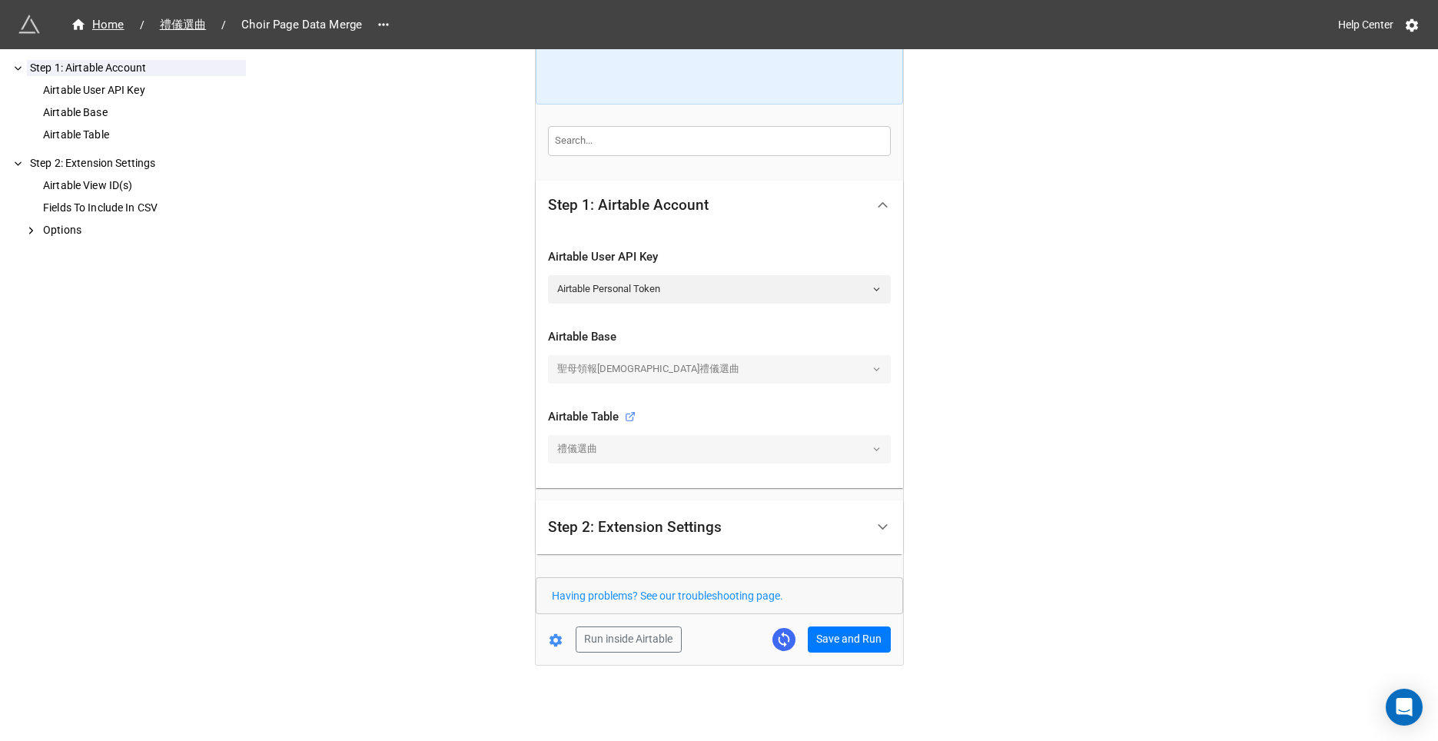
scroll to position [181, 0]
click at [632, 529] on div "Step 2: Extension Settings" at bounding box center [635, 527] width 174 height 15
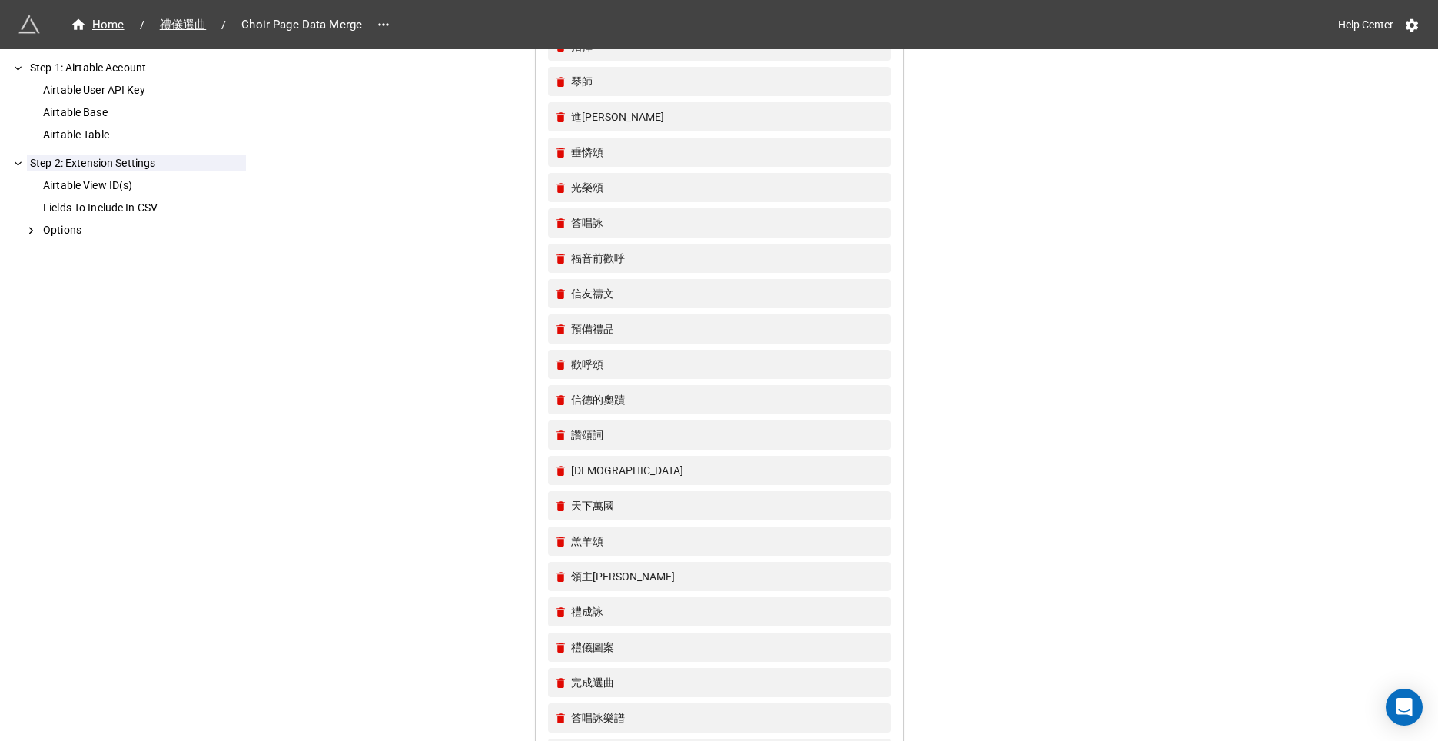
scroll to position [847, 0]
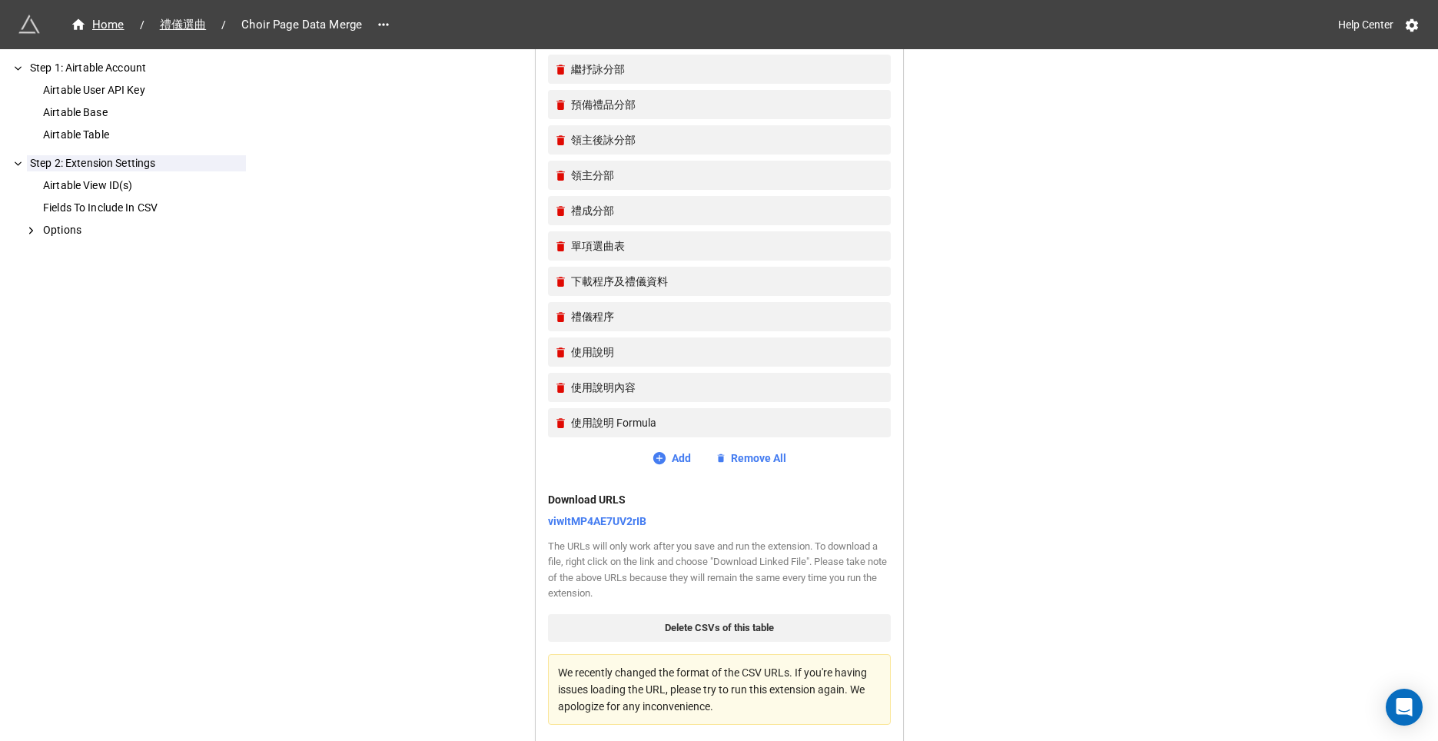
scroll to position [12731, 0]
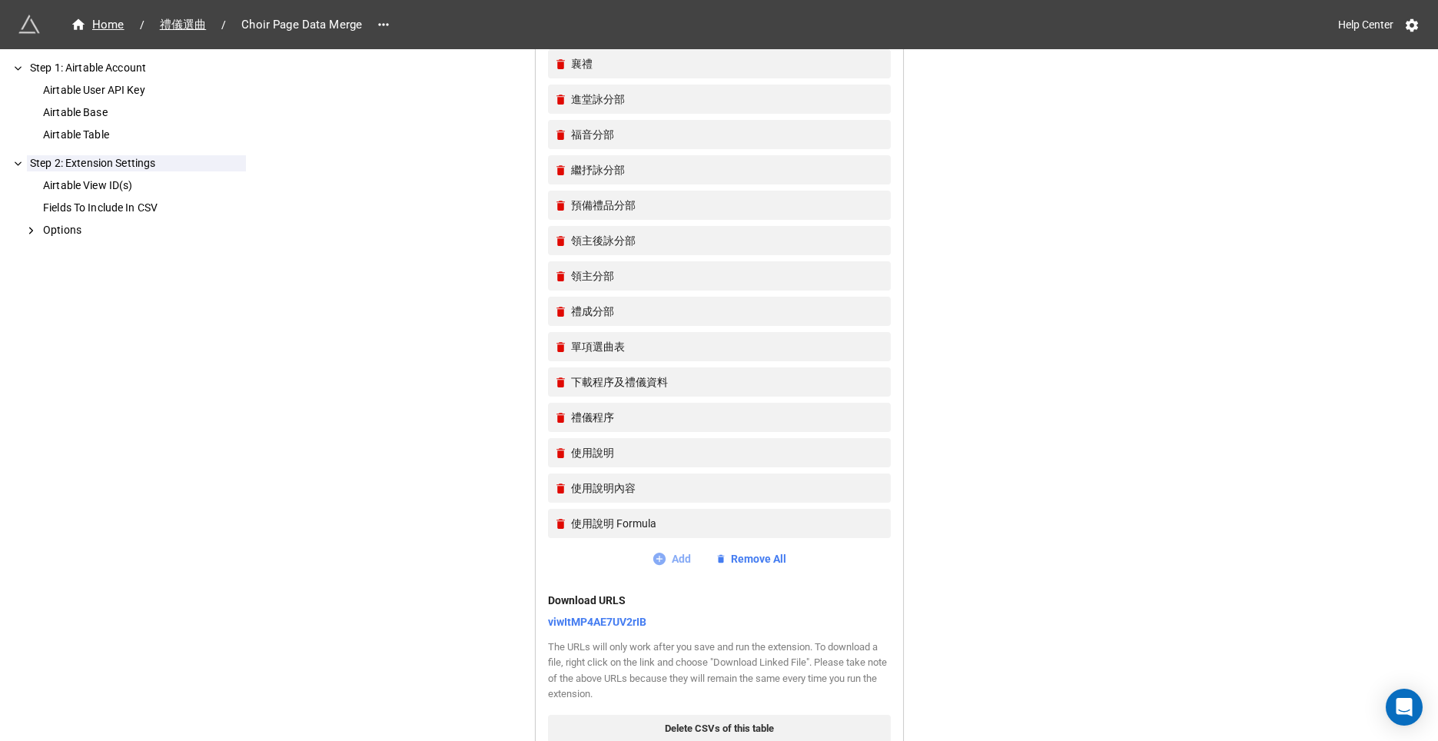
click at [674, 567] on link "Add" at bounding box center [671, 558] width 39 height 17
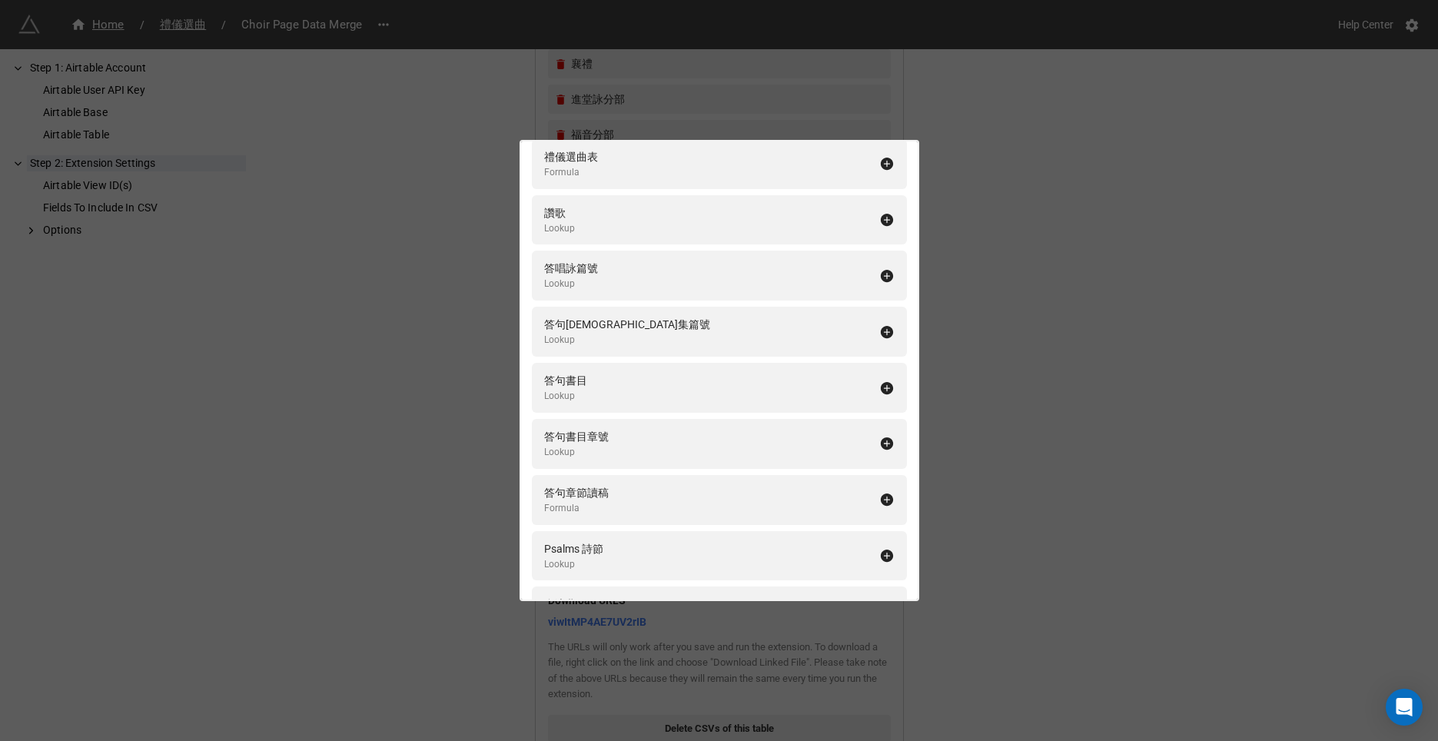
scroll to position [3502, 0]
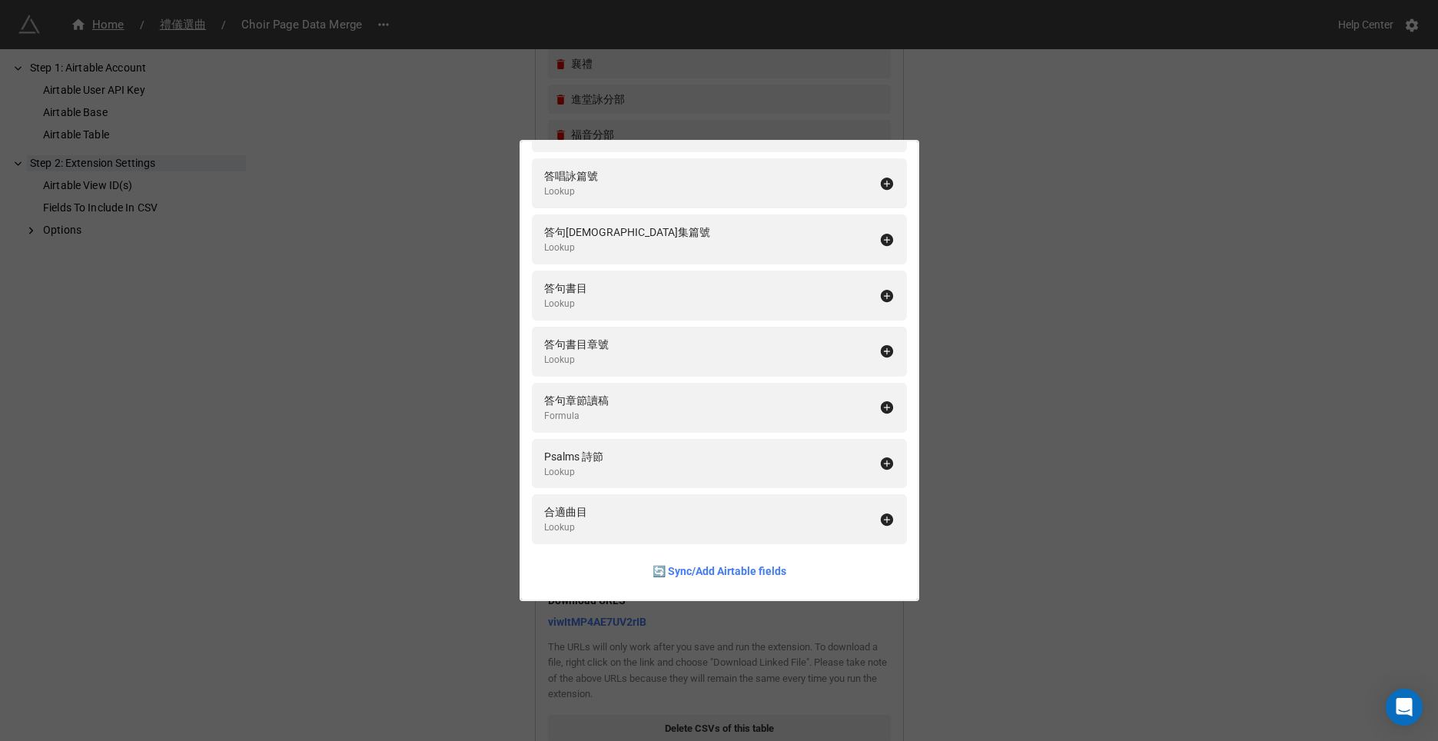
click at [992, 571] on div "Fields To Include In CSV Add All DAY ADJUSTMENT Number 🎵進堂詠 Formula 🎵垂憐頌 Lookup…" at bounding box center [719, 370] width 1438 height 741
click at [951, 462] on div "Fields To Include In CSV Add All DAY ADJUSTMENT Number 🎵進堂詠 Formula 🎵垂憐頌 Lookup…" at bounding box center [719, 370] width 1438 height 741
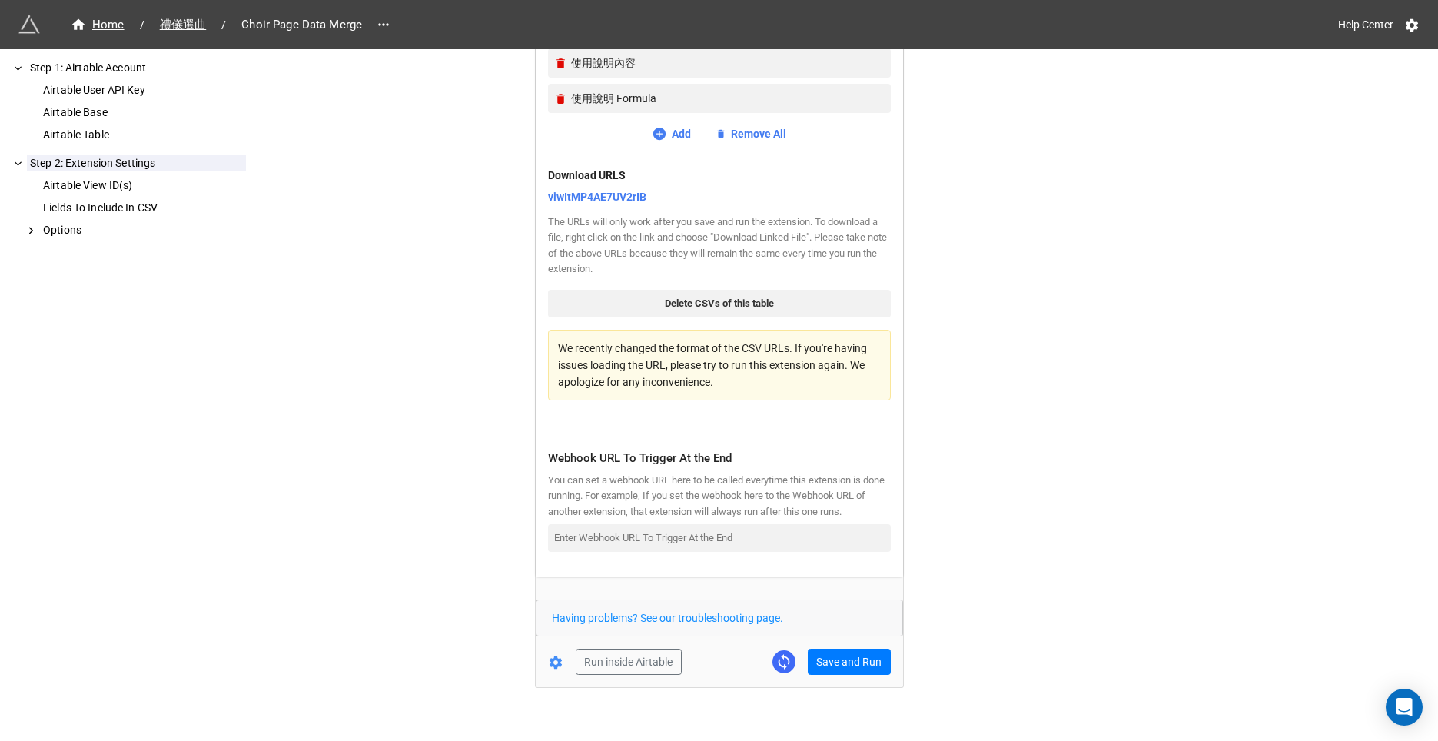
scroll to position [13209, 0]
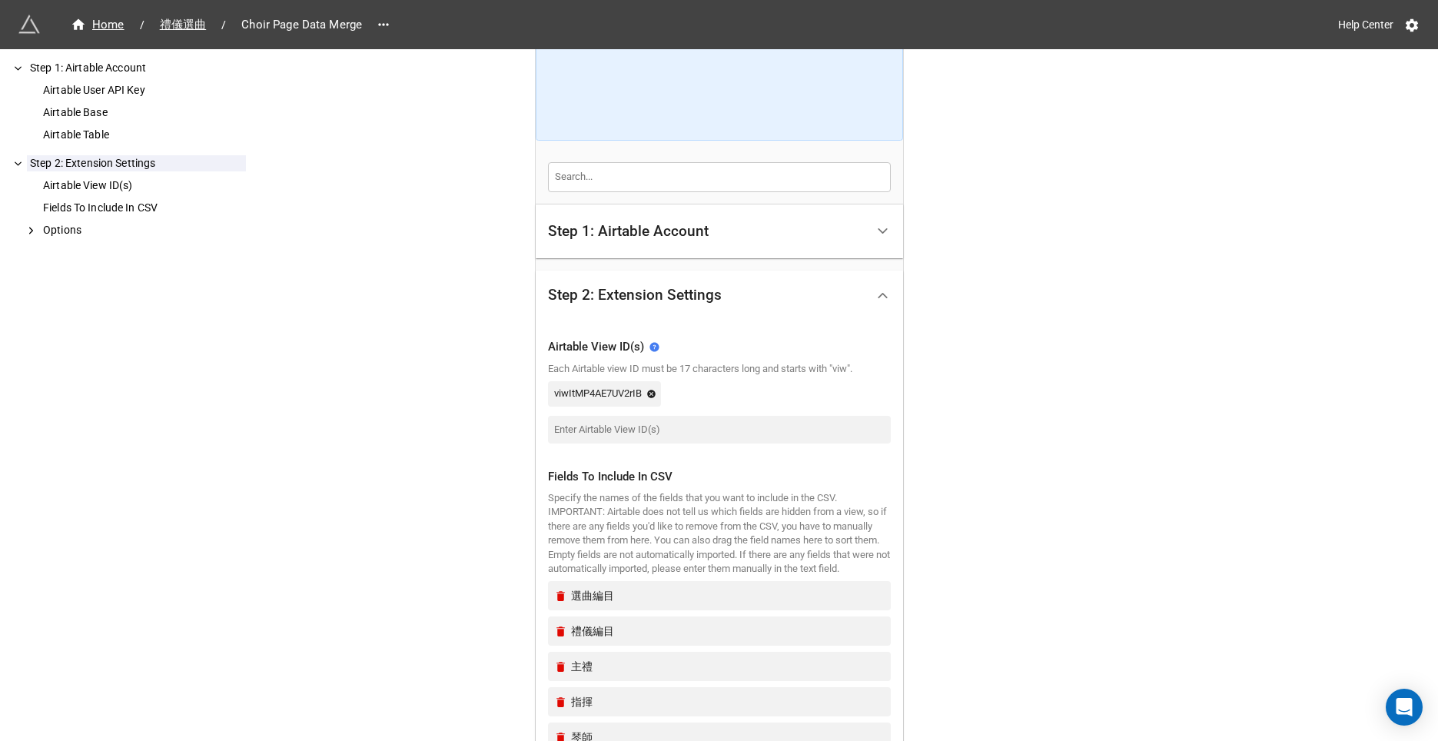
scroll to position [0, 0]
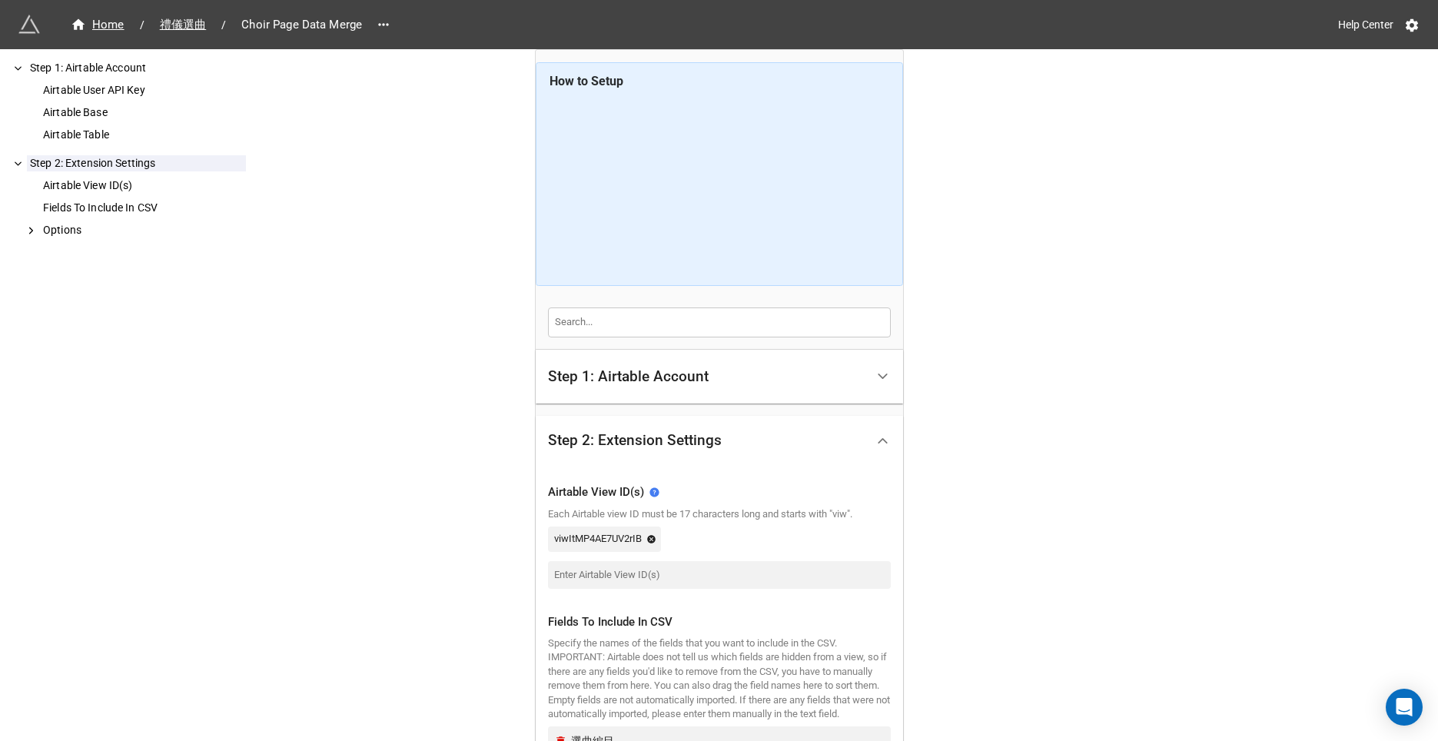
click at [747, 387] on div "Step 1: Airtable Account" at bounding box center [706, 377] width 317 height 36
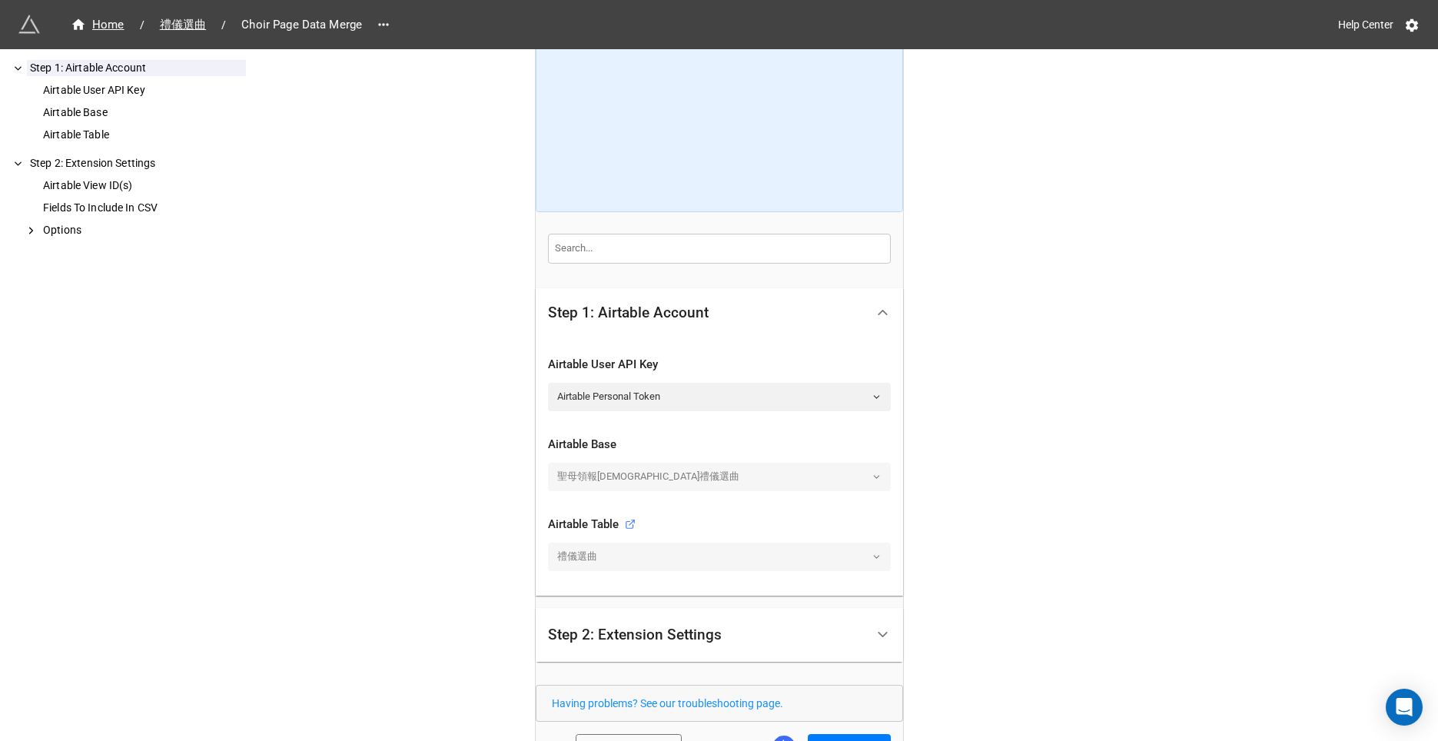
scroll to position [76, 0]
click at [32, 228] on icon at bounding box center [31, 231] width 12 height 14
click at [947, 687] on div "Home / 禮儀選曲 / Choir Page Data Merge Help Center How to Setup Step 1: Airtable A…" at bounding box center [719, 385] width 1438 height 922
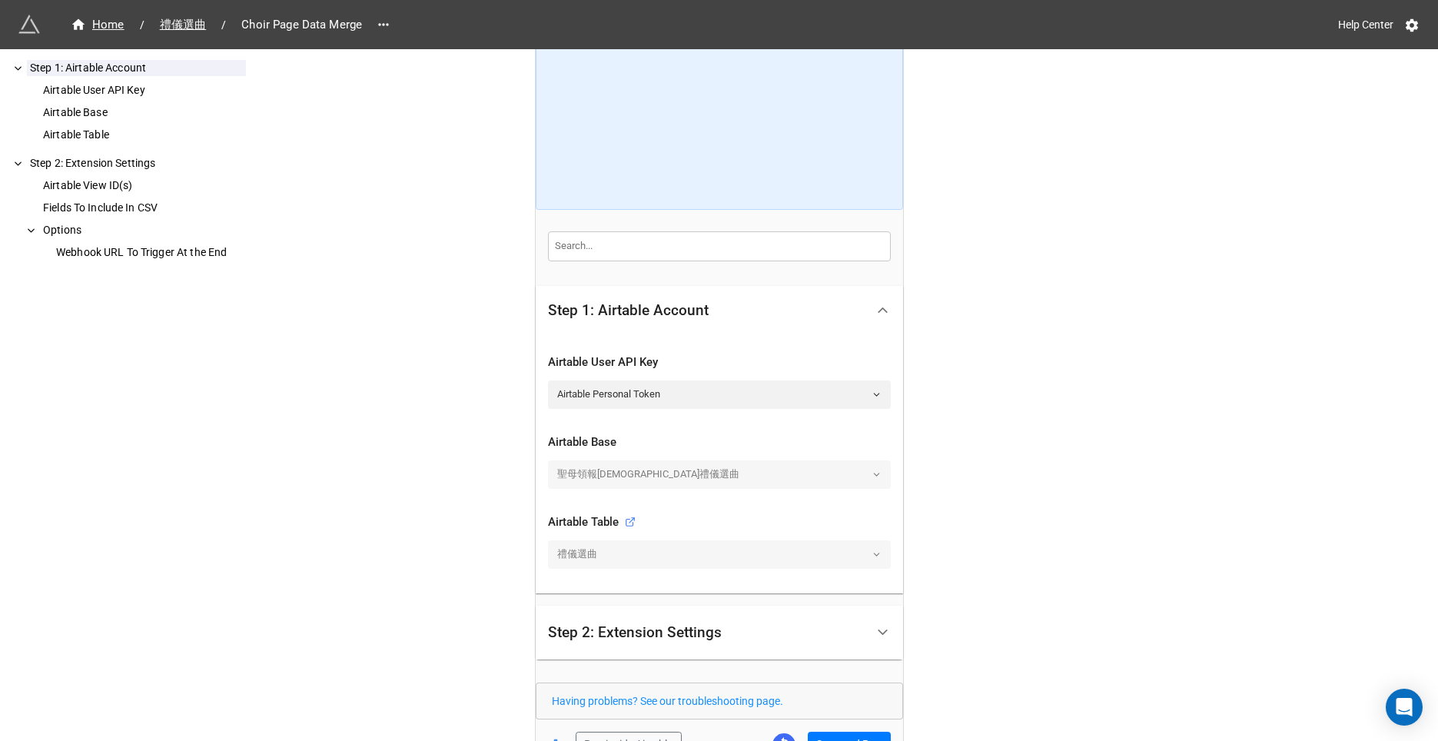
scroll to position [181, 0]
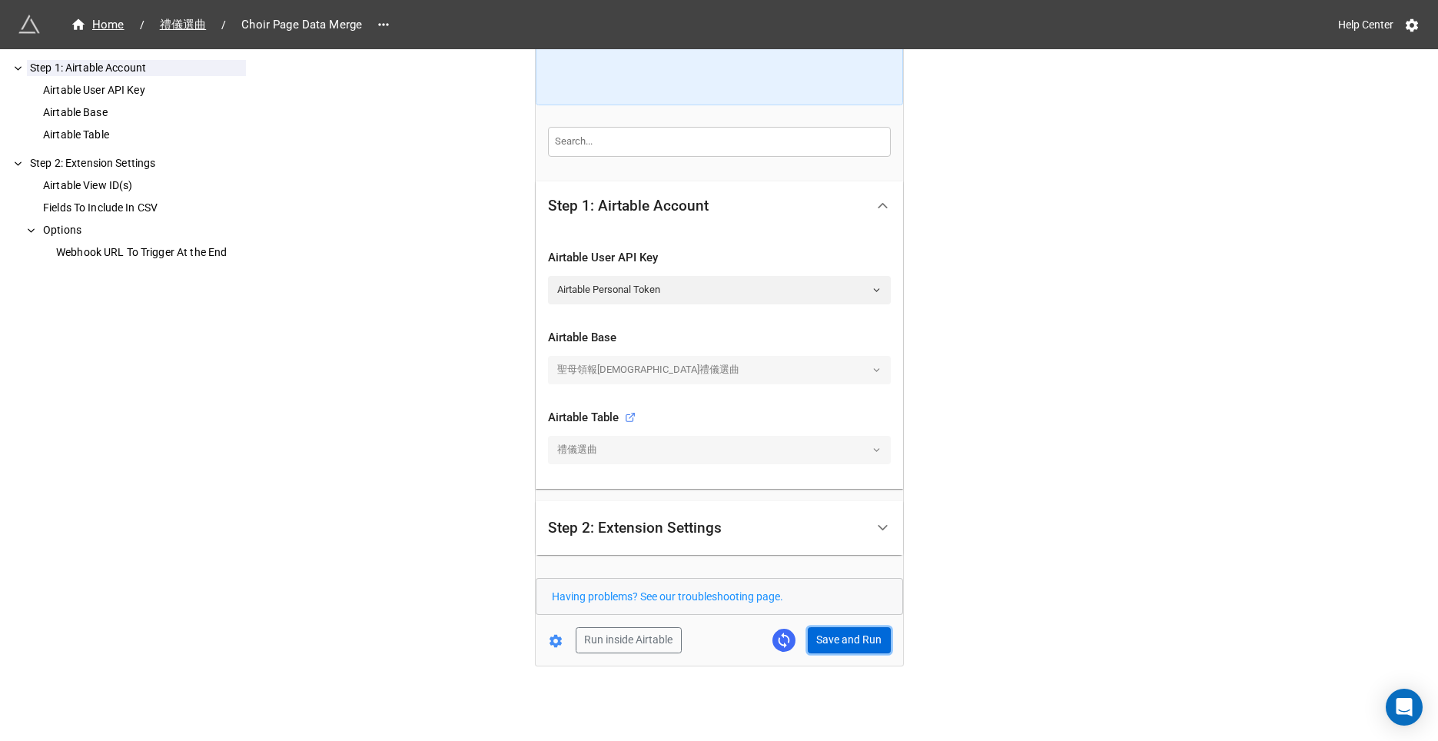
click at [868, 642] on button "Save and Run" at bounding box center [849, 640] width 83 height 26
click at [1194, 598] on div "Home / 禮儀選曲 / Choir Page Data Merge Help Center How to Setup Step 1: Airtable A…" at bounding box center [719, 280] width 1438 height 922
click at [476, 118] on div "Home / 禮儀選曲 / Choir Page Data Merge Help Center How to Setup Step 1: Airtable A…" at bounding box center [719, 280] width 1438 height 922
